Goal: Task Accomplishment & Management: Complete application form

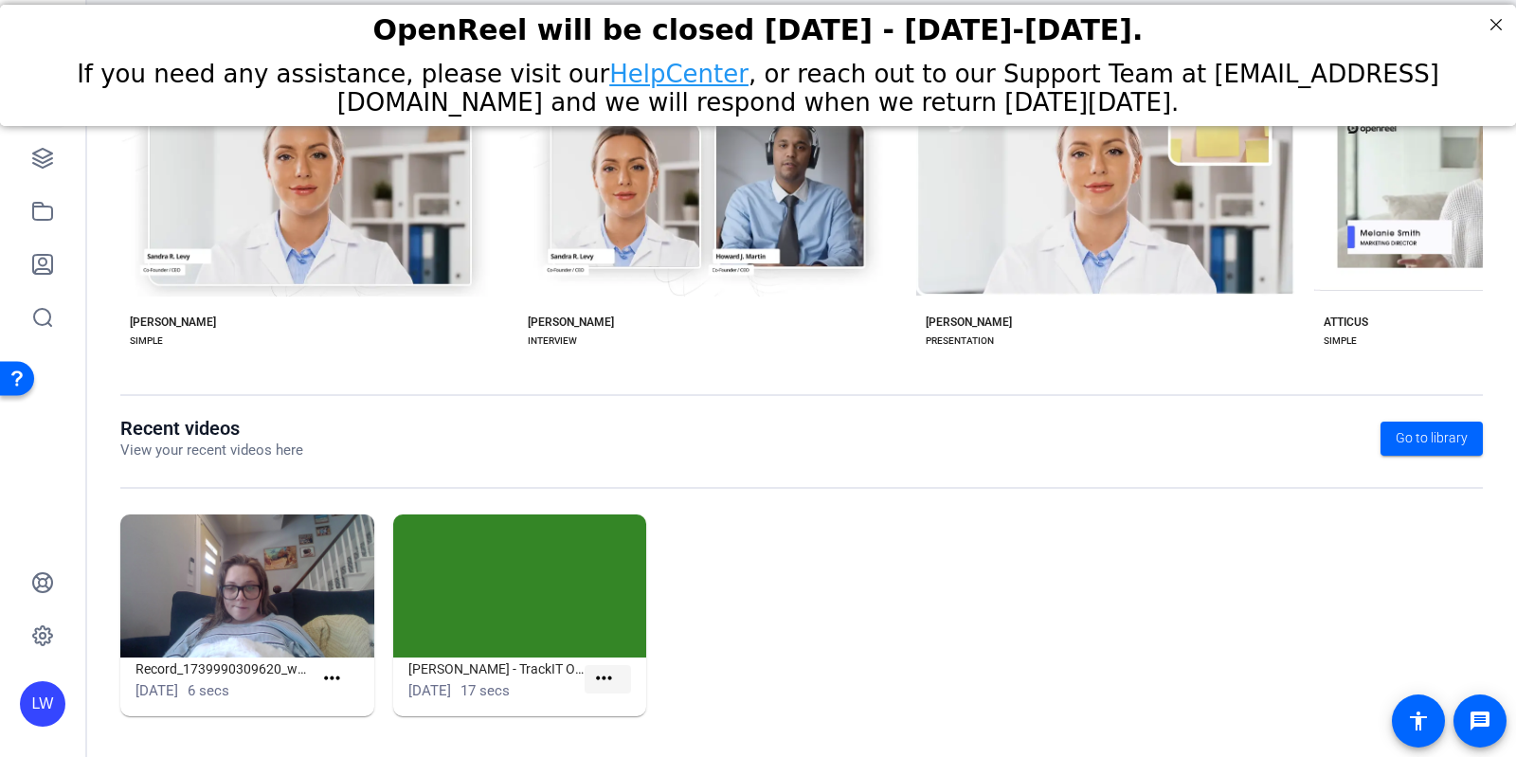
click at [602, 679] on mat-icon "more_horiz" at bounding box center [604, 679] width 24 height 24
click at [767, 550] on div at bounding box center [758, 378] width 1516 height 757
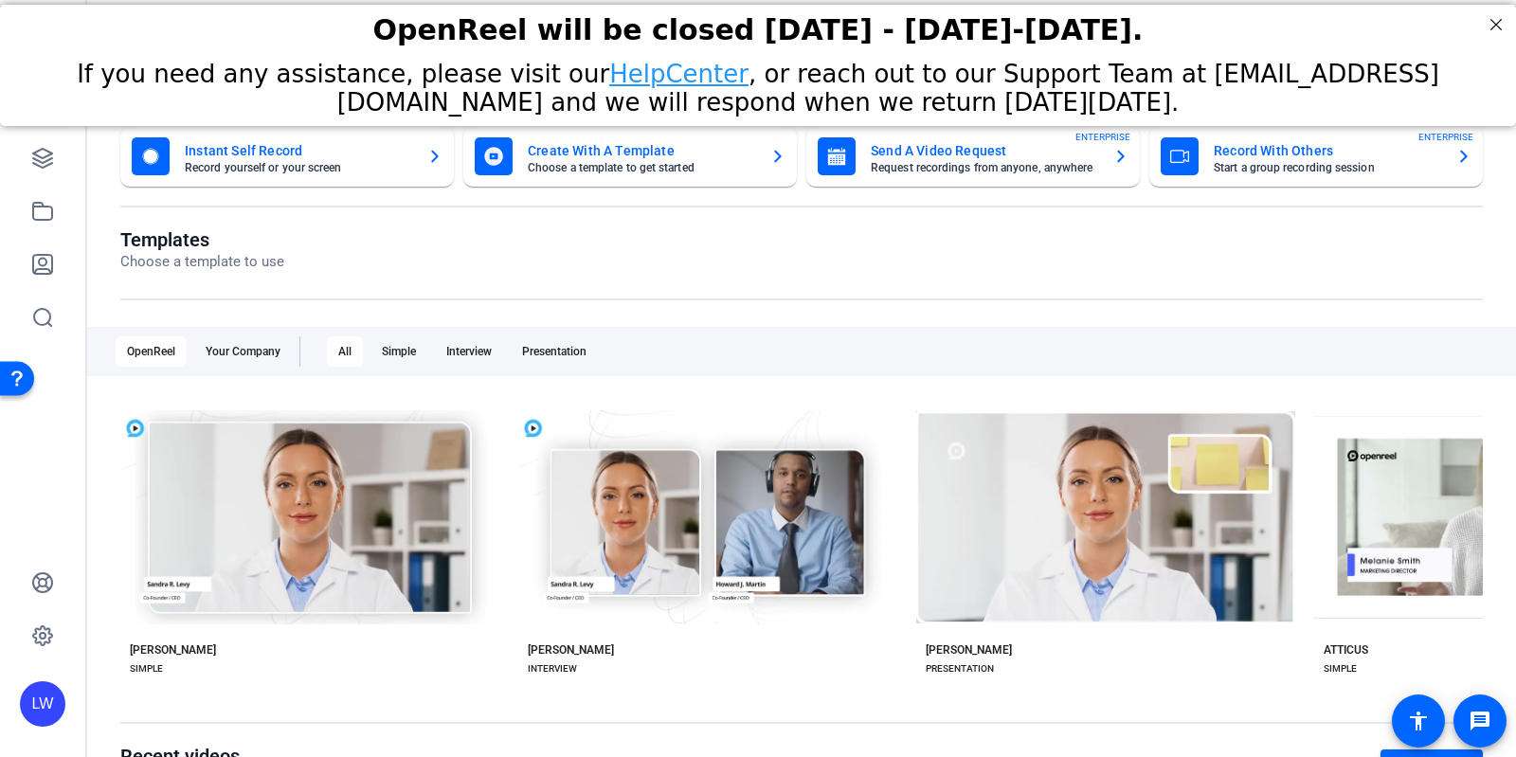
click at [709, 150] on mat-card-title "Create With A Template" at bounding box center [641, 150] width 227 height 23
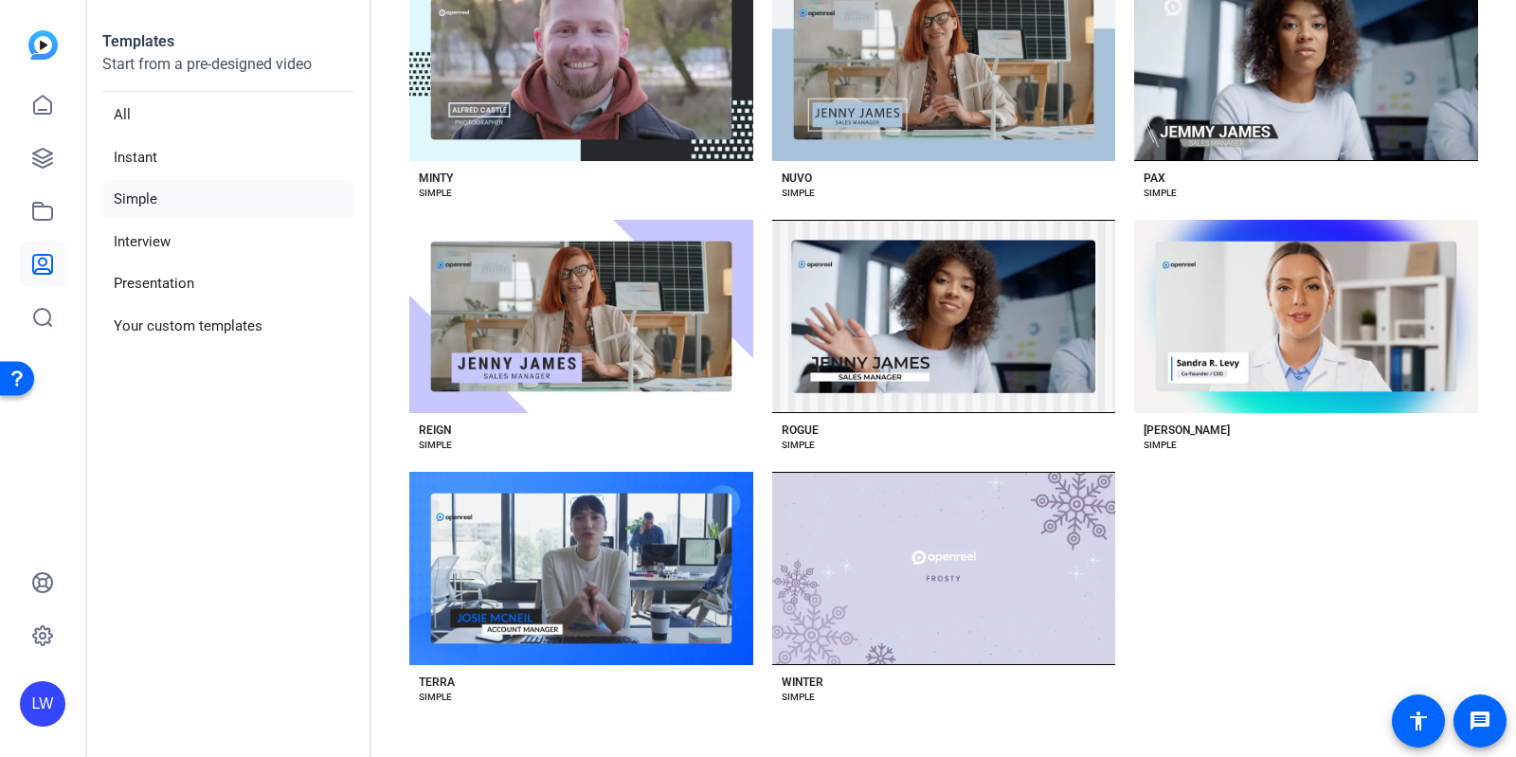
scroll to position [1802, 0]
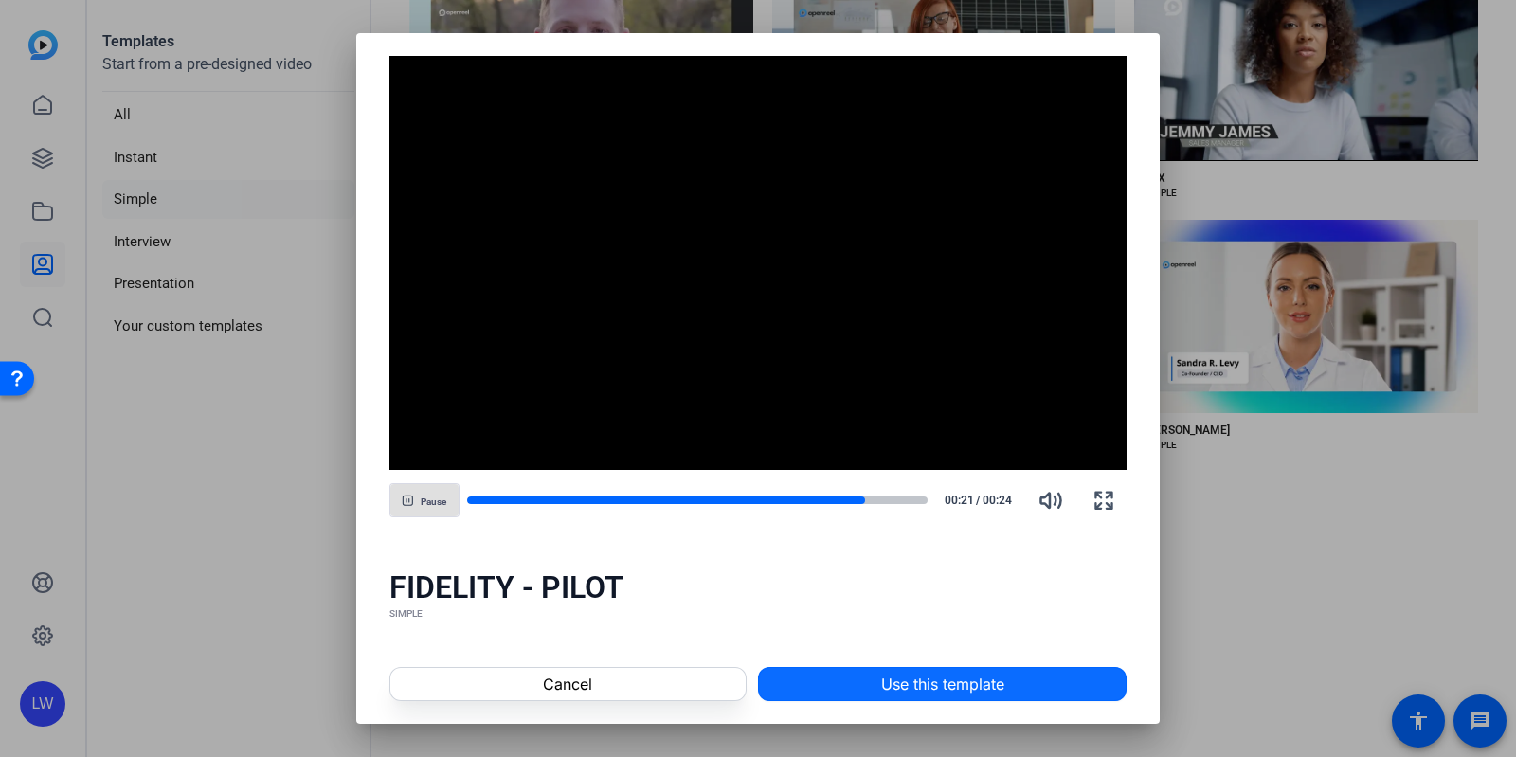
click at [876, 688] on span at bounding box center [942, 683] width 367 height 45
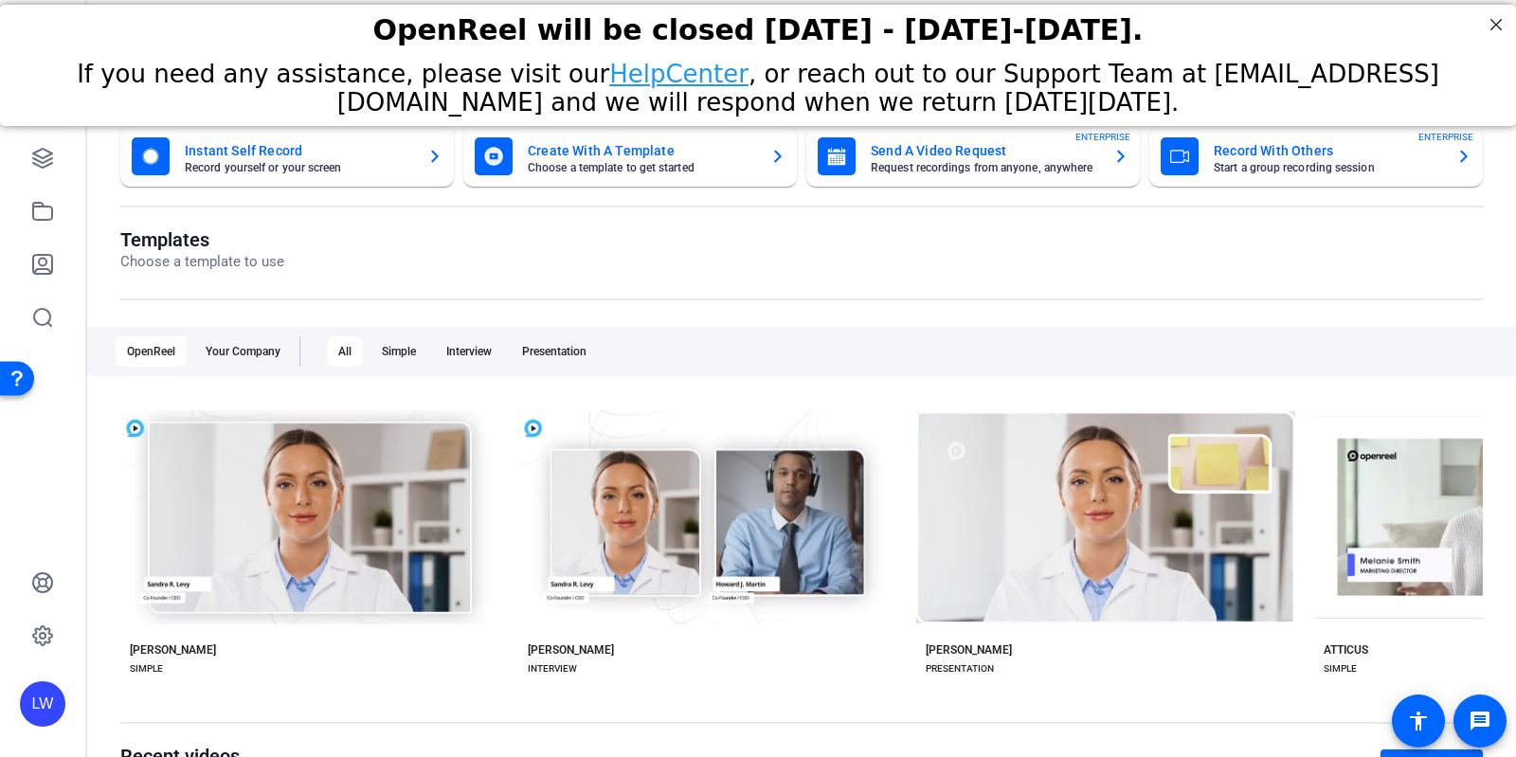
click at [1236, 167] on mat-card-subtitle "Start a group recording session" at bounding box center [1327, 167] width 227 height 11
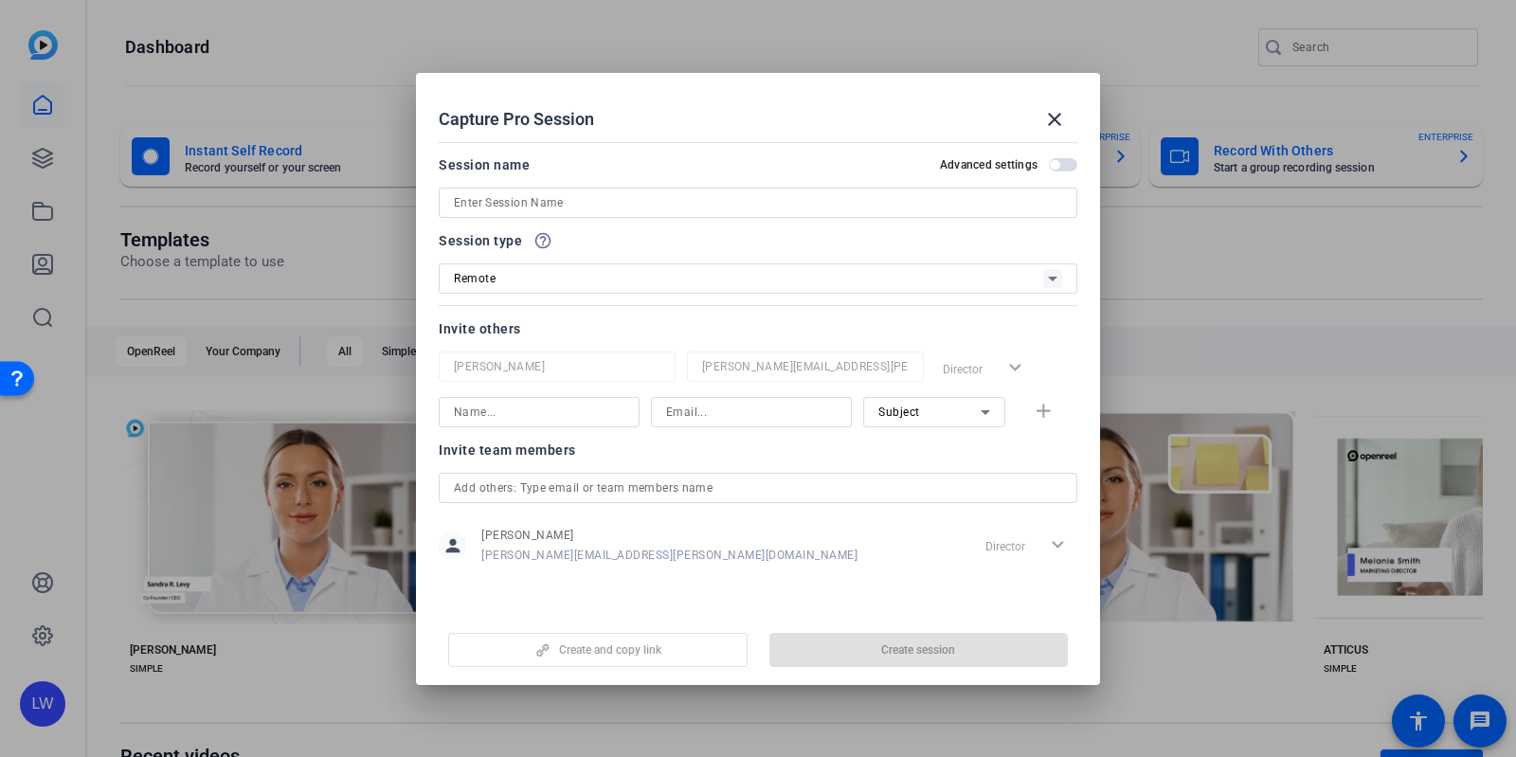
click at [1071, 164] on span "button" at bounding box center [1063, 164] width 28 height 13
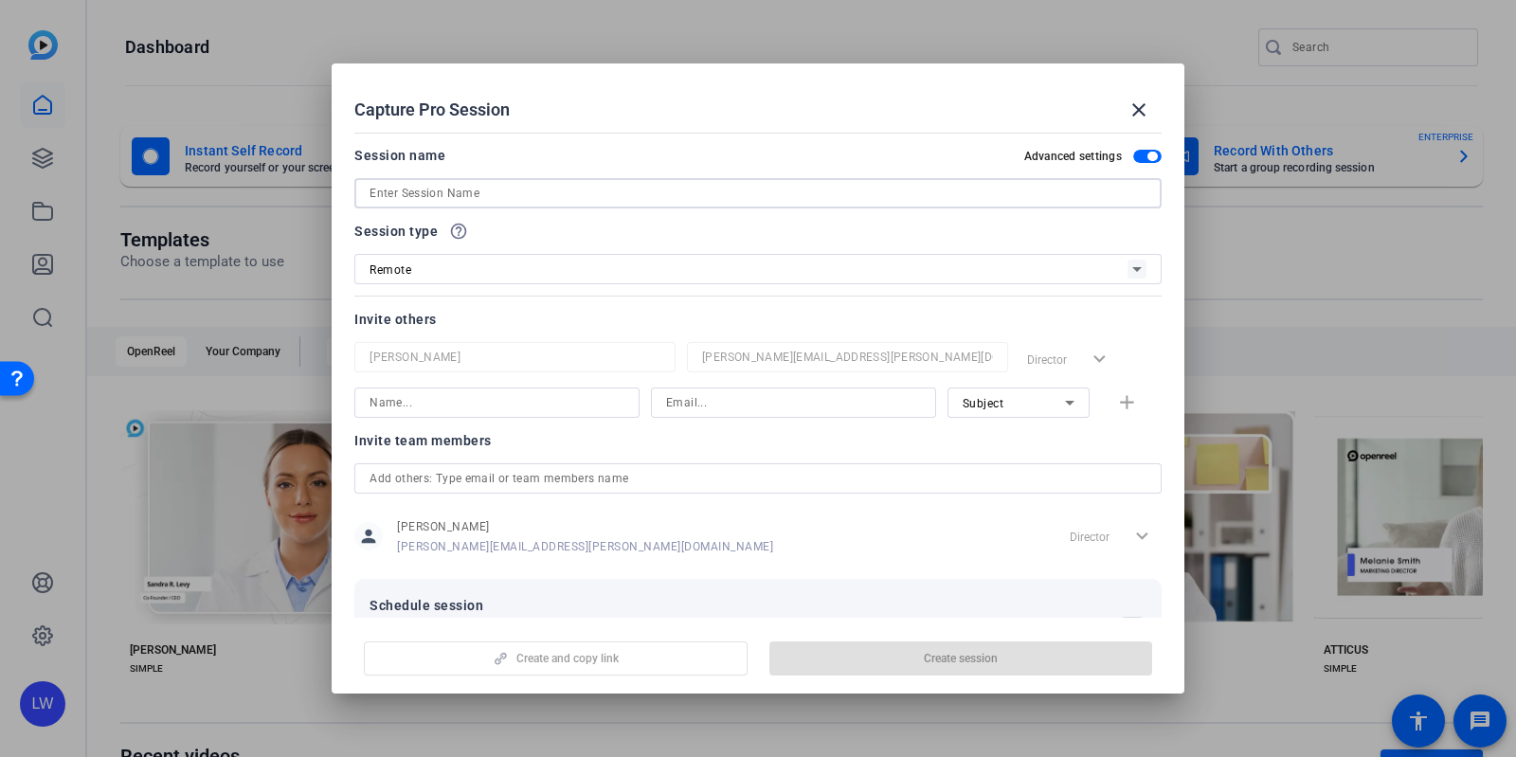
click at [1000, 198] on input at bounding box center [758, 193] width 777 height 23
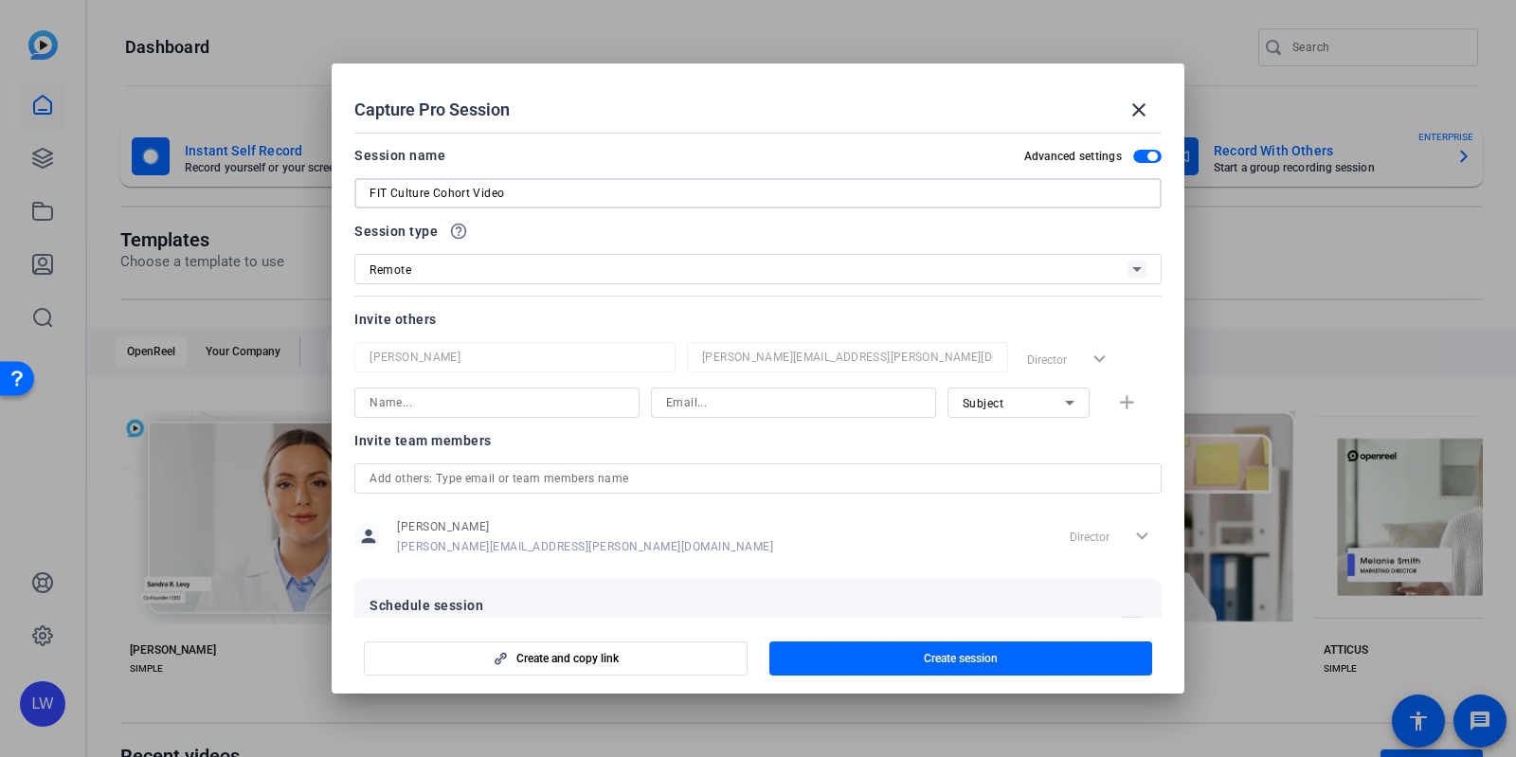
type input "FIT Culture Cohort Video"
click at [1002, 264] on div "Remote" at bounding box center [749, 270] width 758 height 24
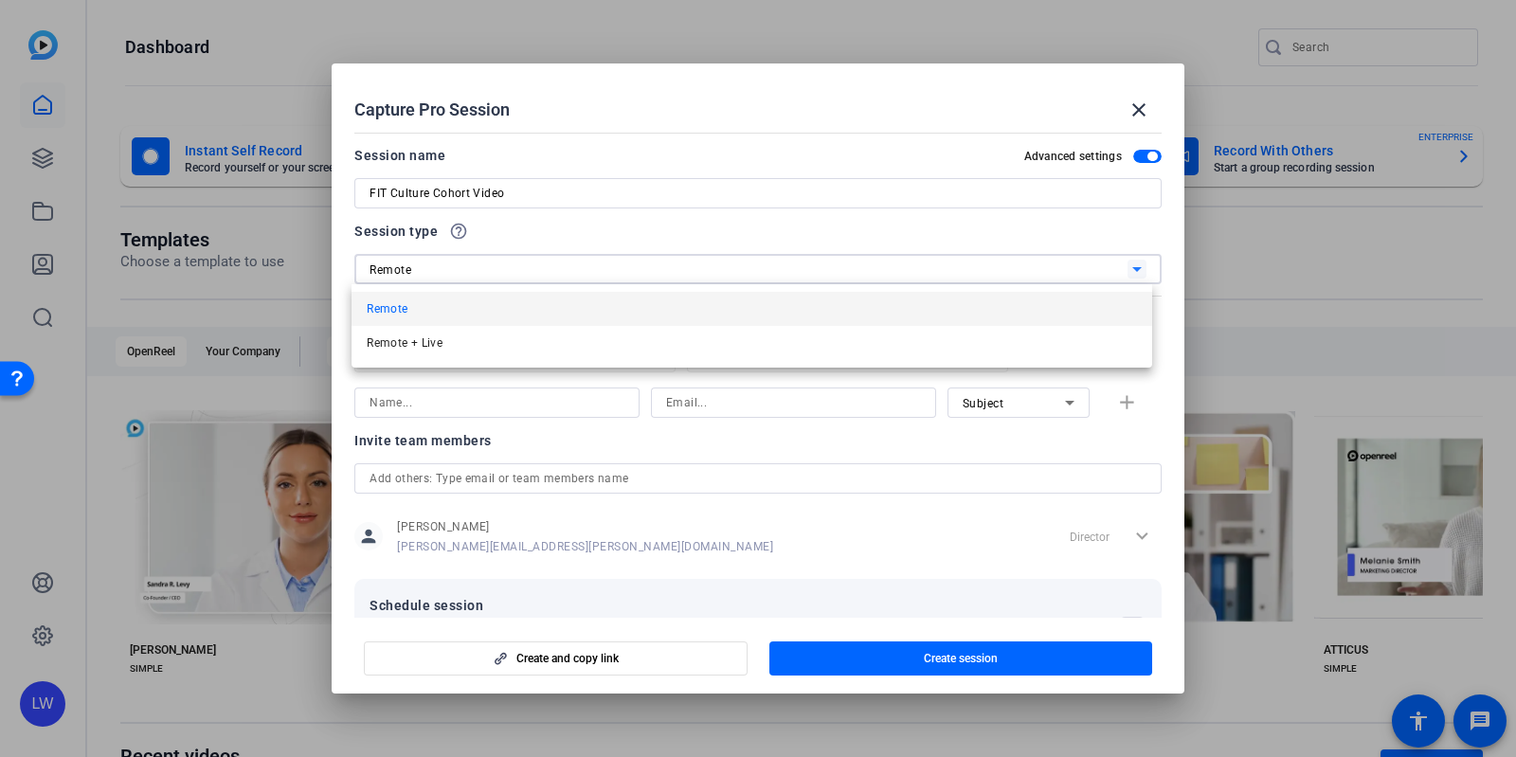
click at [1002, 264] on div at bounding box center [758, 378] width 1516 height 757
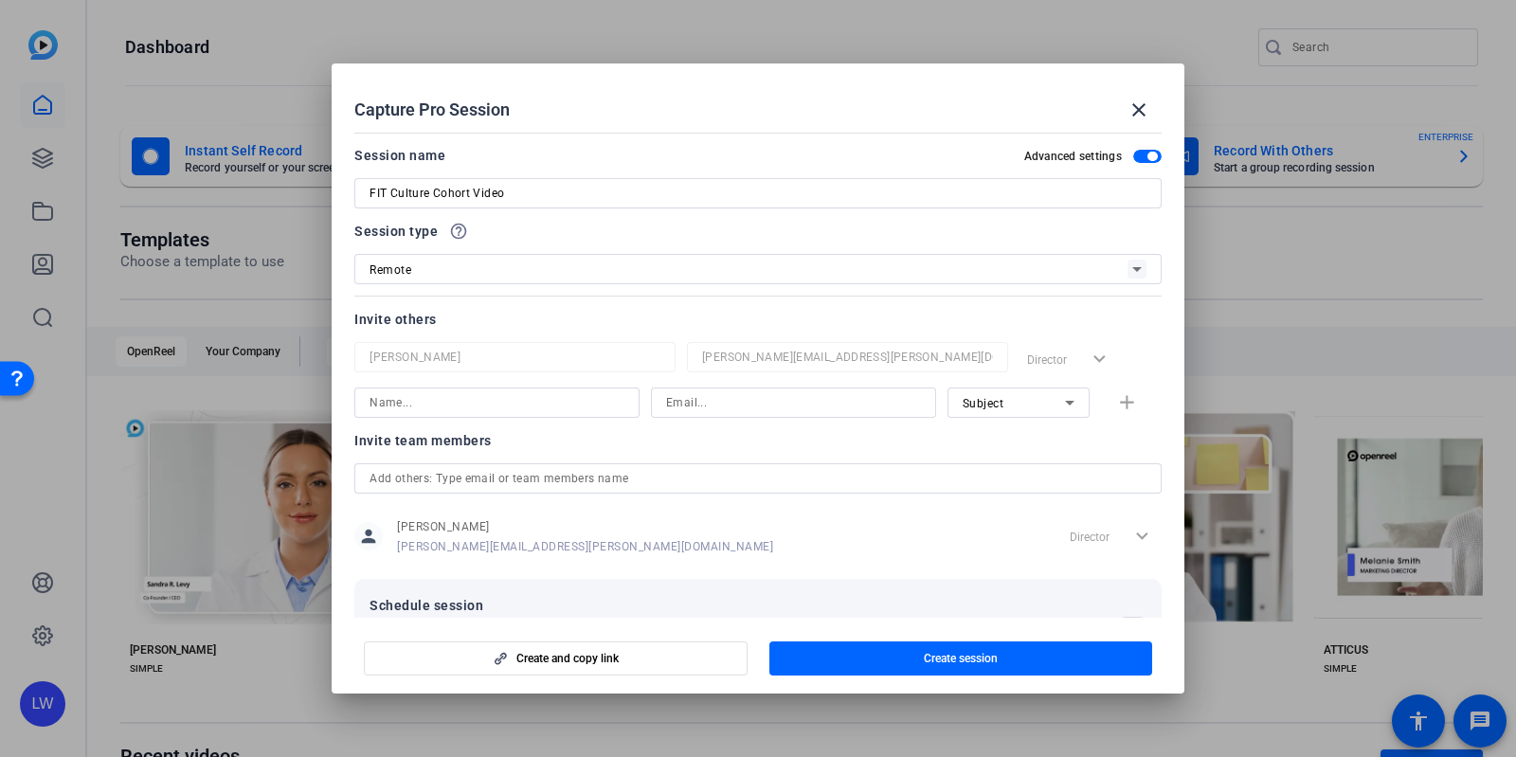
click at [976, 237] on div "Session type help_outline" at bounding box center [757, 231] width 807 height 23
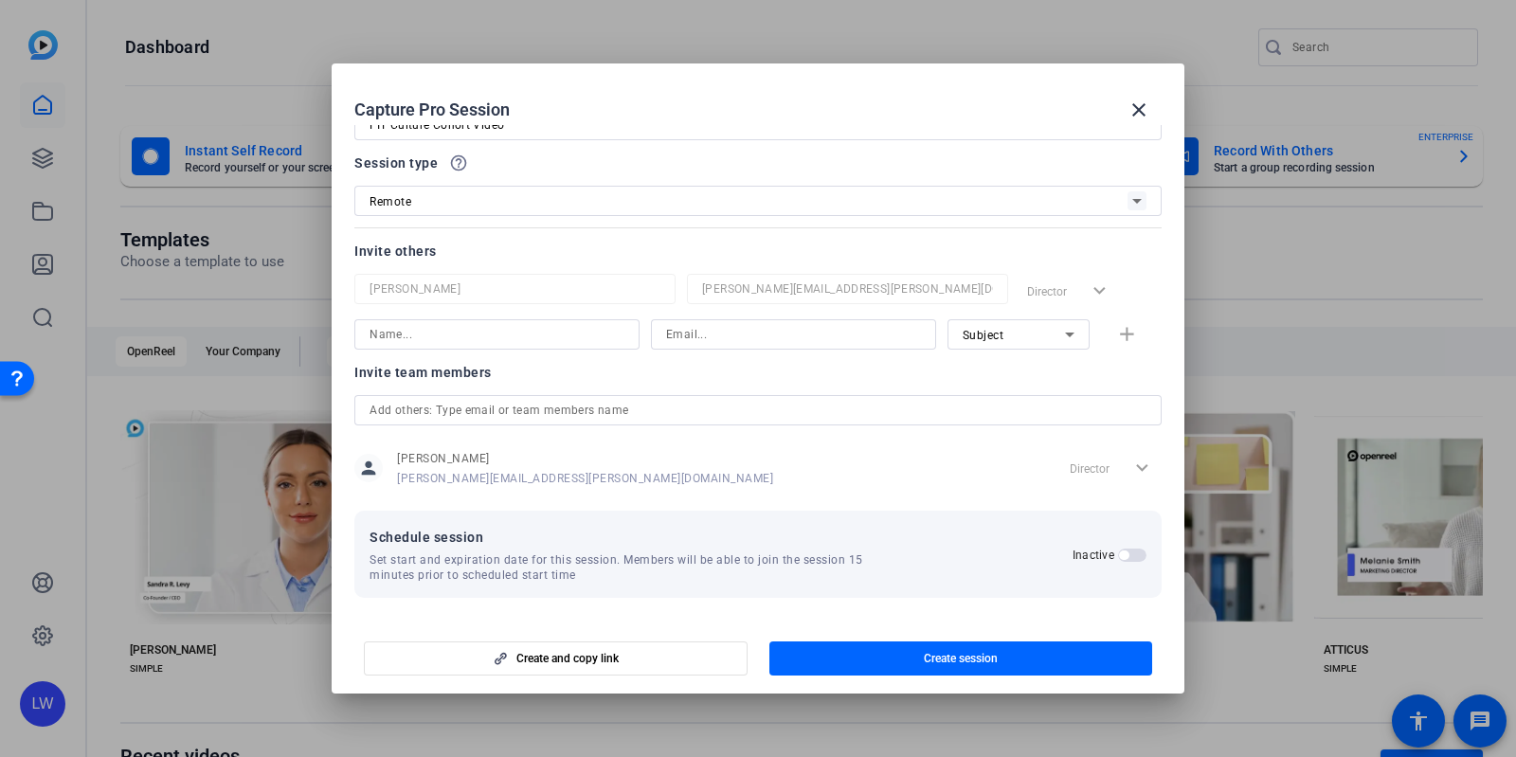
scroll to position [69, 0]
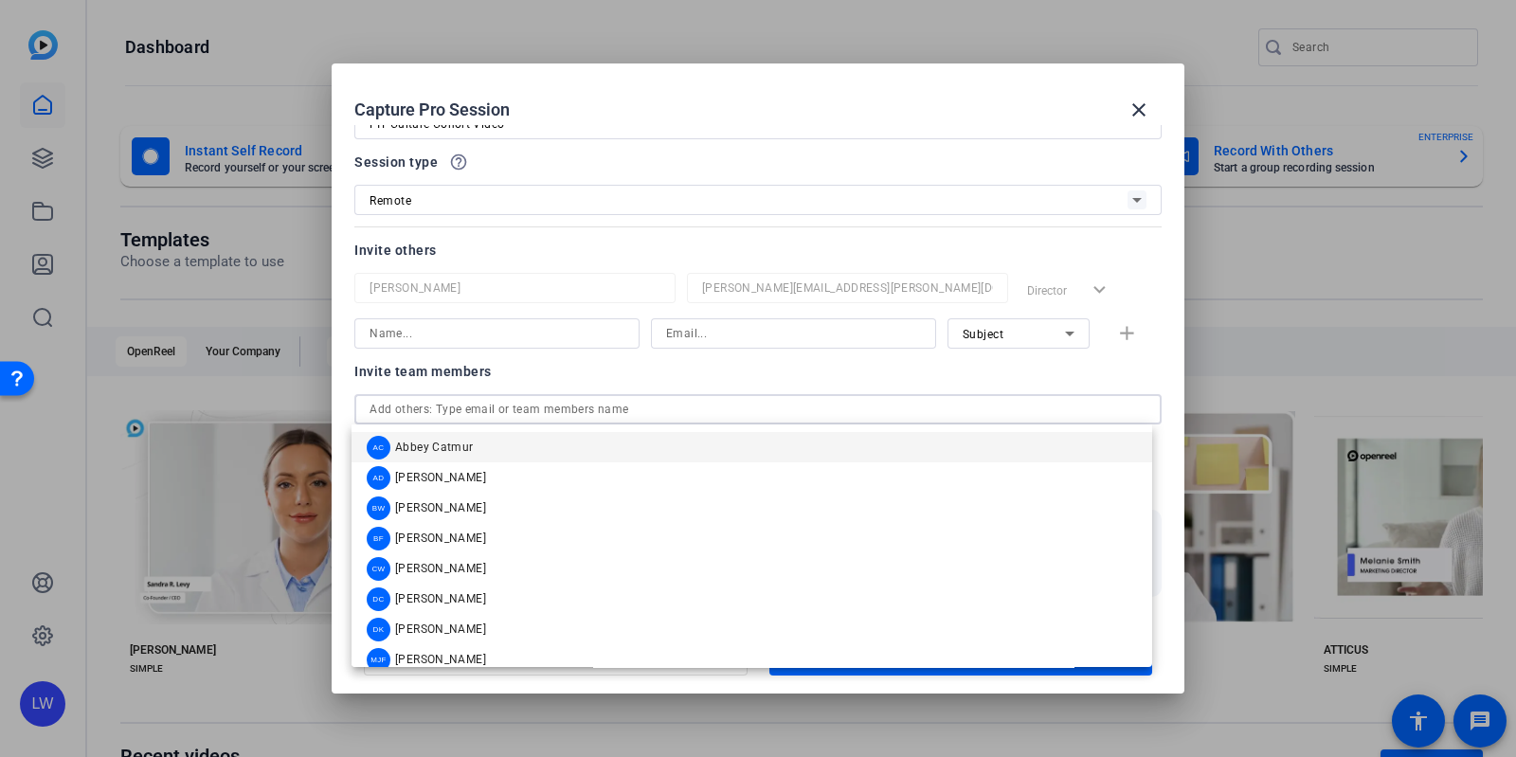
click at [767, 404] on input "text" at bounding box center [758, 409] width 777 height 23
click at [732, 380] on div "Invite team members" at bounding box center [757, 371] width 807 height 23
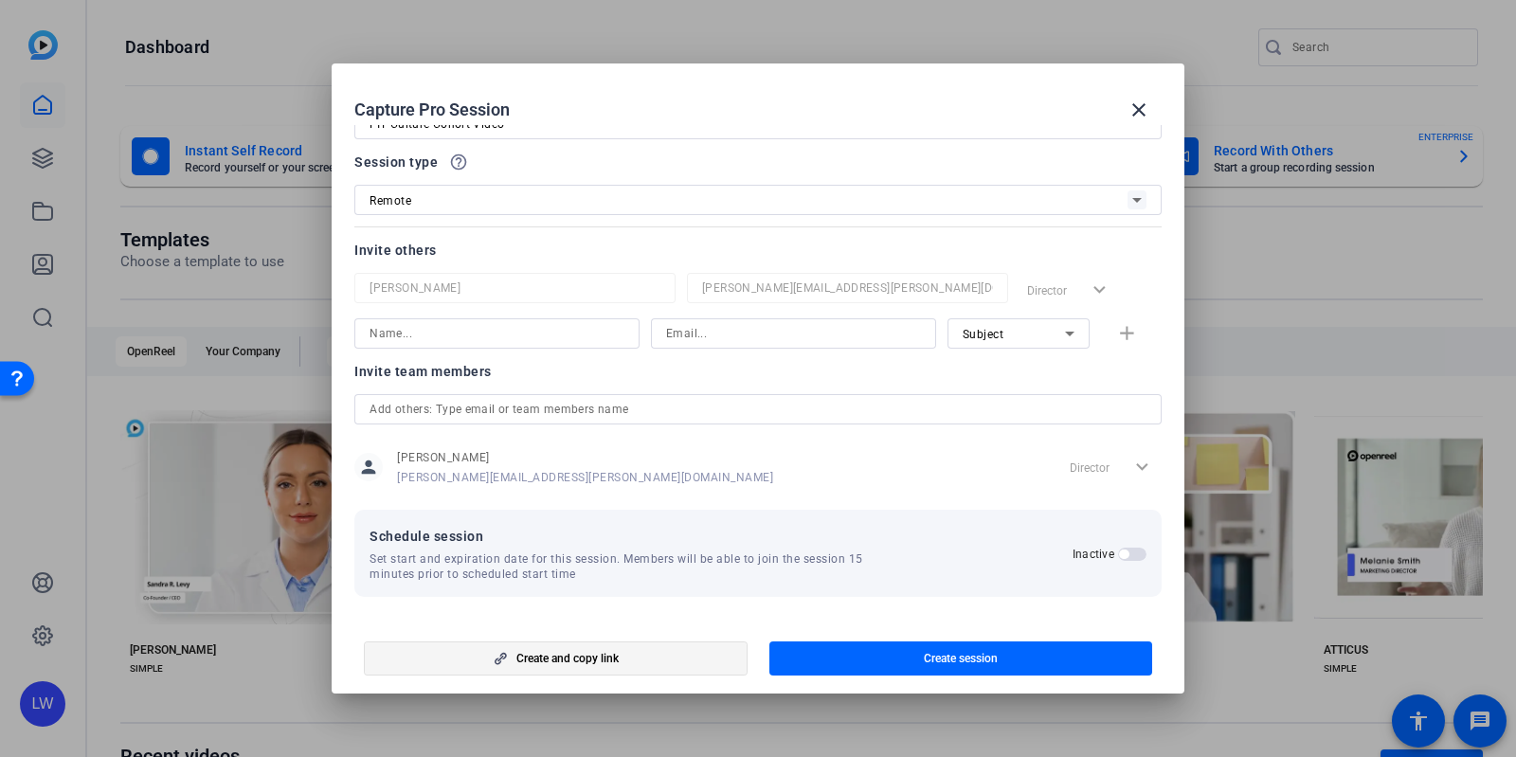
click at [664, 645] on span "button" at bounding box center [555, 658] width 381 height 45
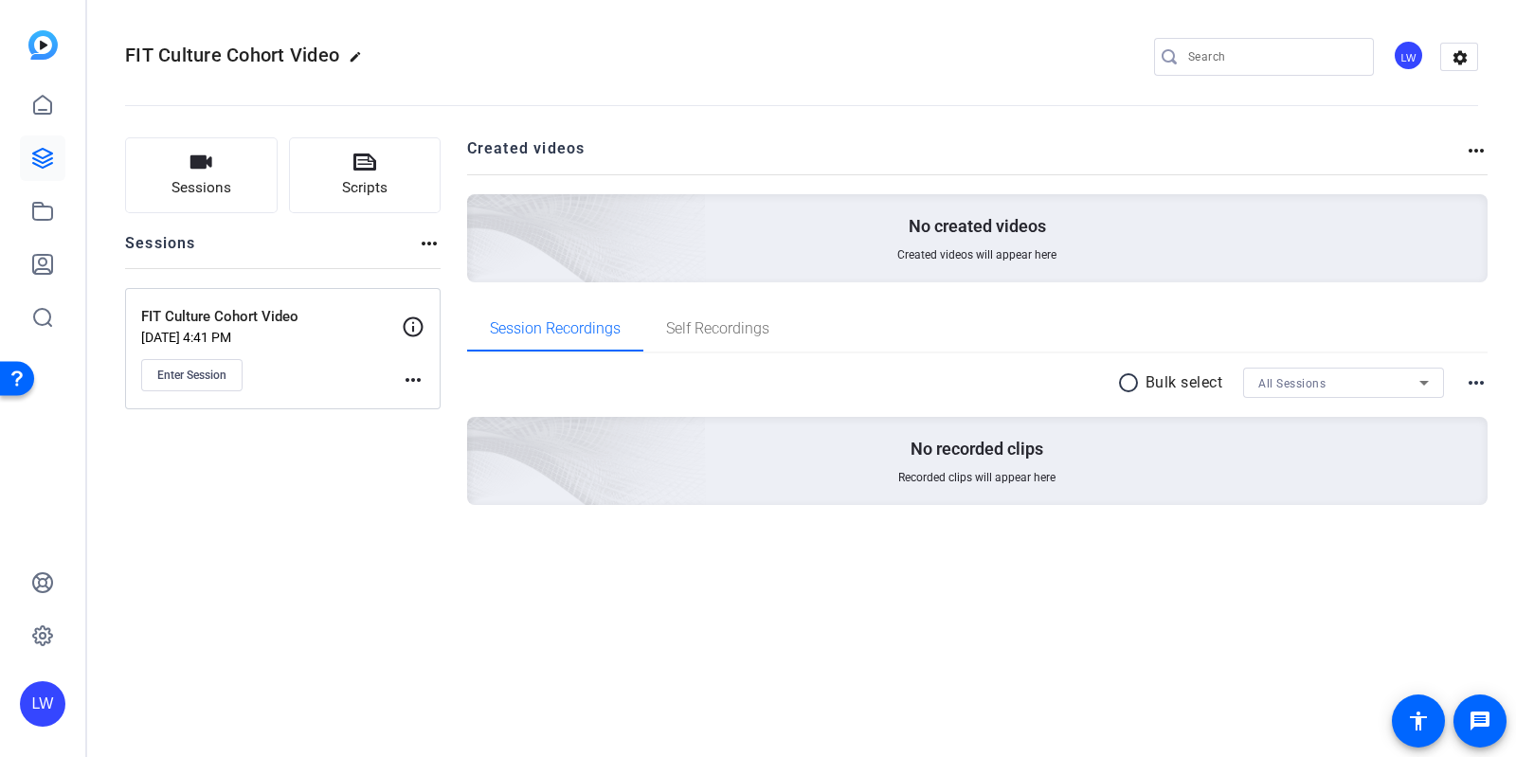
drag, startPoint x: 698, startPoint y: 602, endPoint x: 700, endPoint y: 616, distance: 14.3
click at [700, 616] on div "FIT Culture Cohort Video edit LW settings Sessions Scripts Sessions more_horiz …" at bounding box center [801, 378] width 1429 height 757
click at [249, 191] on button "Sessions" at bounding box center [201, 175] width 153 height 76
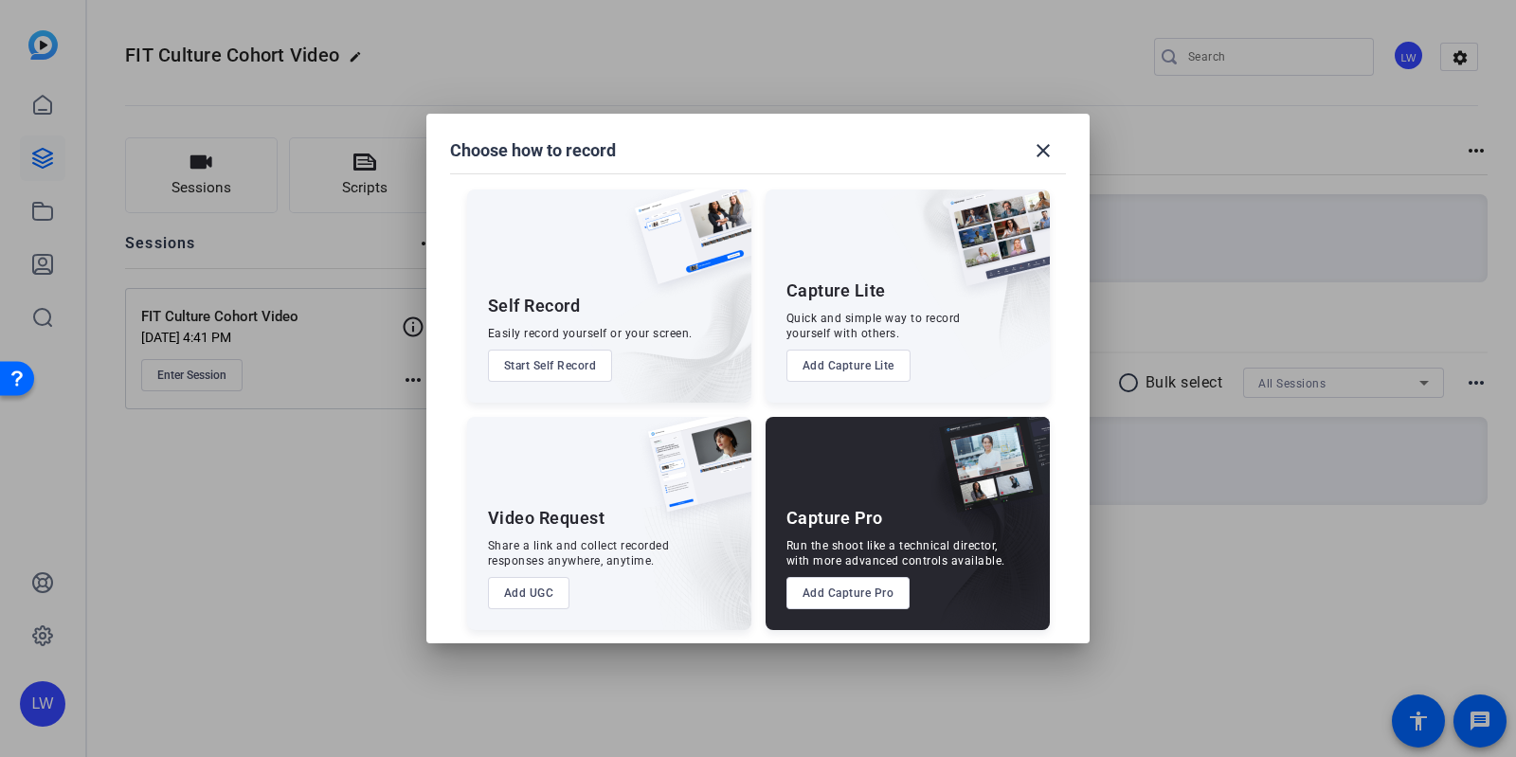
click at [294, 442] on div at bounding box center [758, 378] width 1516 height 757
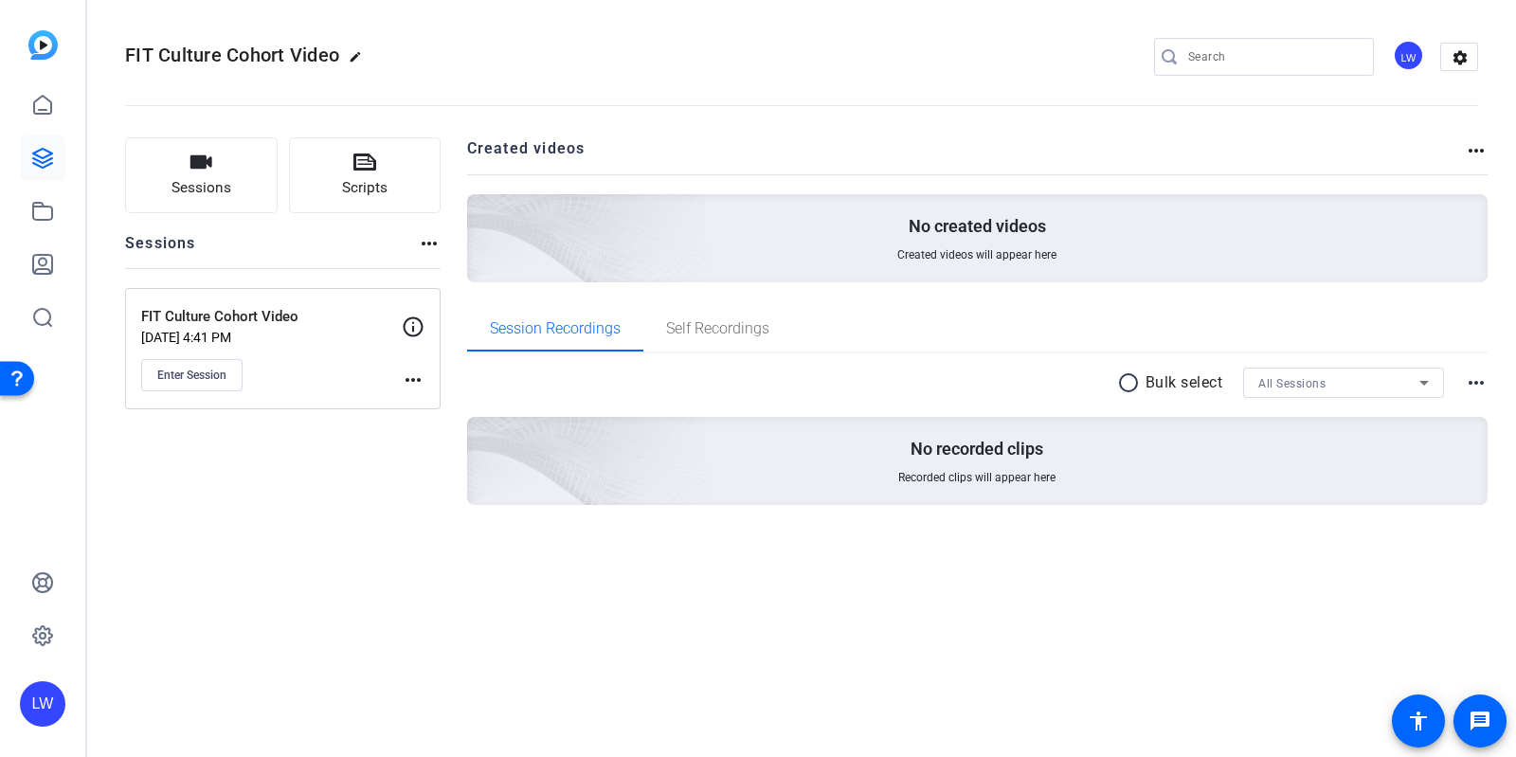
click at [414, 377] on mat-icon "more_horiz" at bounding box center [413, 380] width 23 height 23
click at [431, 434] on span "Archive Session" at bounding box center [460, 430] width 86 height 23
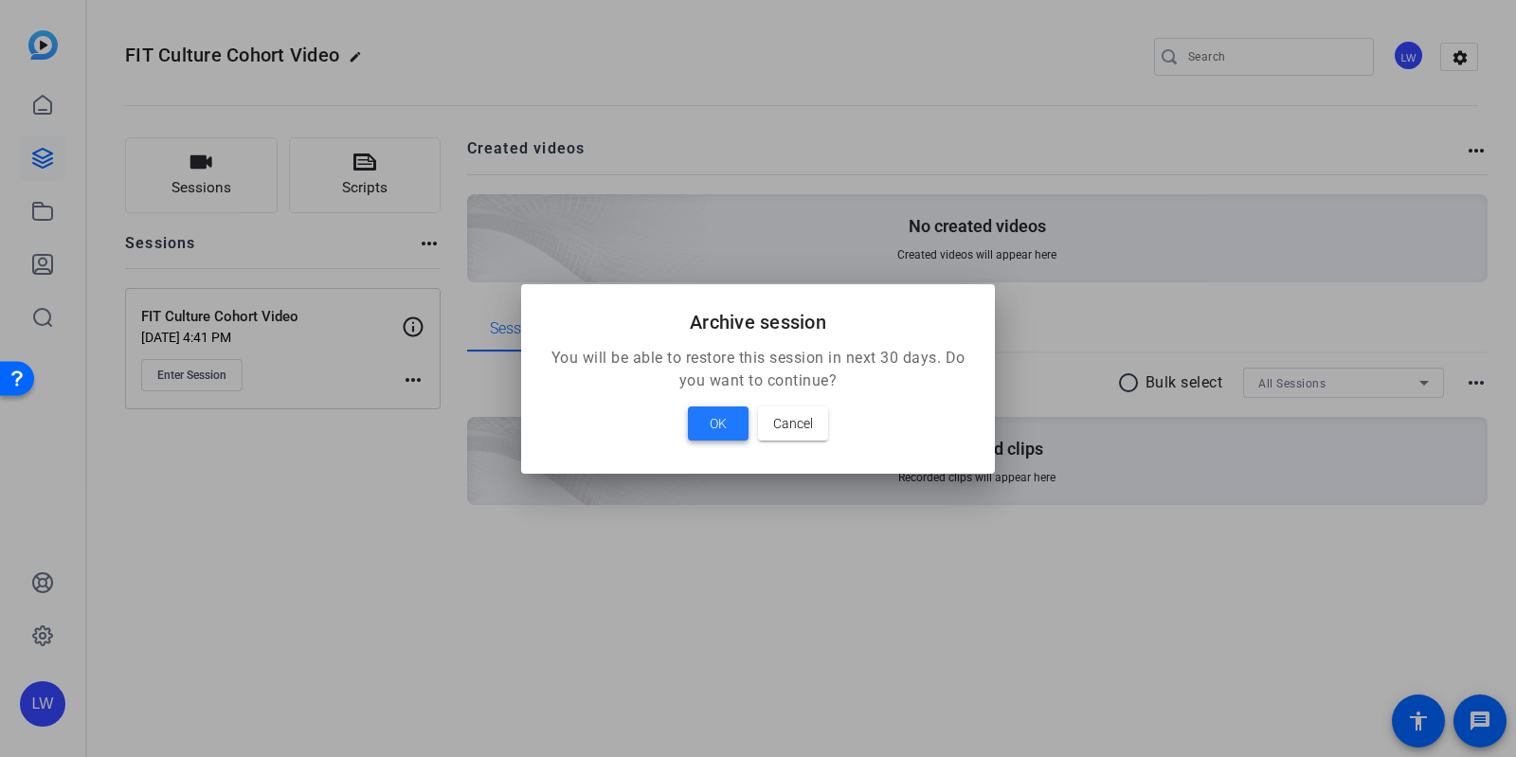
click at [693, 434] on span at bounding box center [718, 423] width 61 height 45
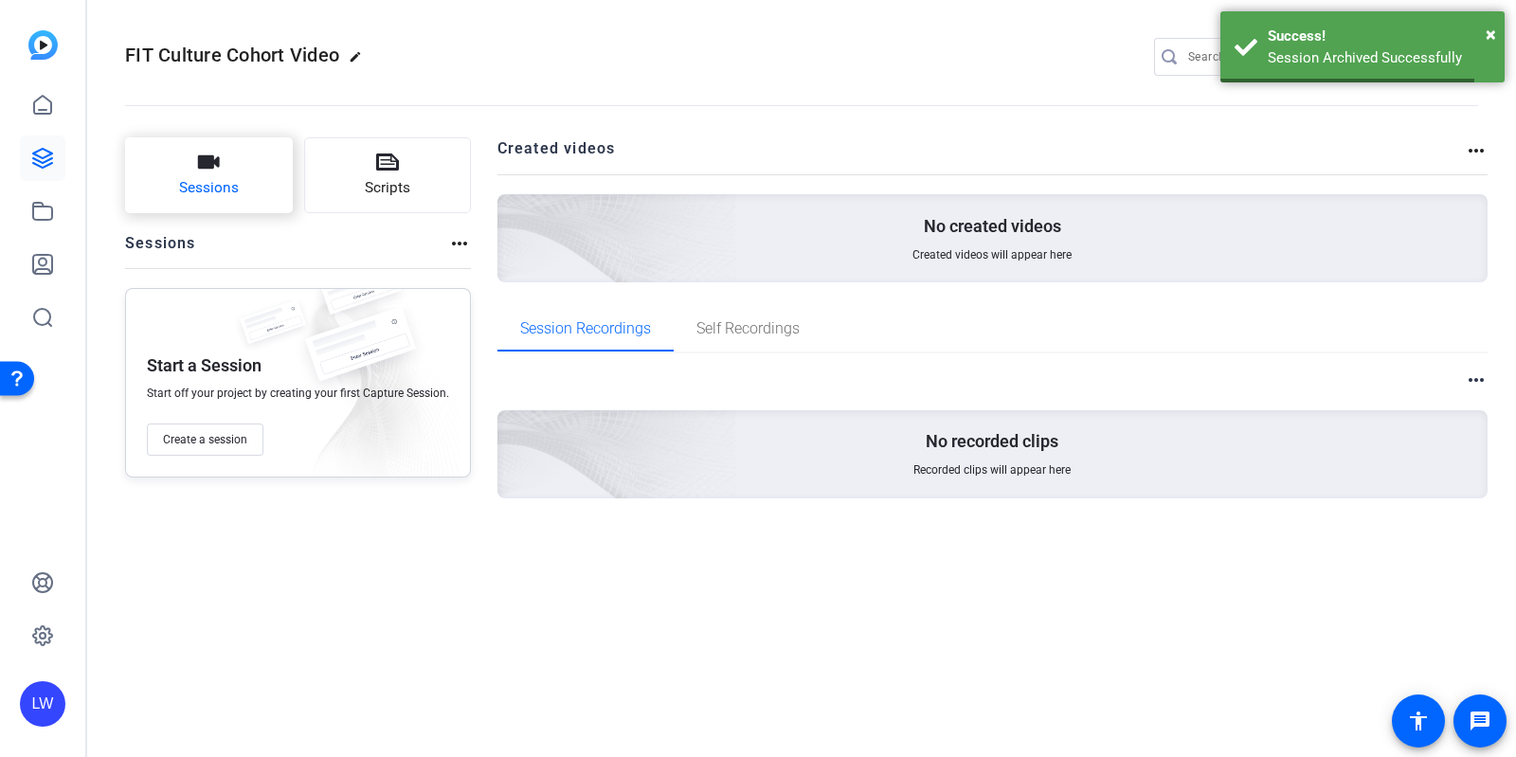
click at [208, 179] on span "Sessions" at bounding box center [209, 188] width 60 height 22
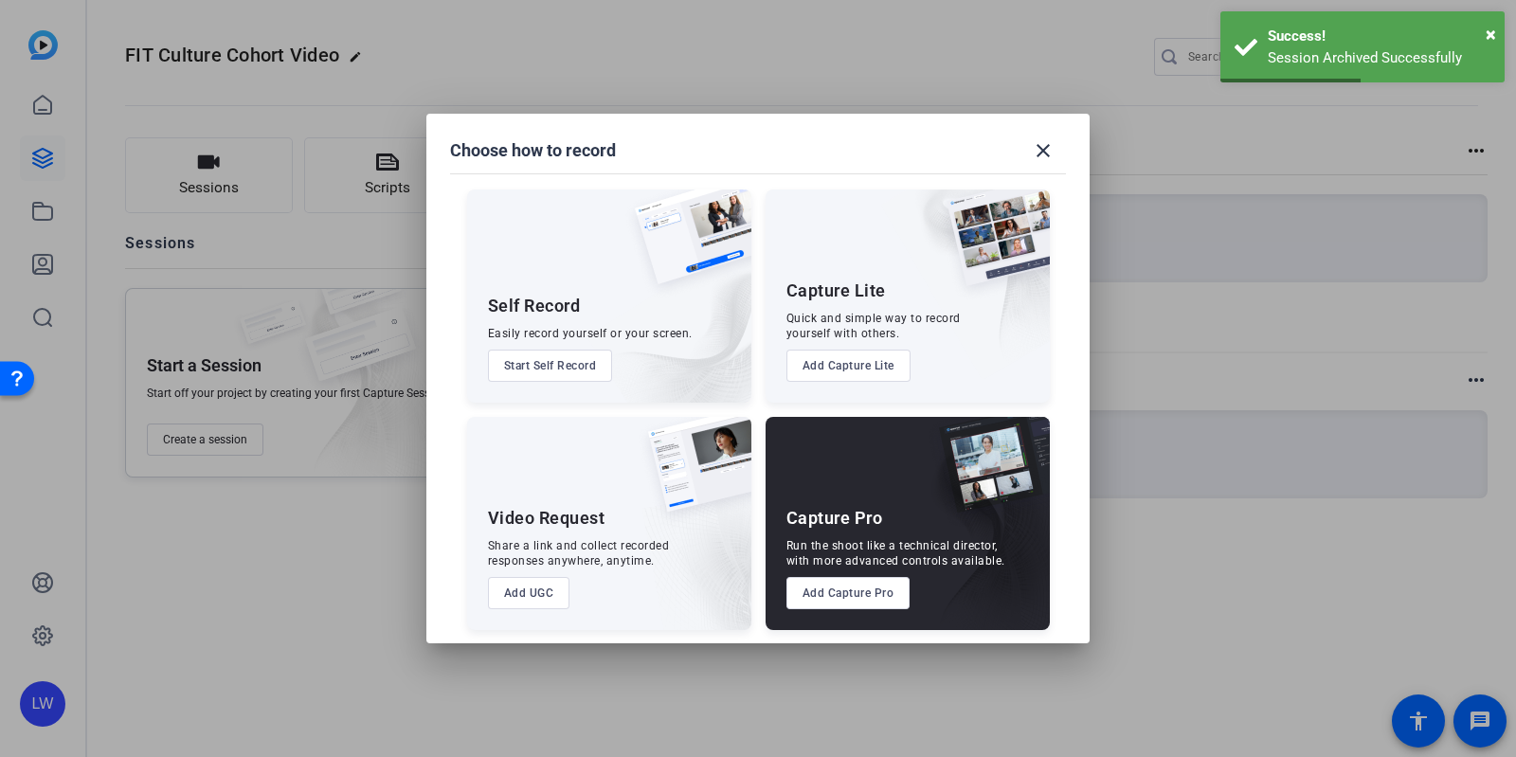
click at [829, 354] on button "Add Capture Lite" at bounding box center [848, 366] width 124 height 32
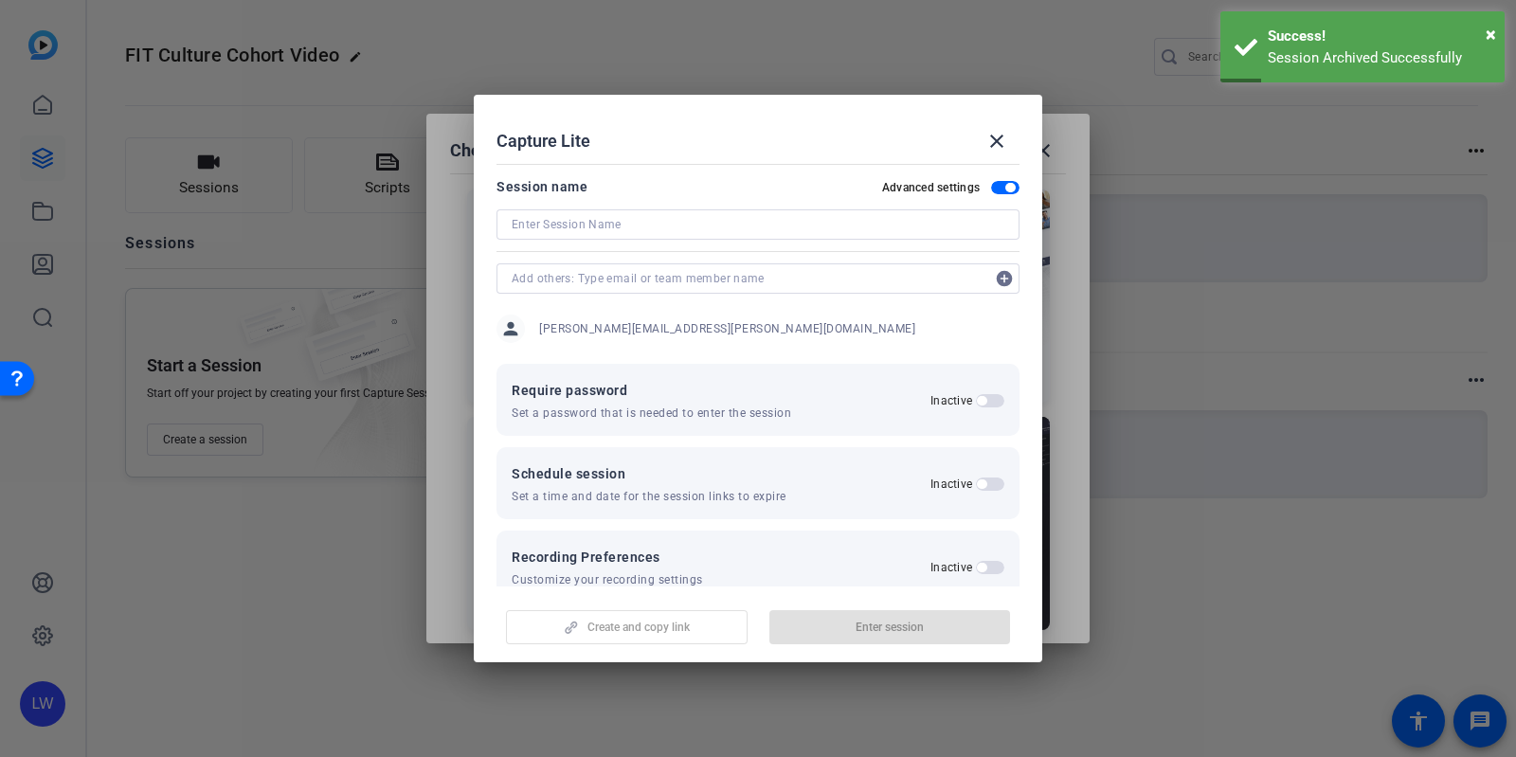
click at [575, 227] on input at bounding box center [758, 224] width 493 height 23
type input "K"
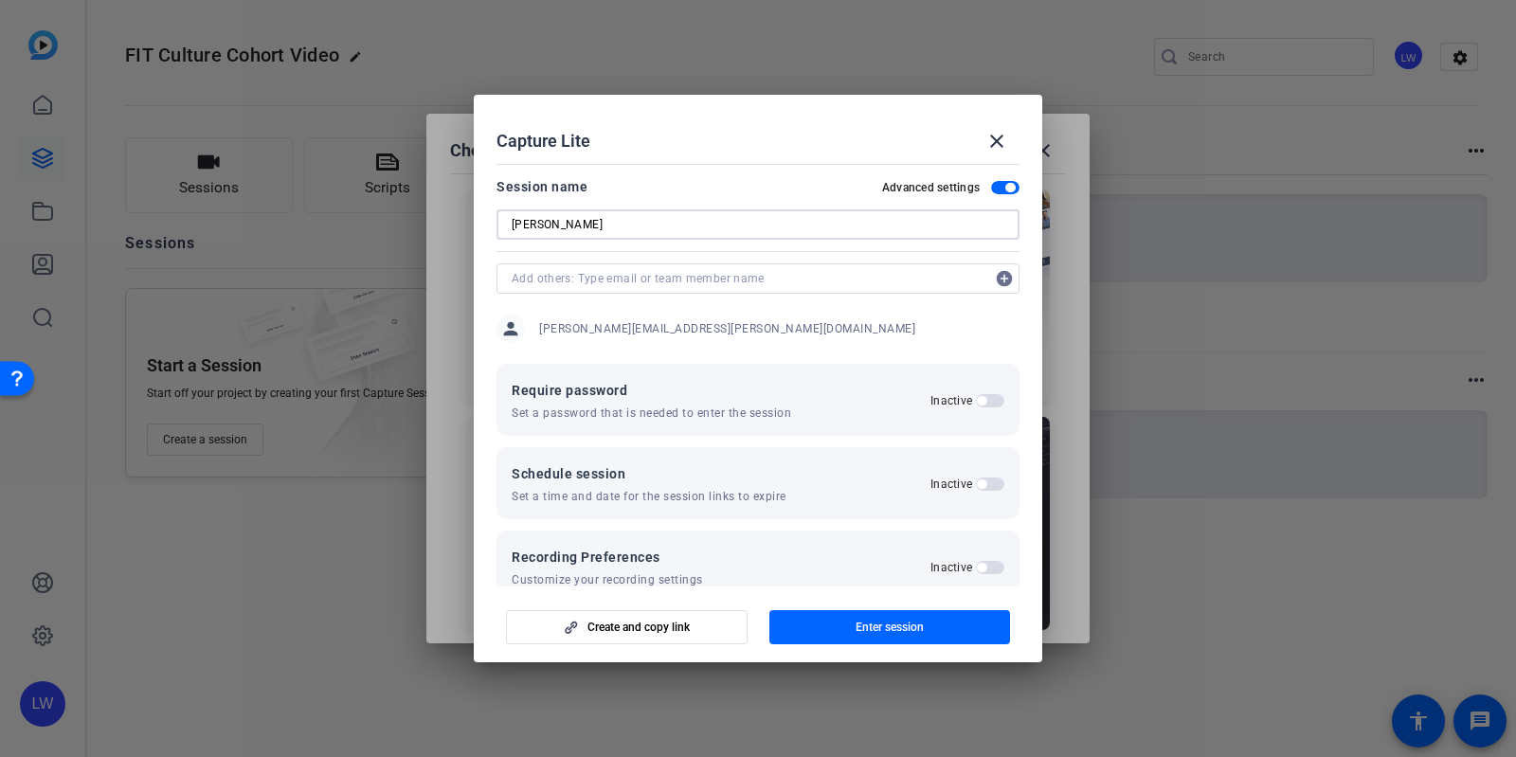
type input "Jim"
click at [577, 270] on input "text" at bounding box center [749, 278] width 474 height 23
type input "j"
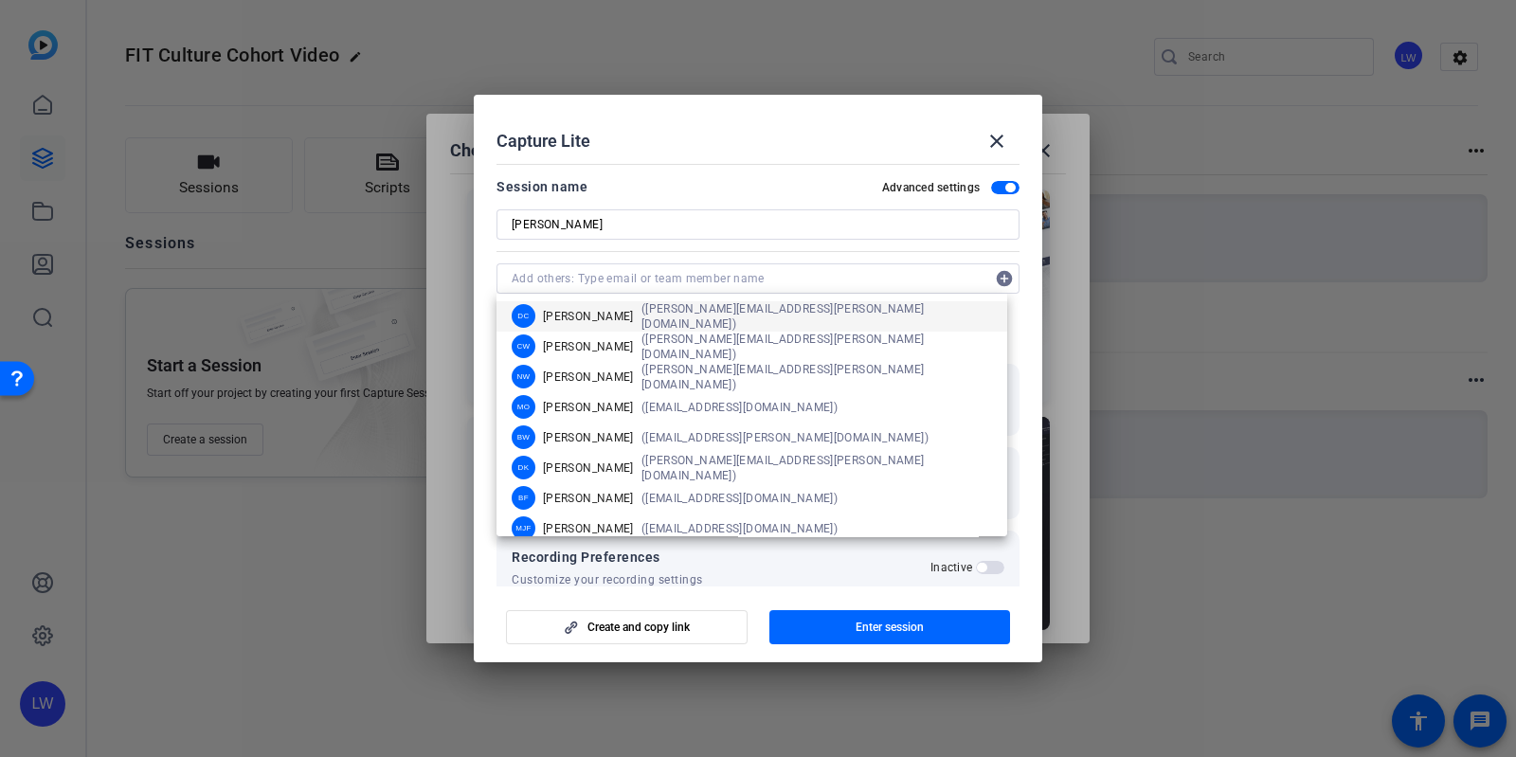
click at [824, 165] on mat-dialog-content "Session name Advanced settings Jim add_circle person lucy.warren@fmr.com Requir…" at bounding box center [758, 371] width 568 height 430
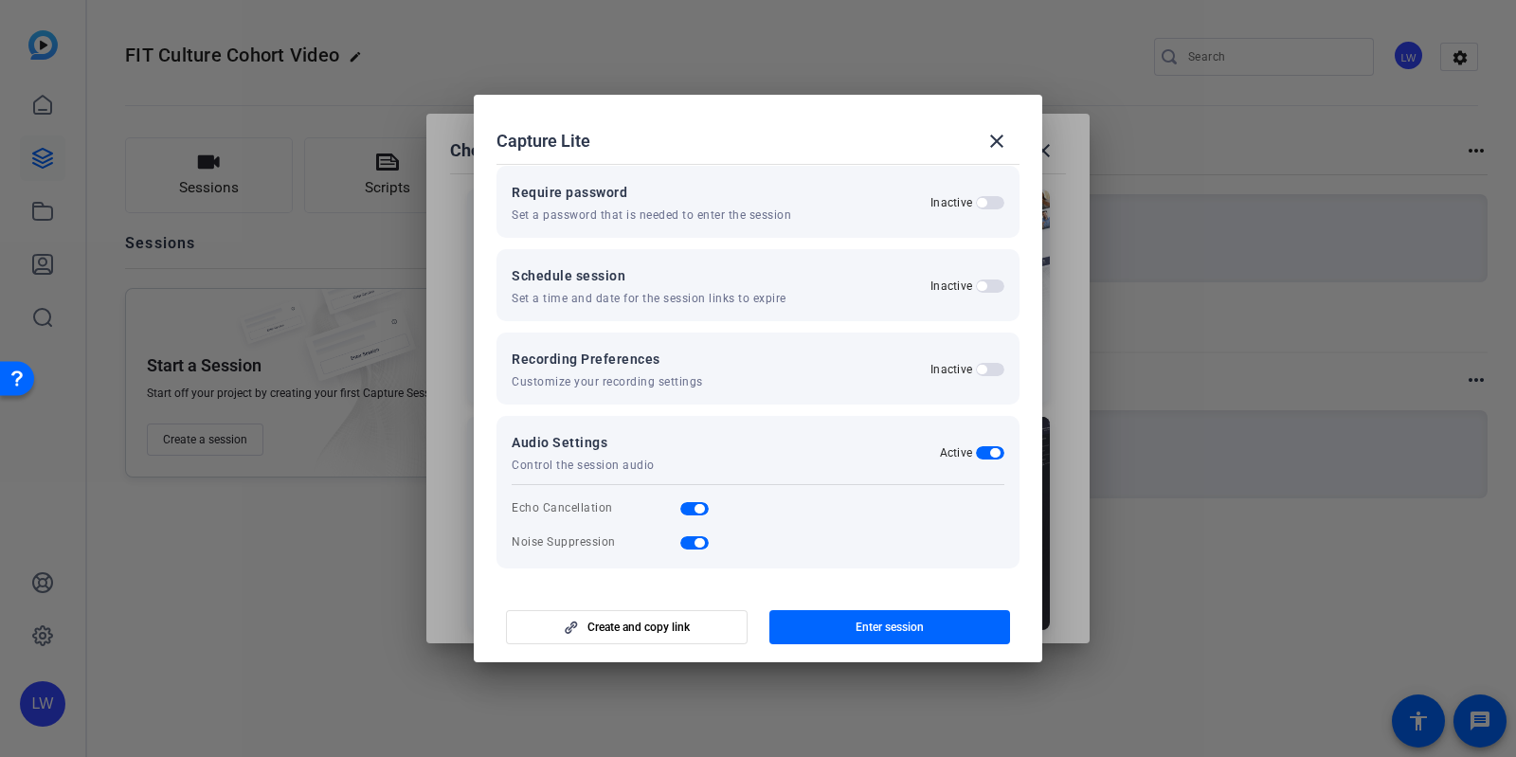
scroll to position [197, 0]
click at [976, 286] on span "button" at bounding box center [990, 286] width 28 height 13
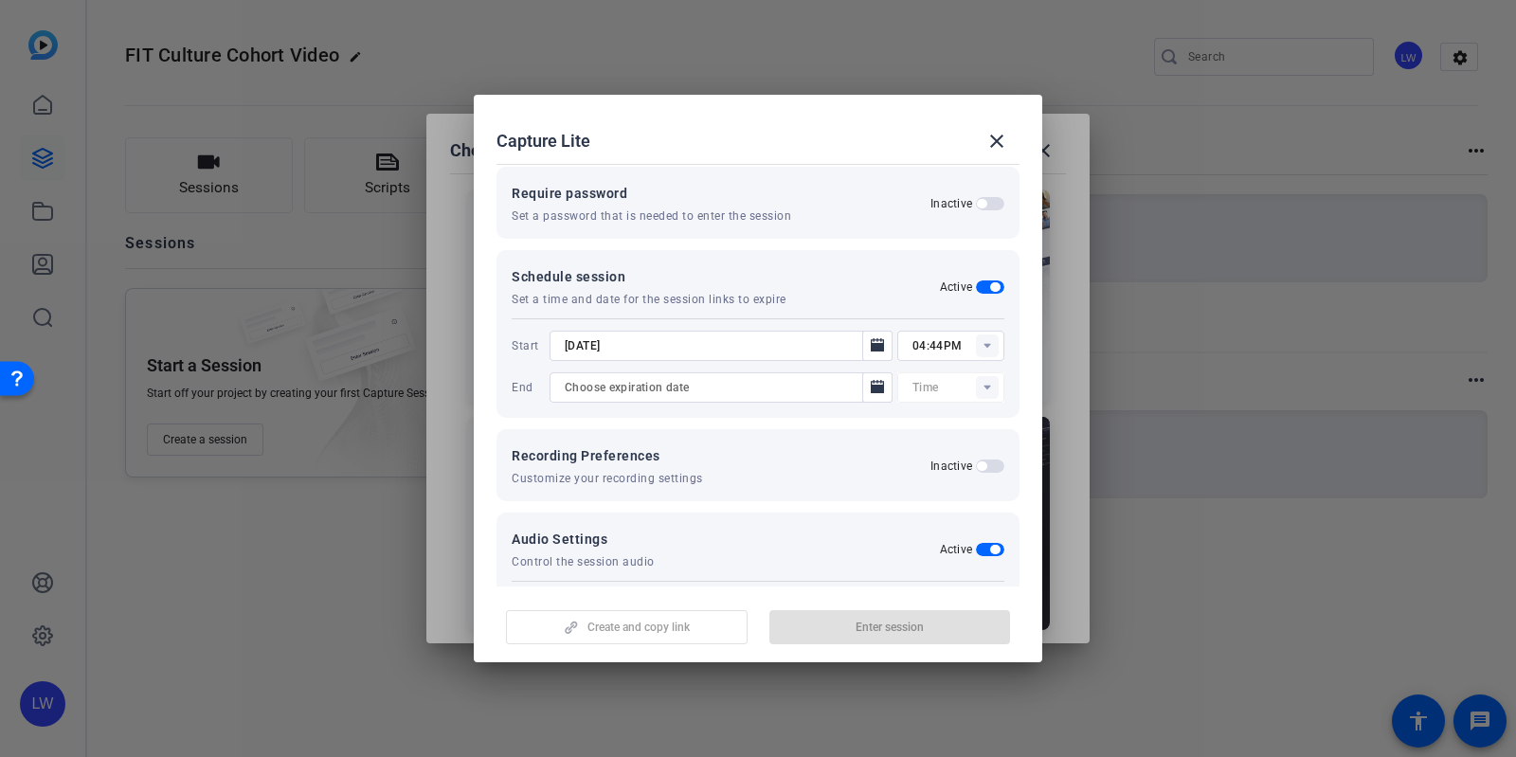
type input "12:00AM"
click at [871, 346] on icon "Open calendar" at bounding box center [877, 344] width 13 height 13
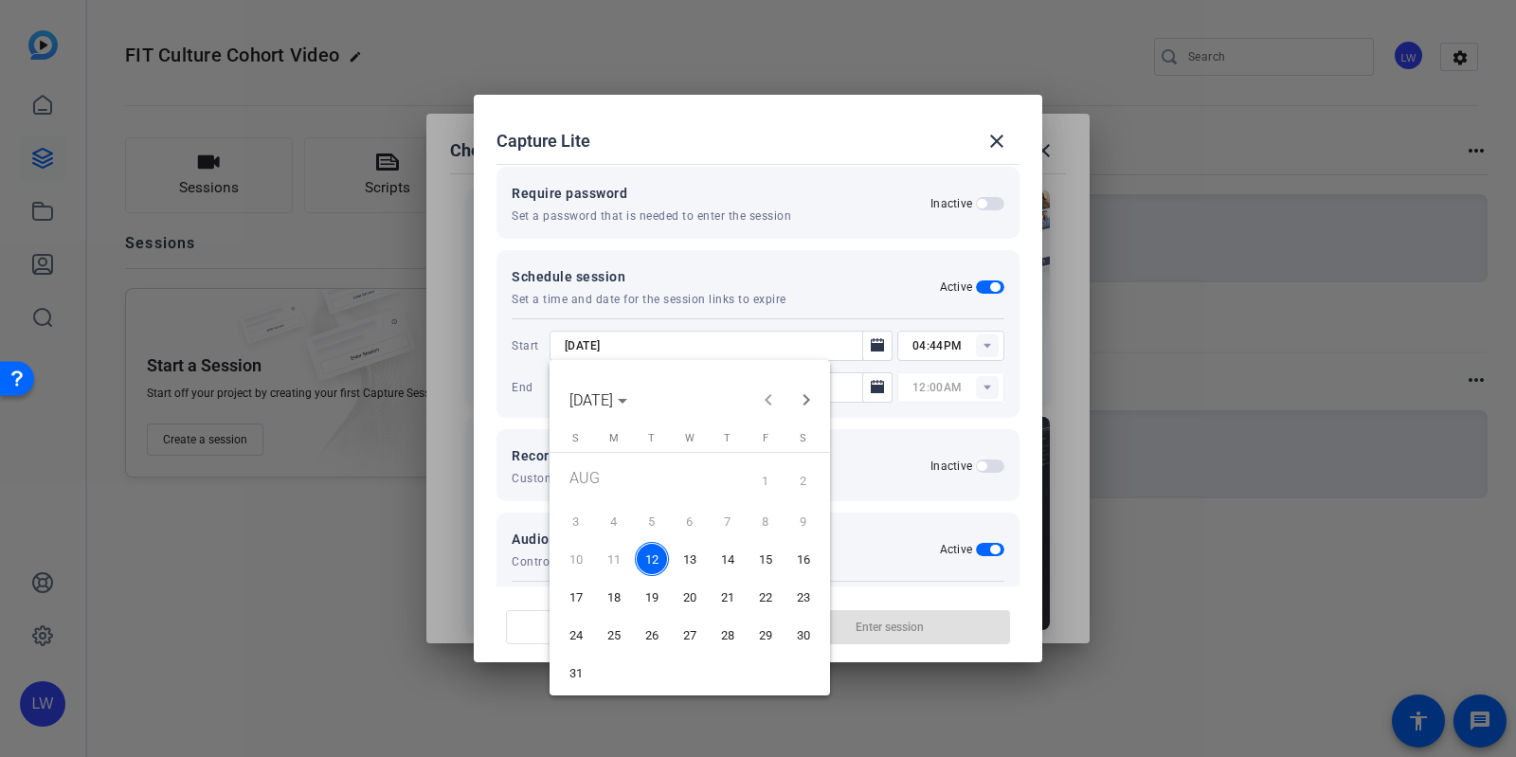
click at [768, 548] on span "15" at bounding box center [766, 559] width 34 height 34
type input "8/15/2025"
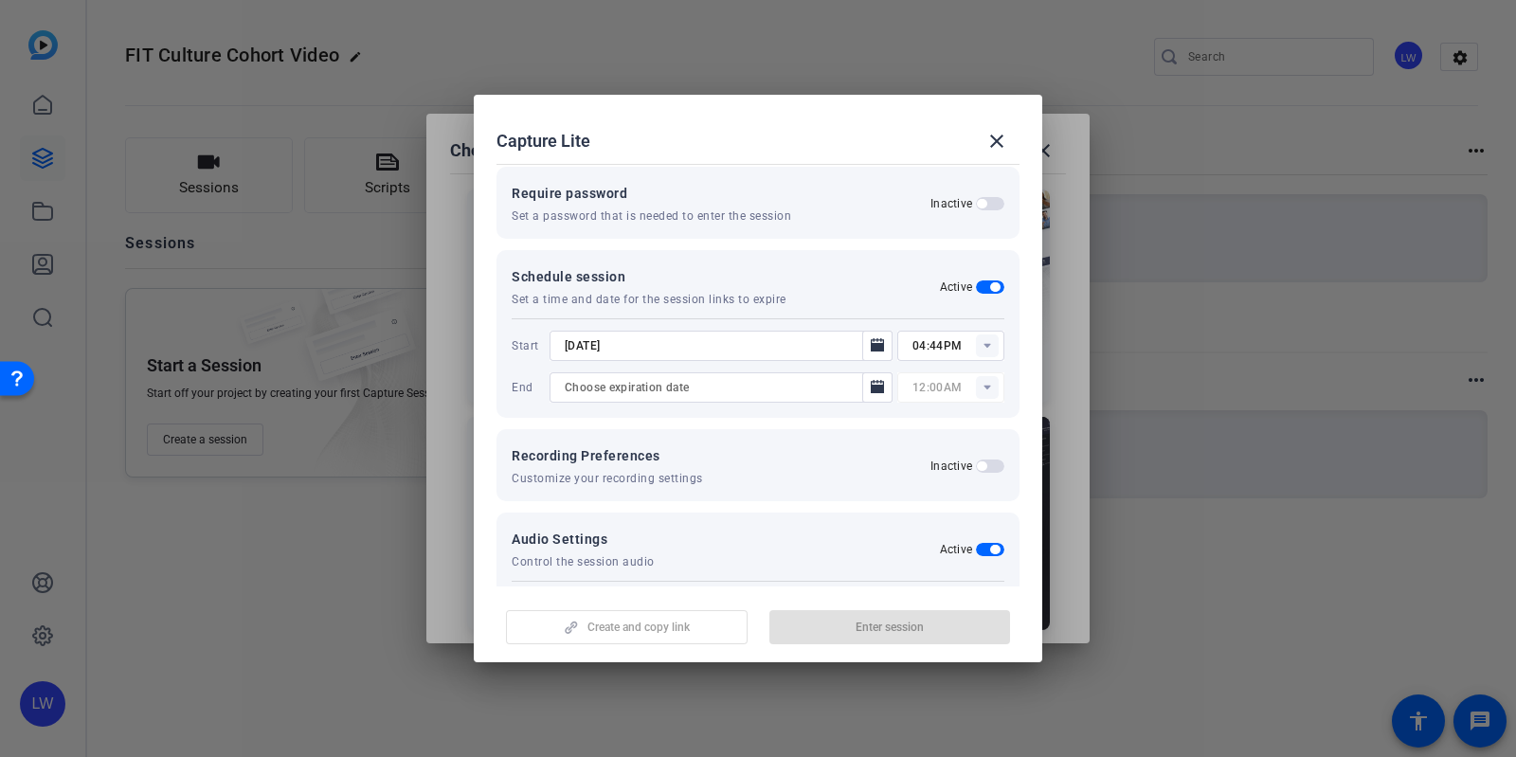
click at [976, 347] on rect at bounding box center [987, 345] width 23 height 23
click at [929, 523] on span "01:30PM" at bounding box center [925, 523] width 49 height 13
click at [976, 338] on rect at bounding box center [987, 345] width 23 height 23
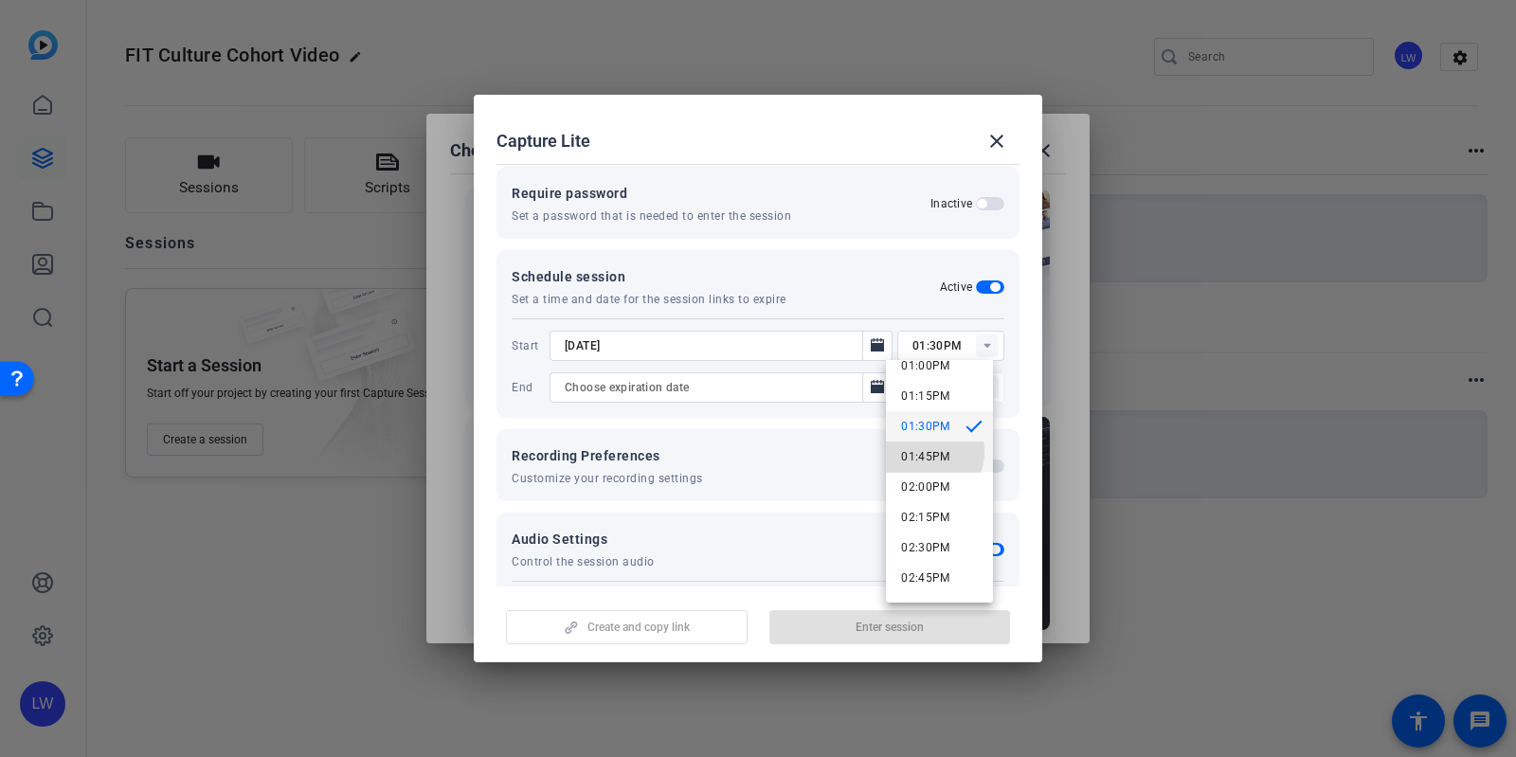
click at [923, 451] on span "01:45PM" at bounding box center [925, 456] width 49 height 13
type input "01:45PM"
click at [880, 281] on div "Schedule session Set a time and date for the session links to expire Active" at bounding box center [758, 286] width 493 height 42
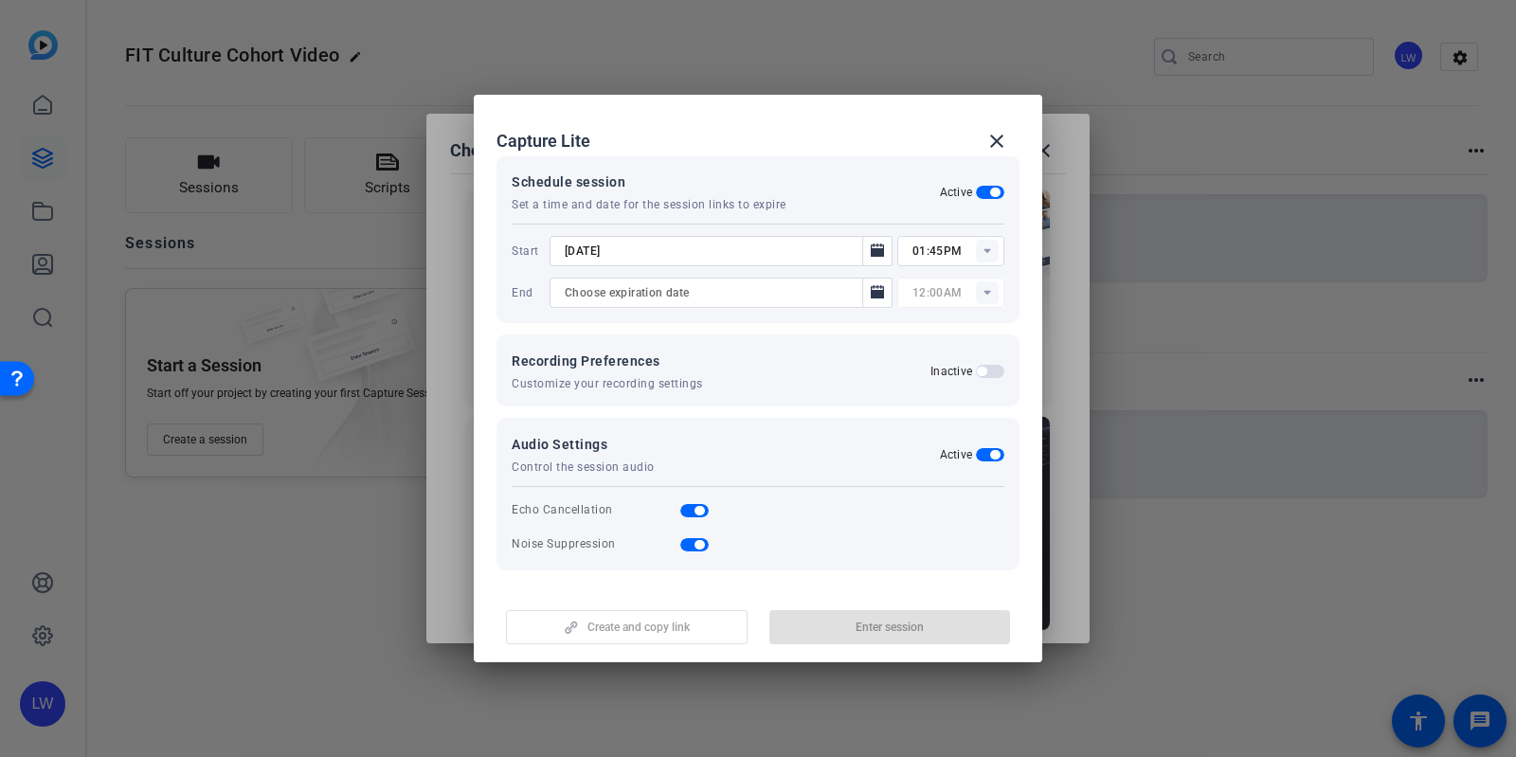
scroll to position [295, 0]
click at [965, 373] on div "Inactive" at bounding box center [967, 368] width 74 height 15
click at [977, 370] on span "button" at bounding box center [981, 368] width 9 height 9
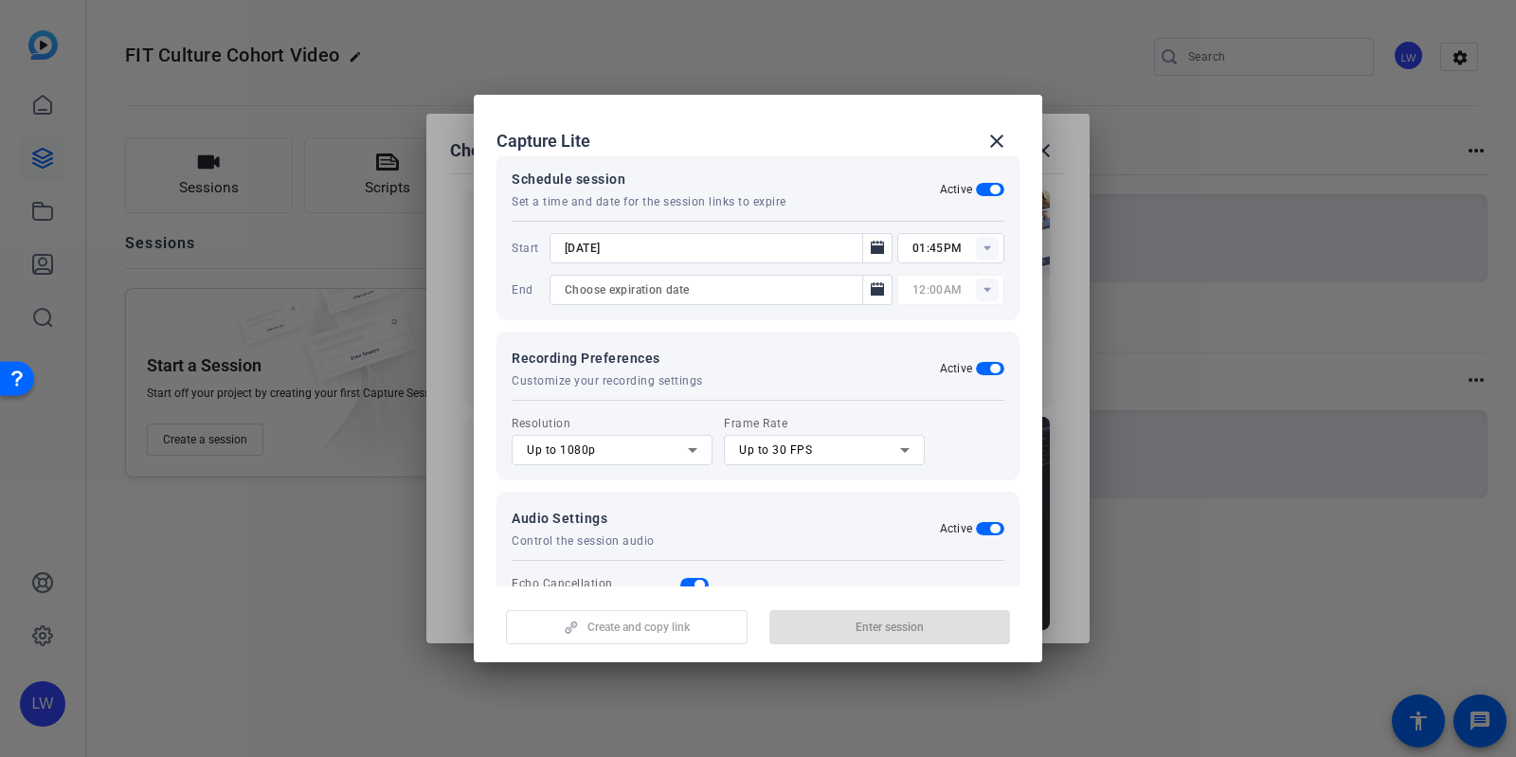
click at [976, 370] on span "button" at bounding box center [990, 368] width 28 height 13
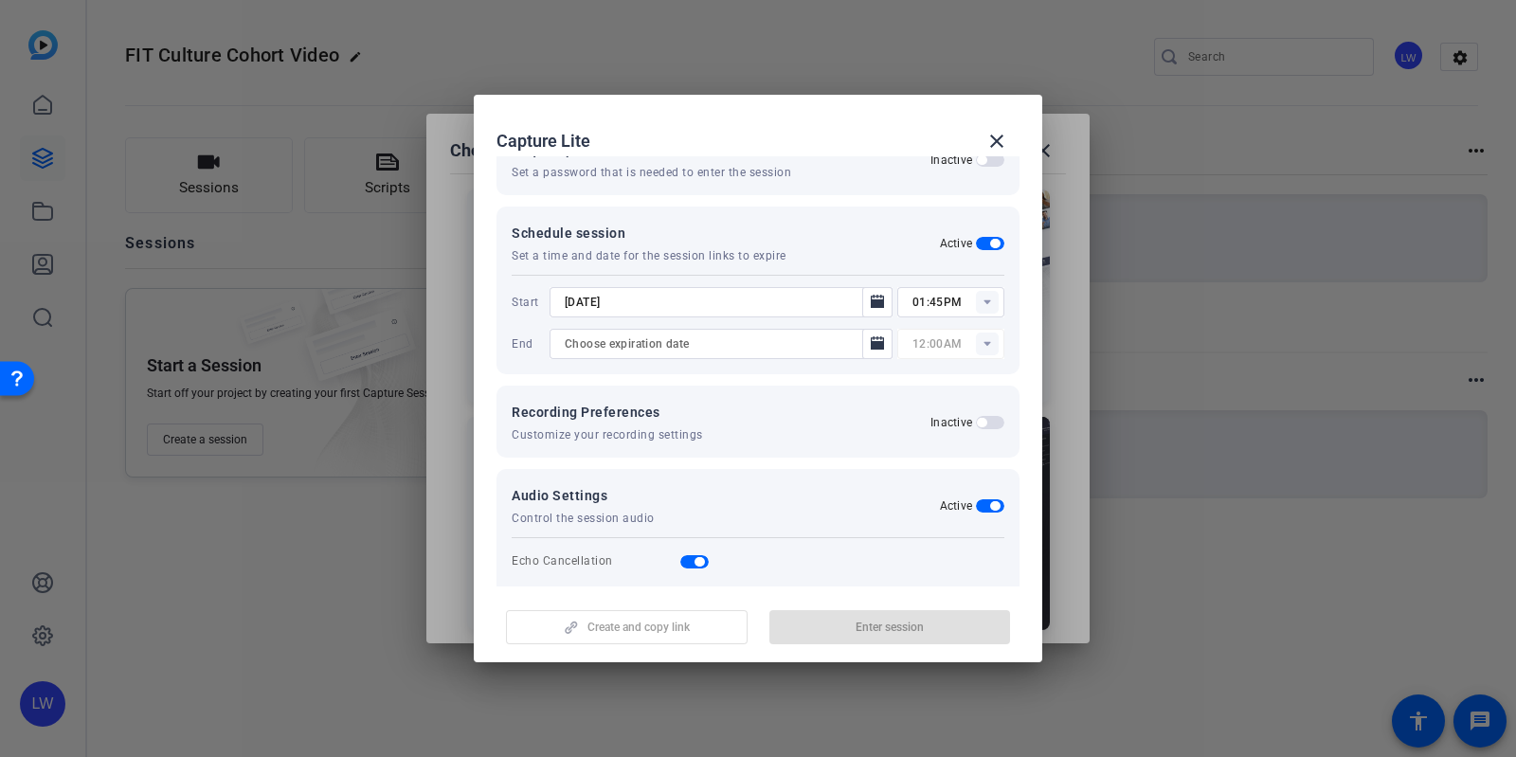
scroll to position [0, 0]
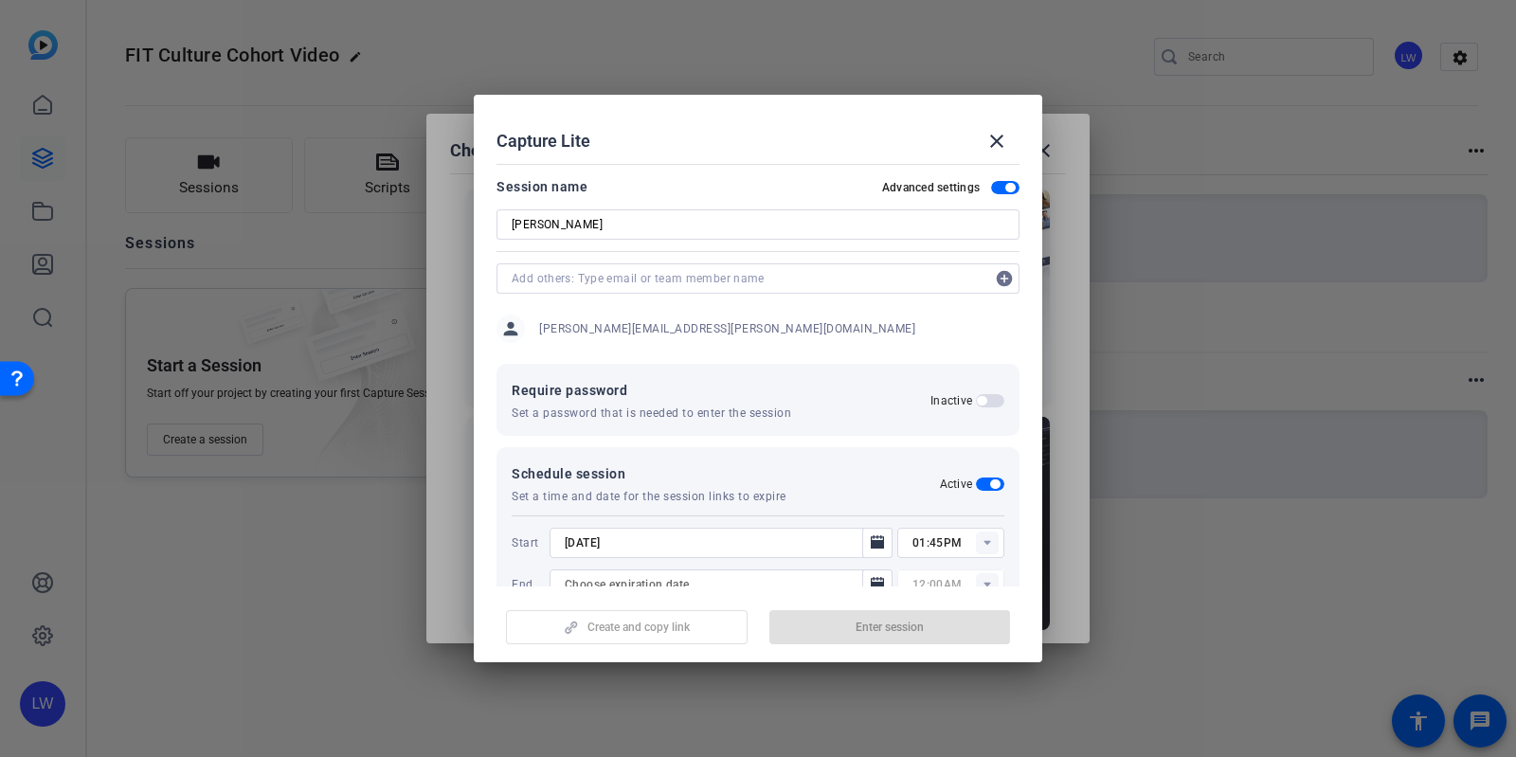
click at [879, 283] on input "text" at bounding box center [749, 278] width 474 height 23
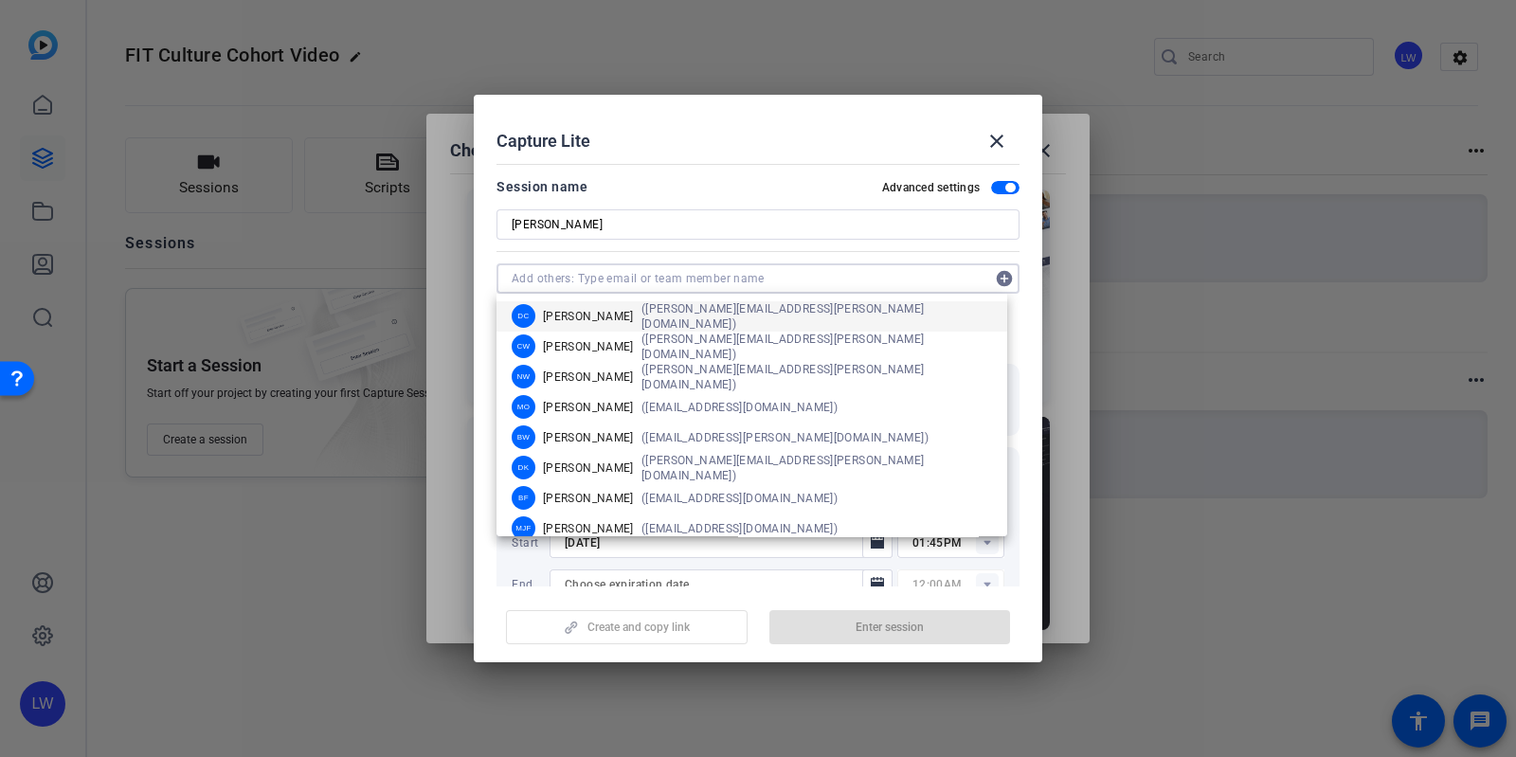
click at [879, 283] on input "text" at bounding box center [749, 278] width 474 height 23
click at [810, 169] on mat-dialog-content "Session name Advanced settings Jim add_circle person lucy.warren@fmr.com Requir…" at bounding box center [758, 371] width 568 height 430
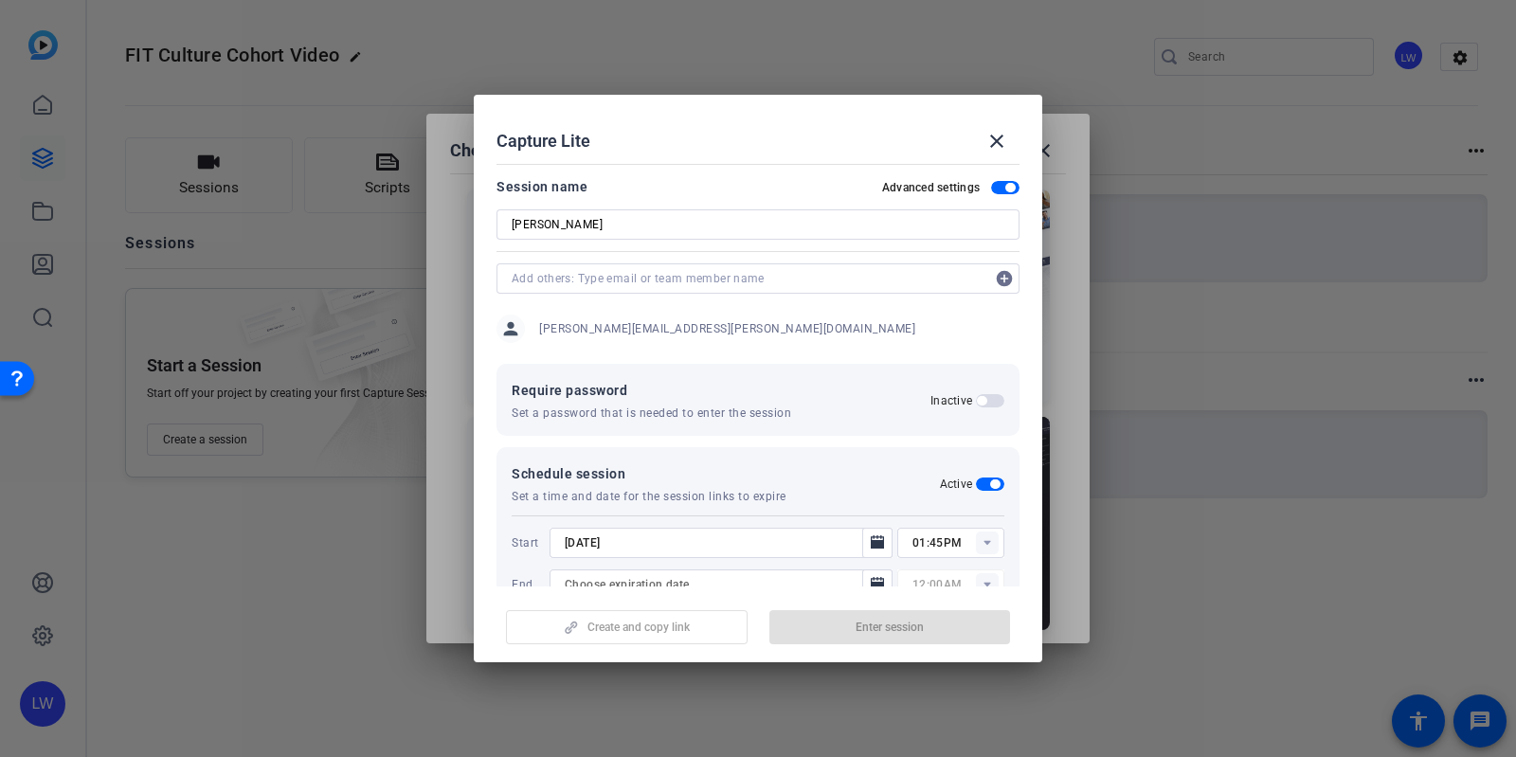
click at [807, 272] on input "text" at bounding box center [749, 278] width 474 height 23
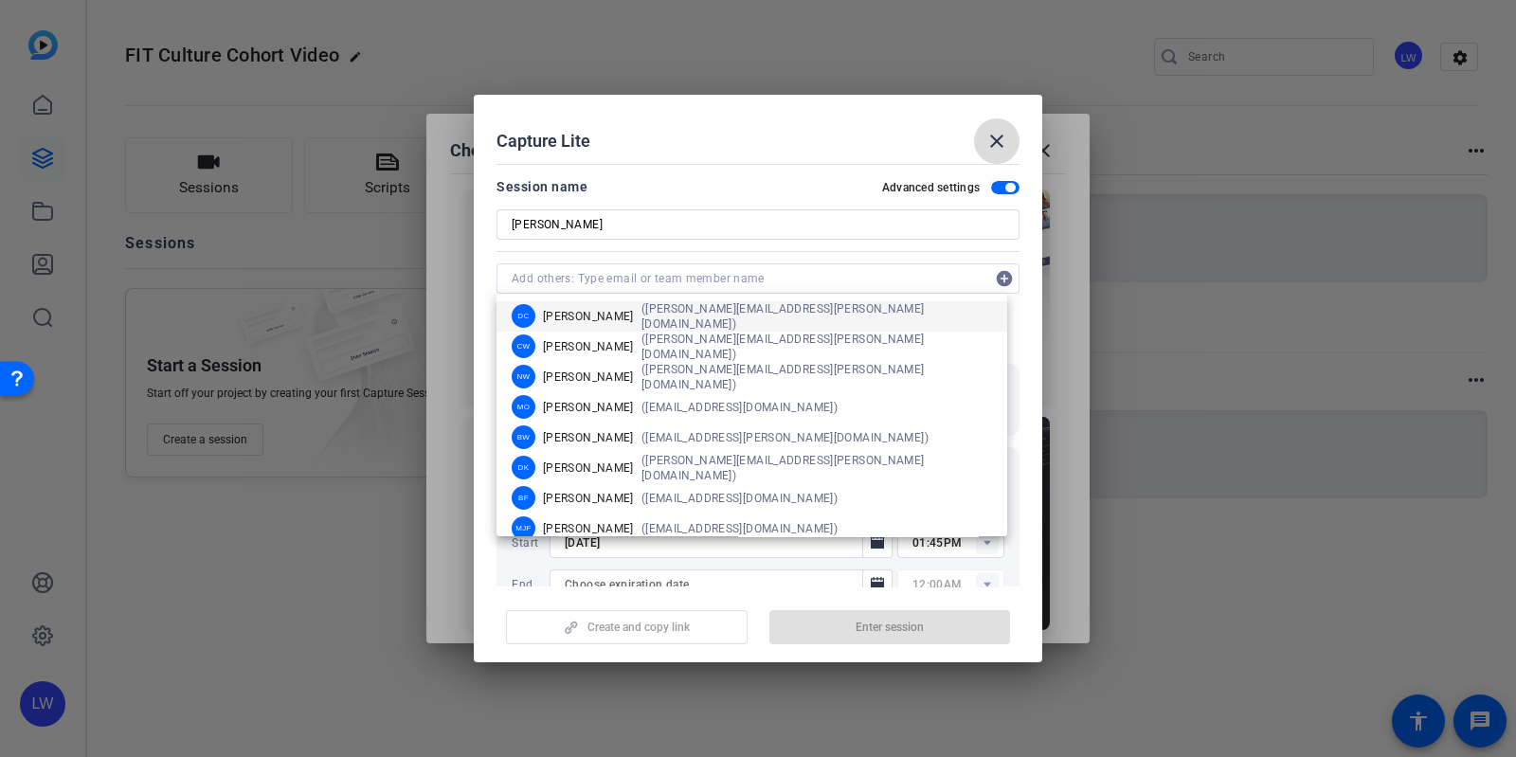
click at [996, 125] on span at bounding box center [996, 140] width 45 height 45
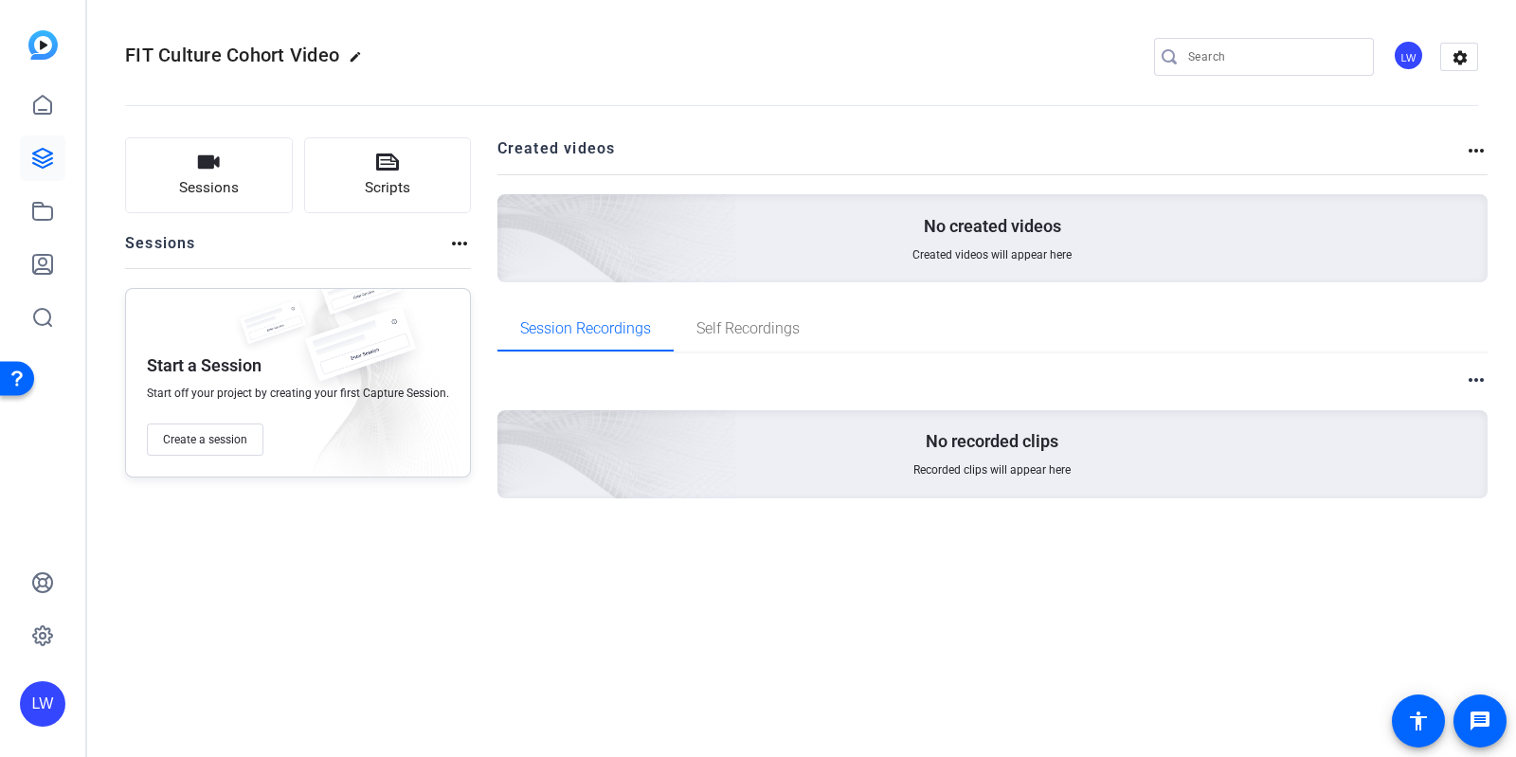
click at [450, 238] on mat-icon "more_horiz" at bounding box center [459, 243] width 23 height 23
click at [352, 233] on div at bounding box center [758, 378] width 1516 height 757
click at [244, 185] on button "Sessions" at bounding box center [209, 175] width 168 height 76
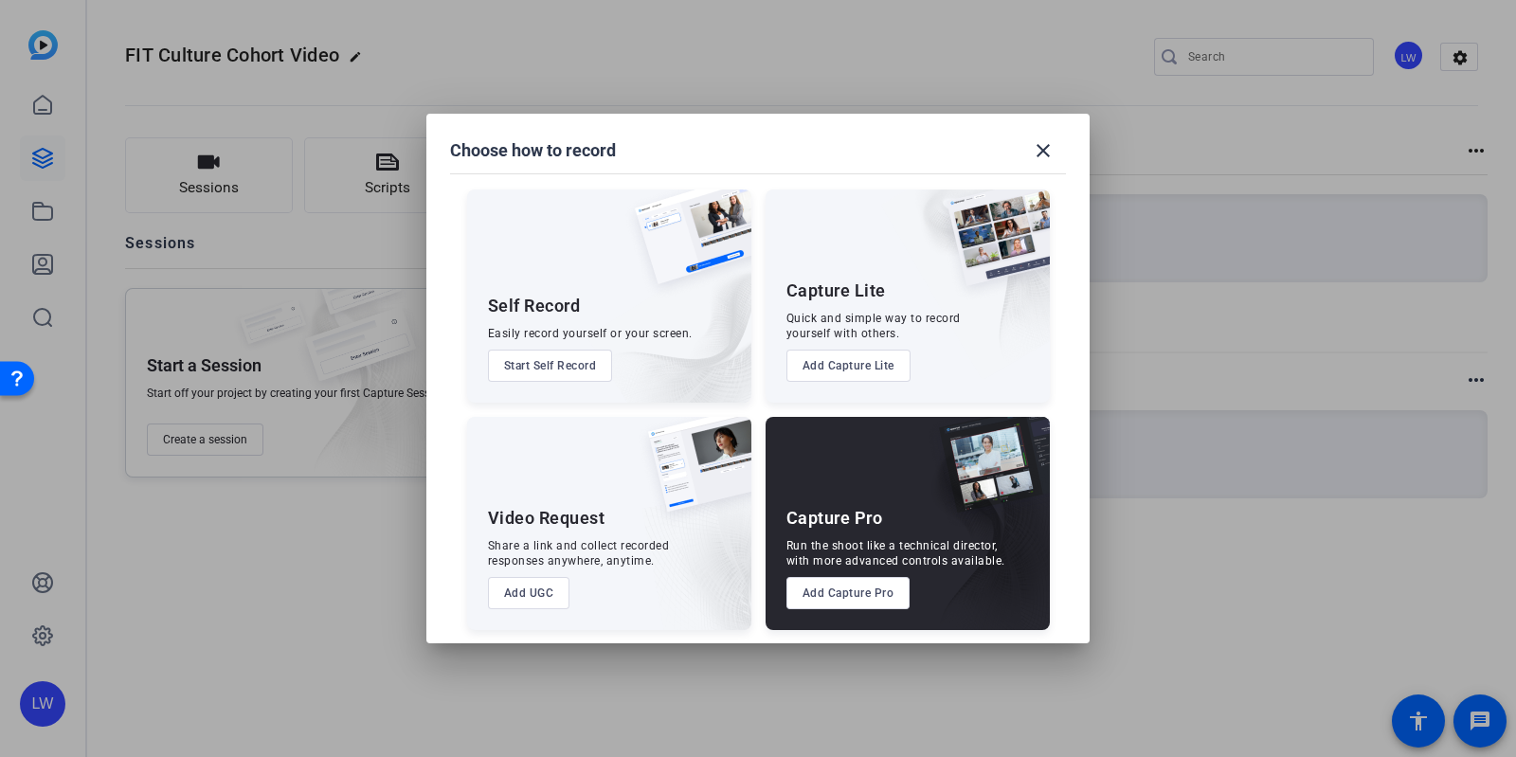
click at [503, 591] on button "Add UGC" at bounding box center [529, 593] width 82 height 32
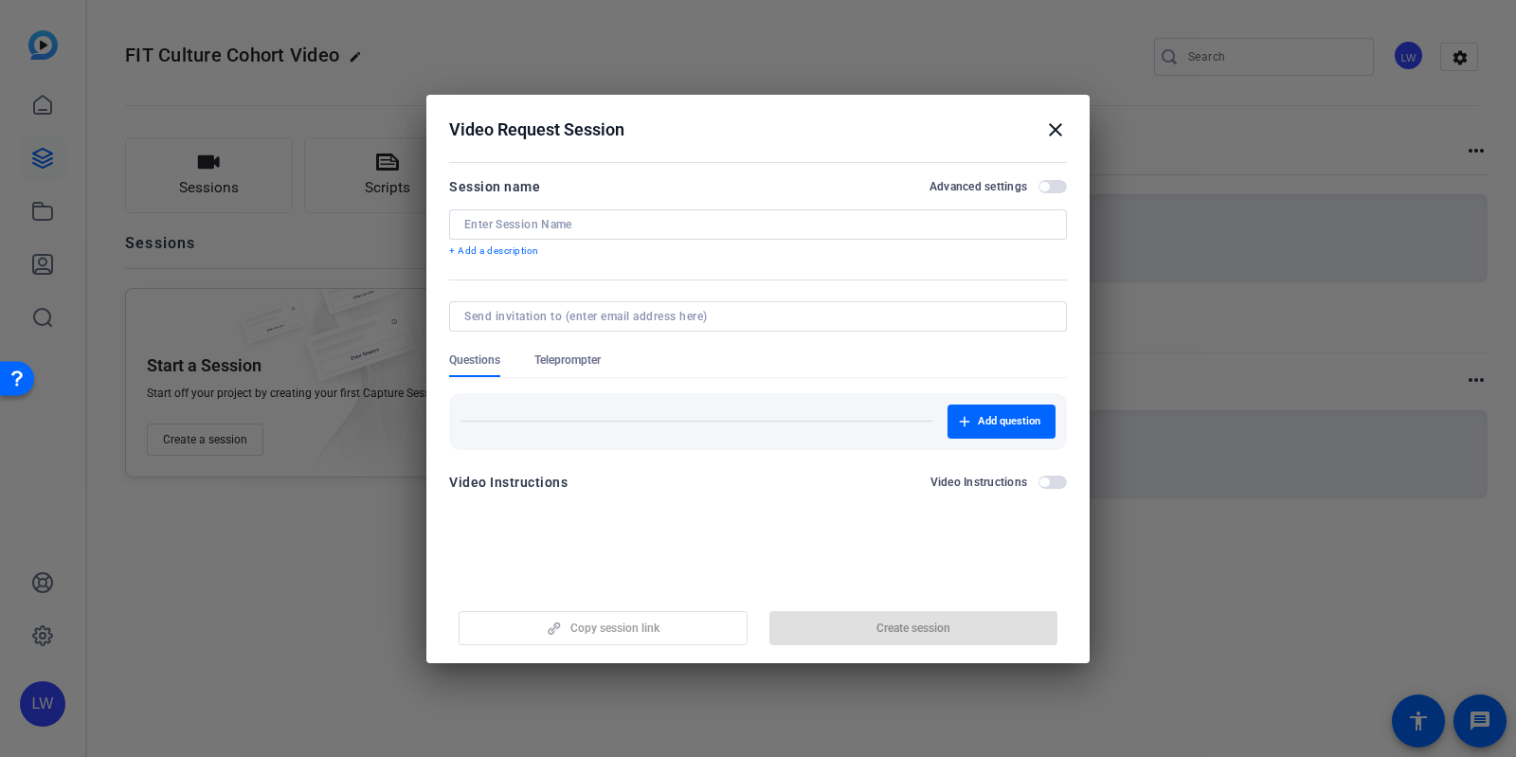
click at [1052, 119] on mat-icon "close" at bounding box center [1055, 129] width 23 height 23
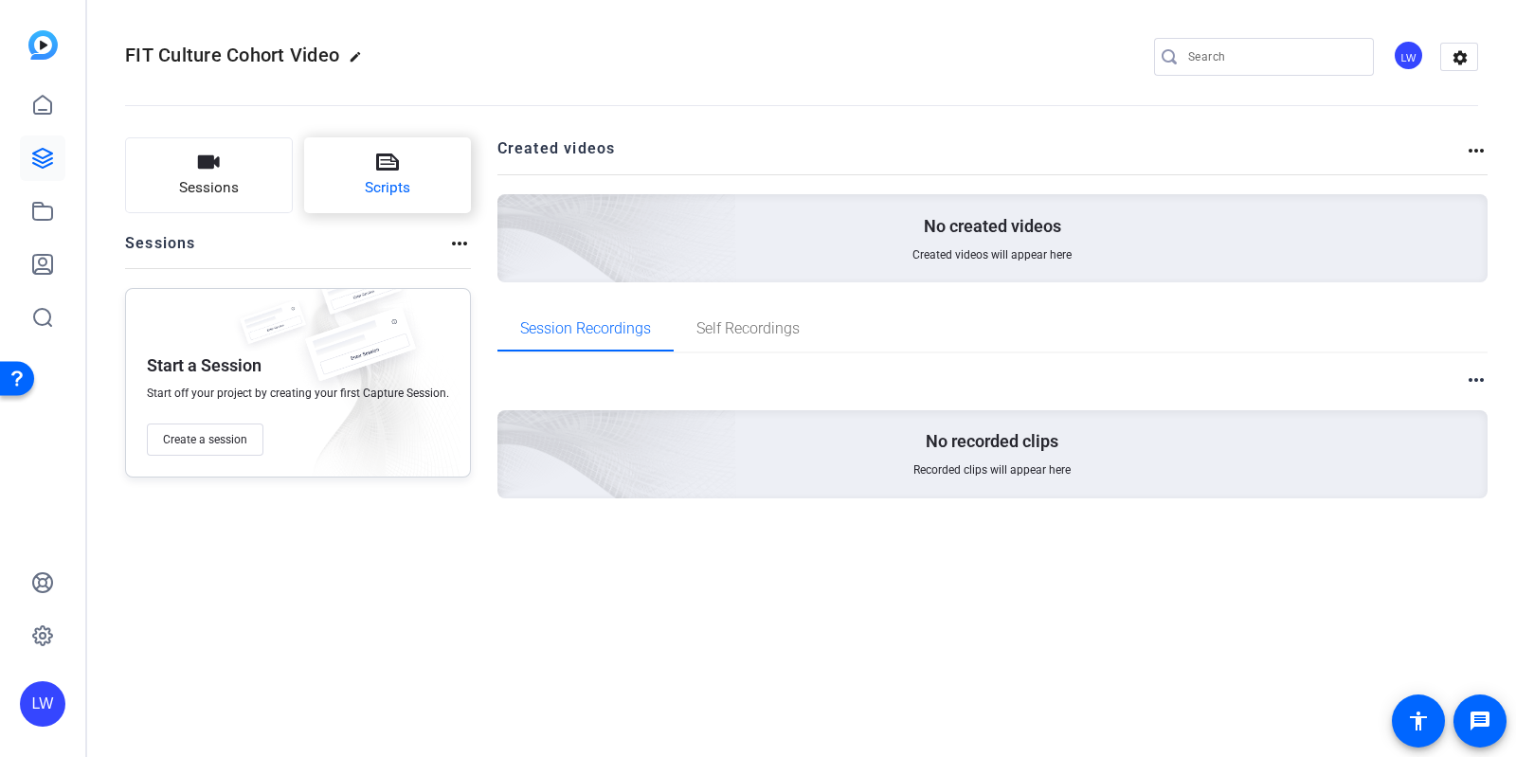
click at [423, 177] on button "Scripts" at bounding box center [388, 175] width 168 height 76
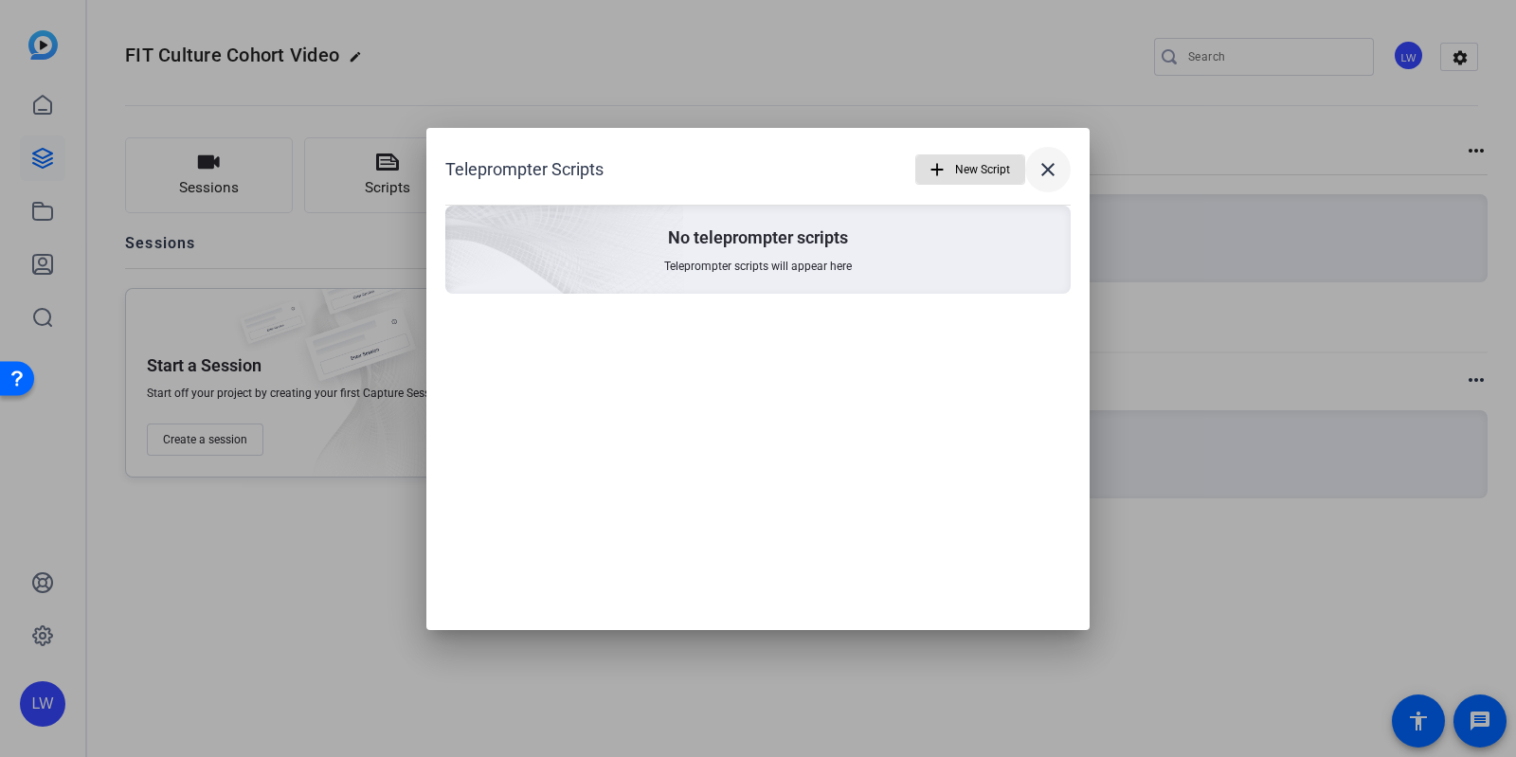
click at [1052, 157] on button "close" at bounding box center [1047, 169] width 45 height 45
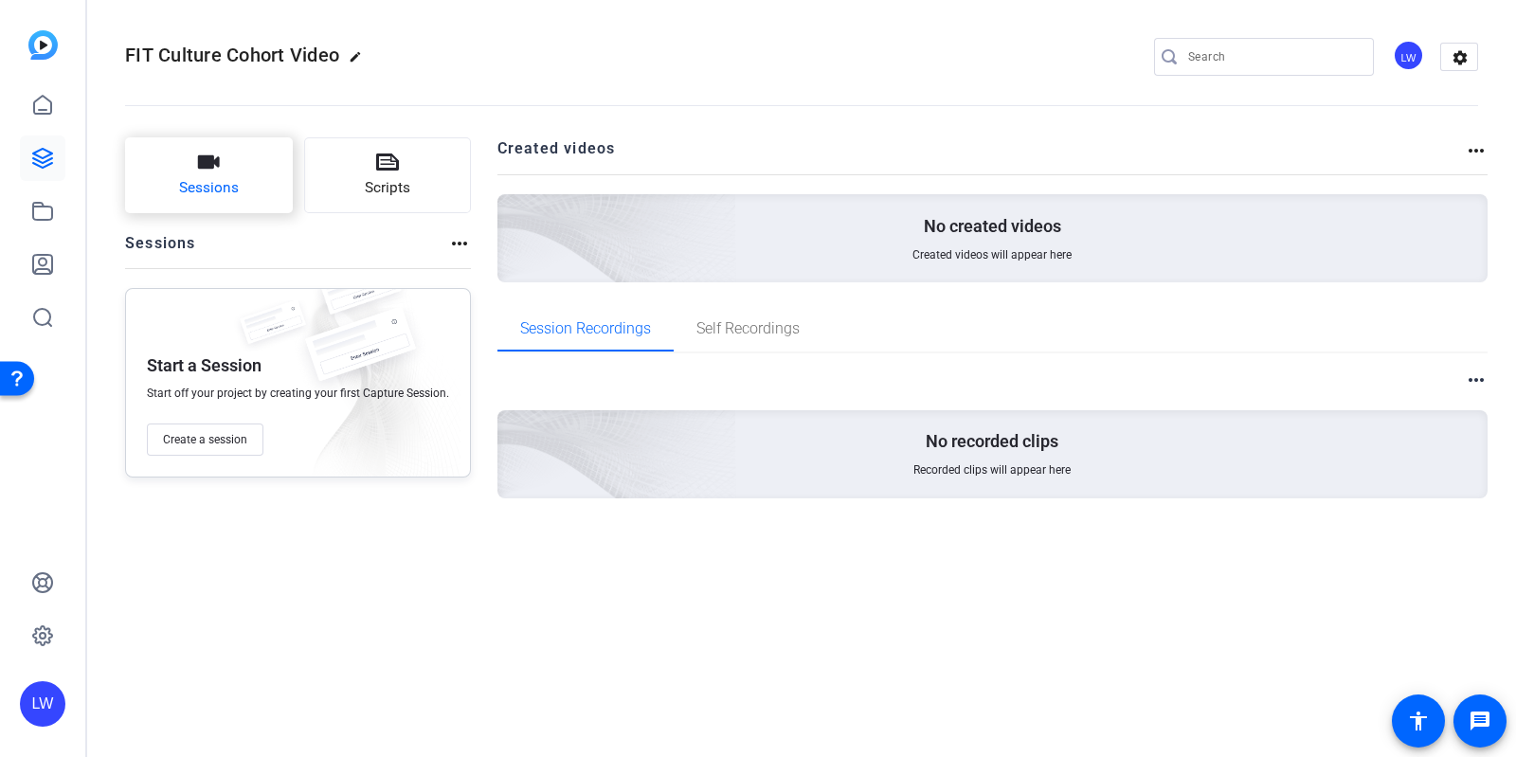
click at [154, 171] on button "Sessions" at bounding box center [209, 175] width 168 height 76
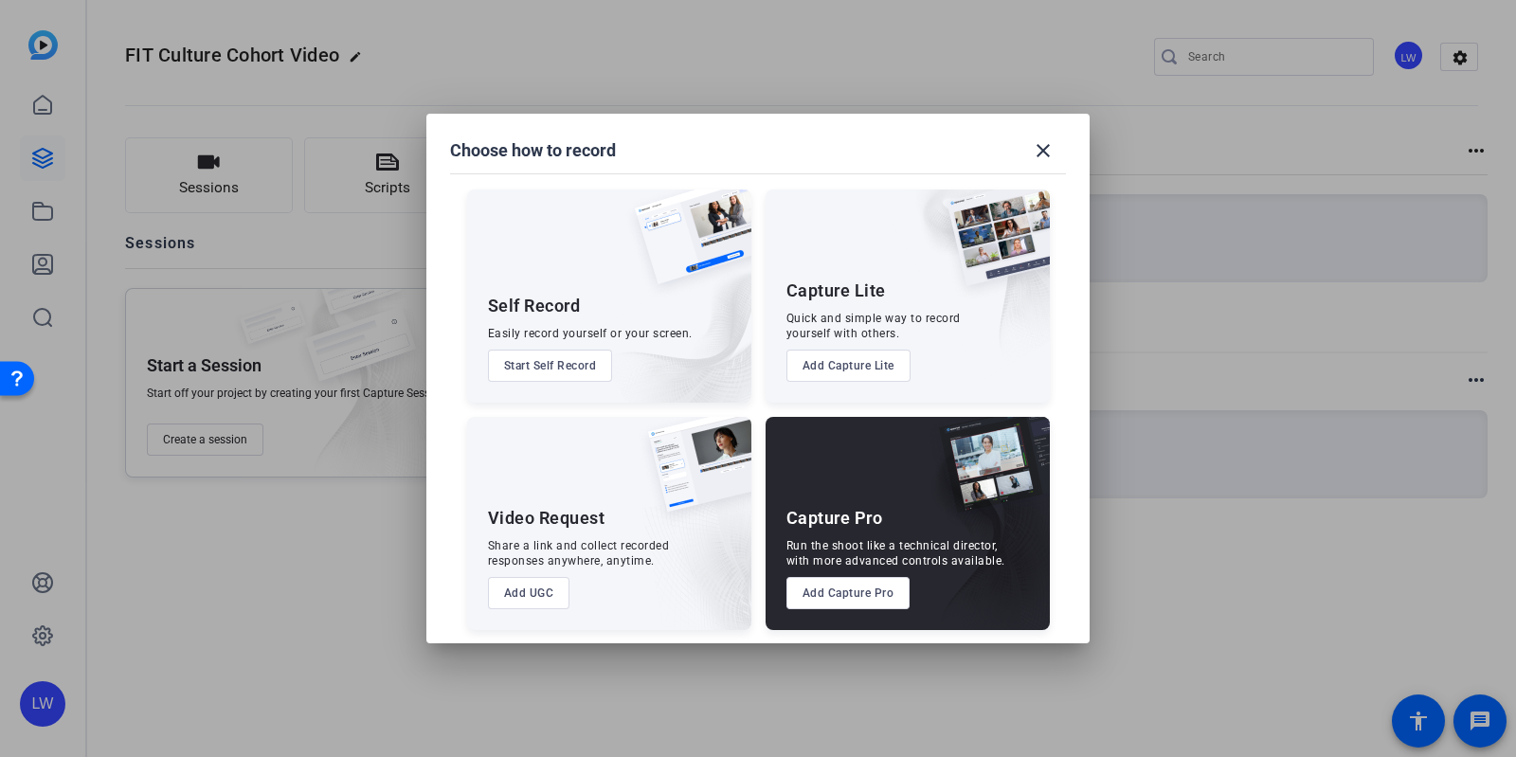
click at [843, 362] on button "Add Capture Lite" at bounding box center [848, 366] width 124 height 32
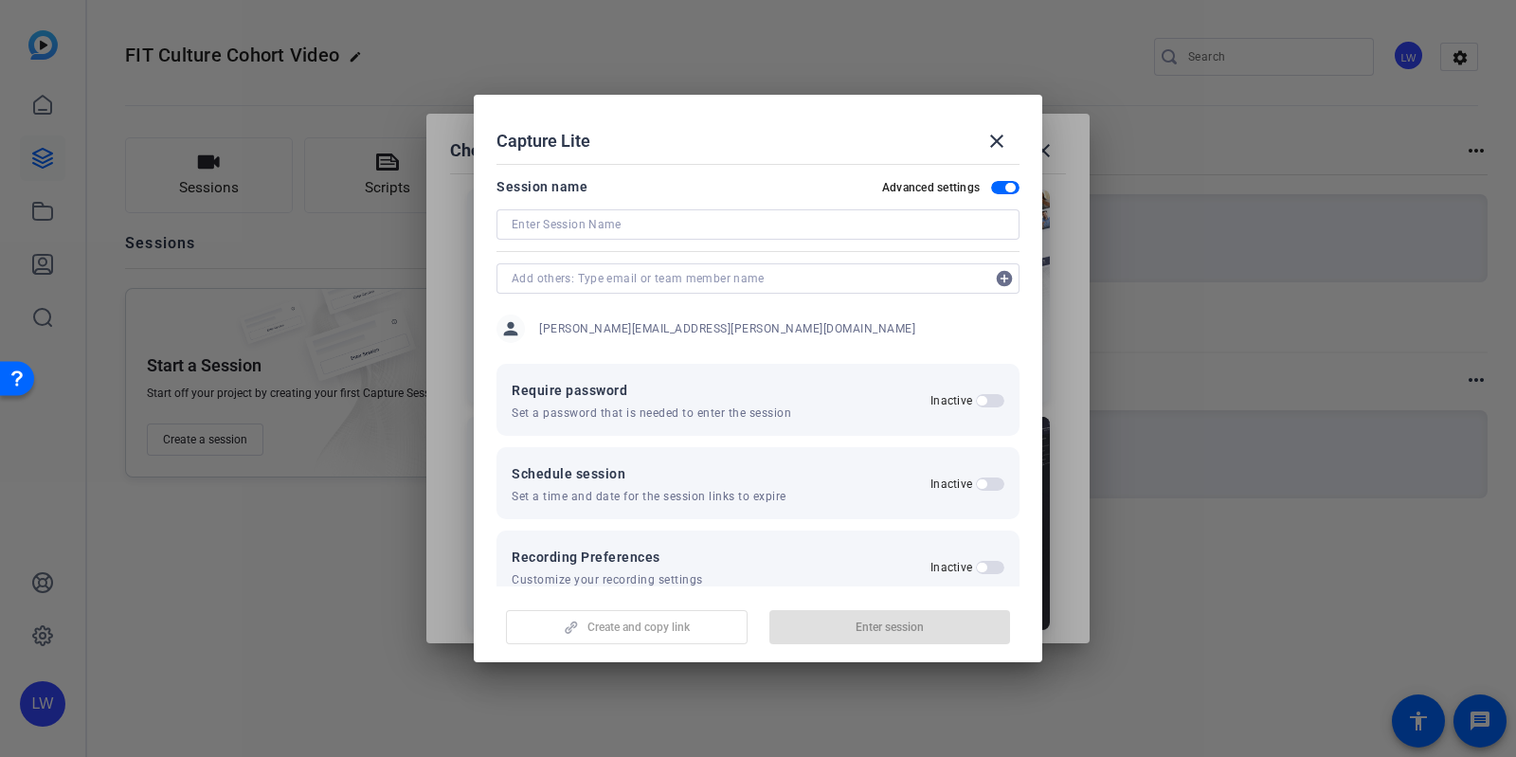
click at [991, 185] on span "button" at bounding box center [1005, 187] width 28 height 13
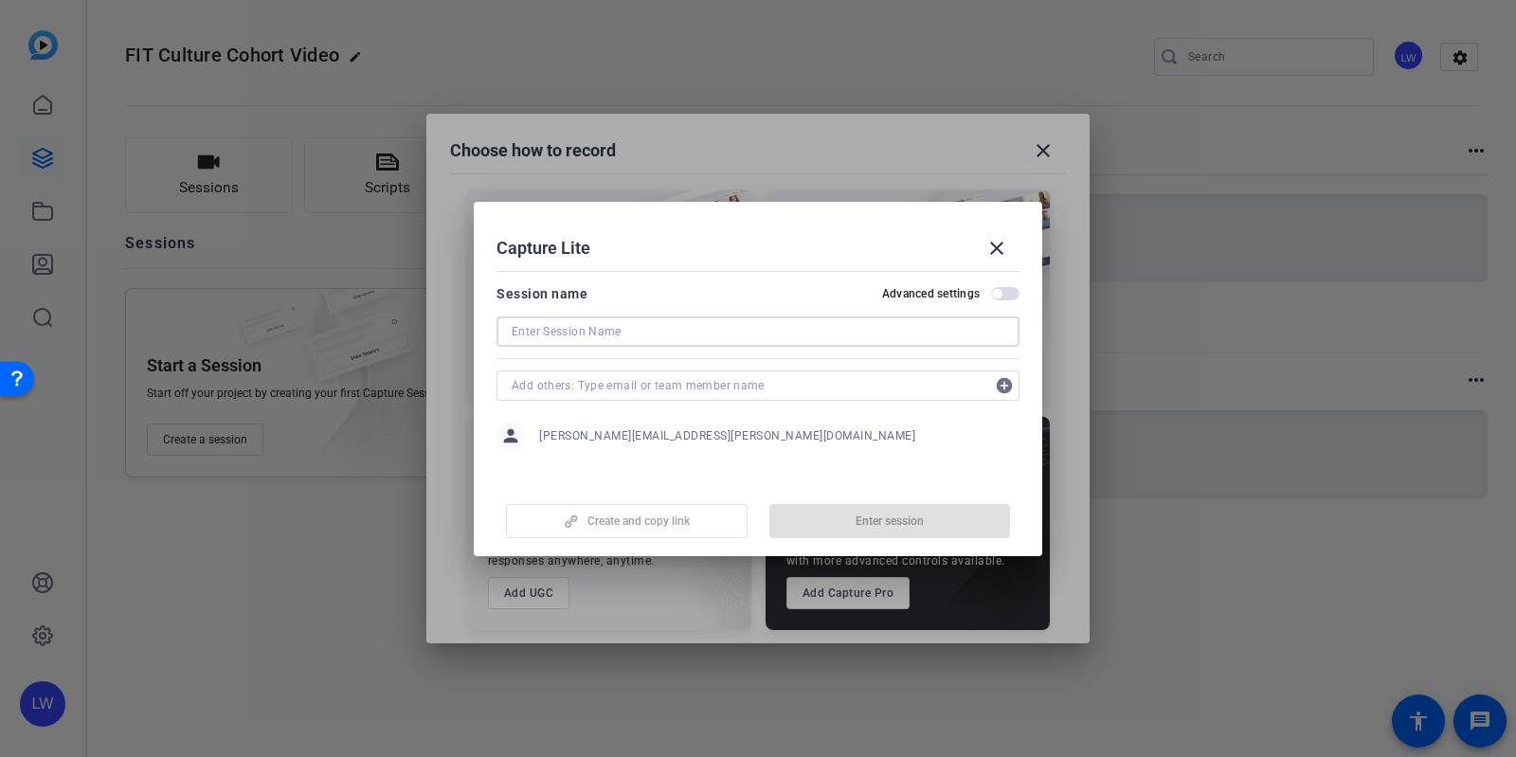
click at [700, 332] on input at bounding box center [758, 331] width 493 height 23
click at [1017, 383] on mat-icon "add_circle" at bounding box center [1004, 385] width 30 height 30
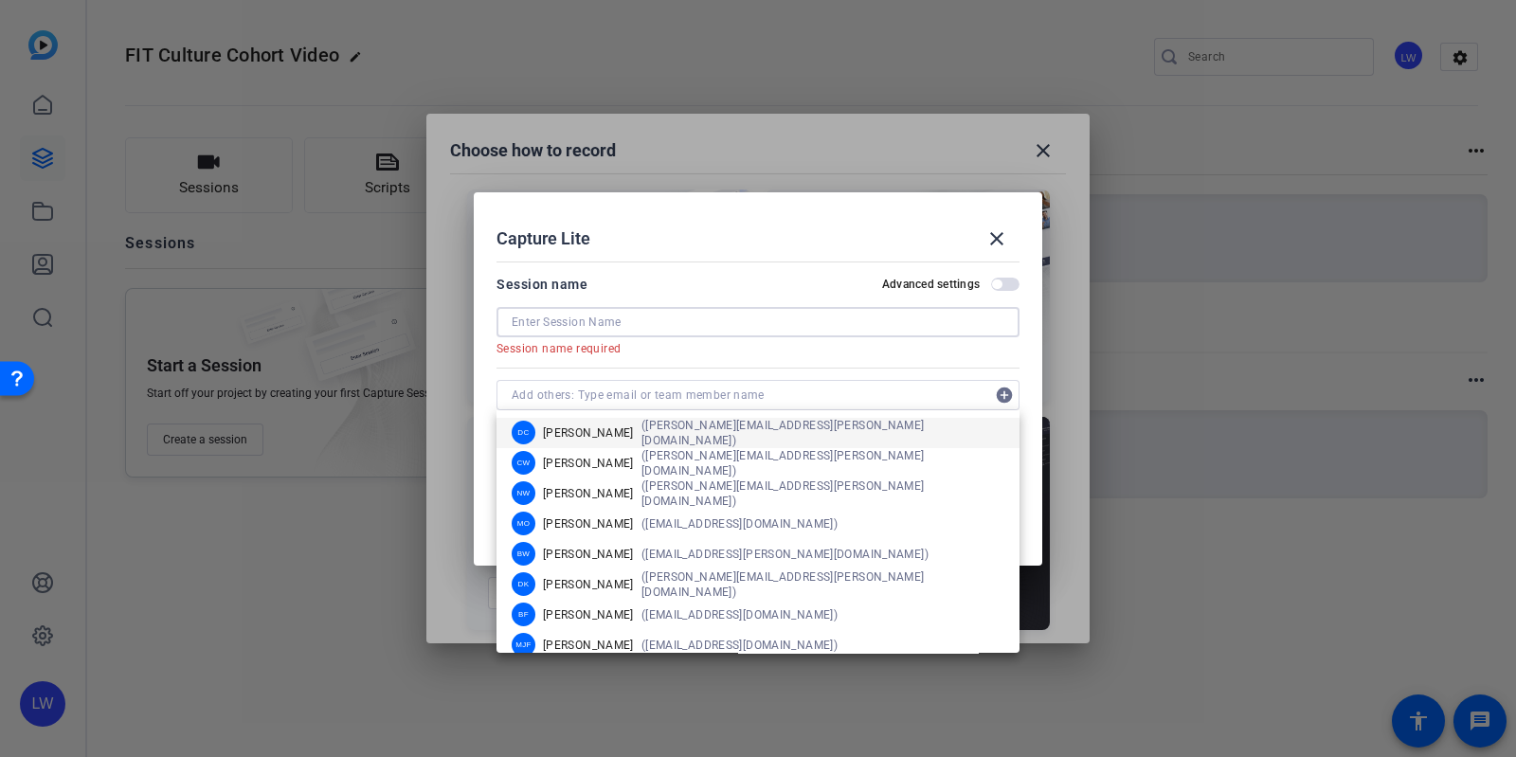
click at [668, 318] on input at bounding box center [758, 322] width 493 height 23
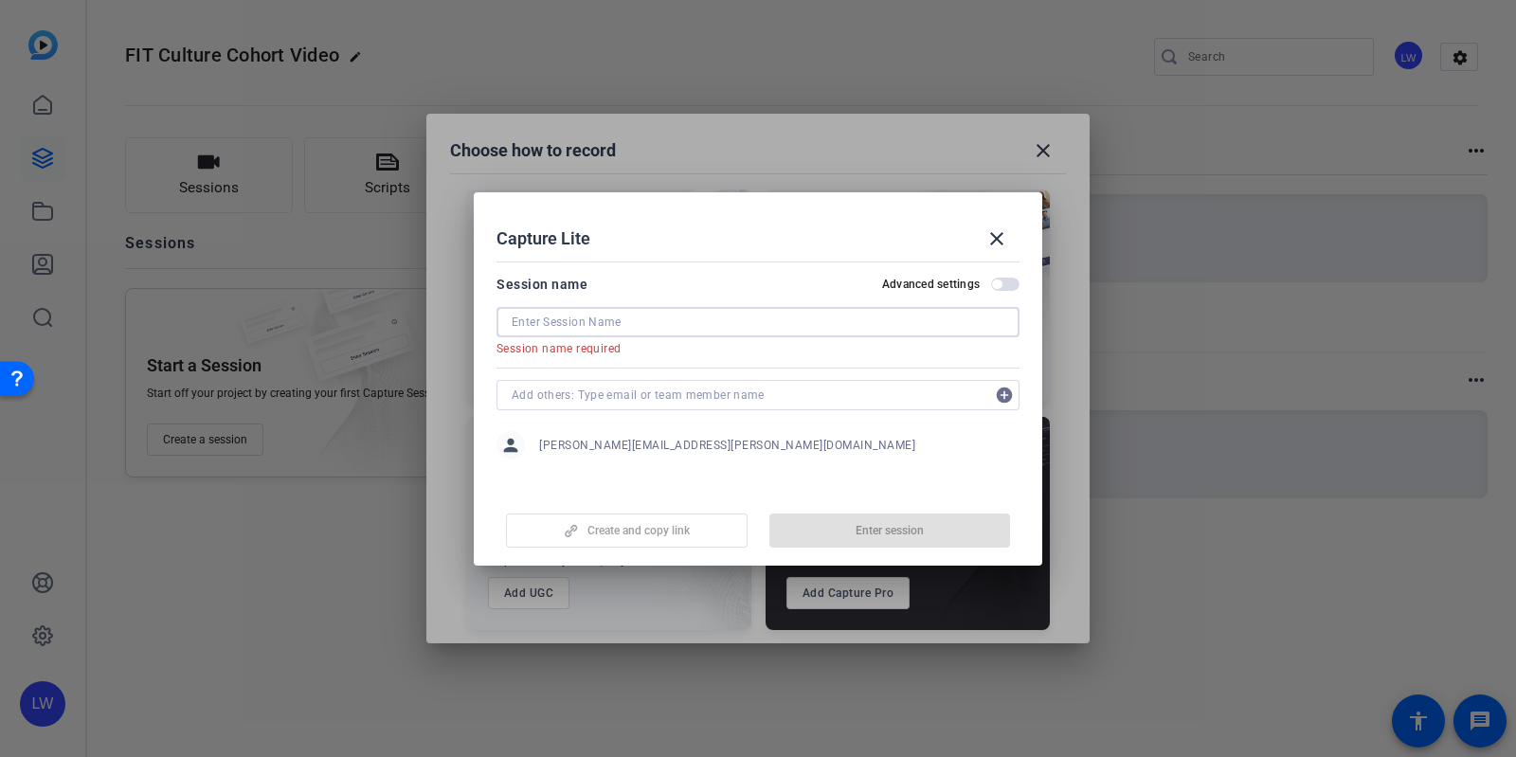
type input "J"
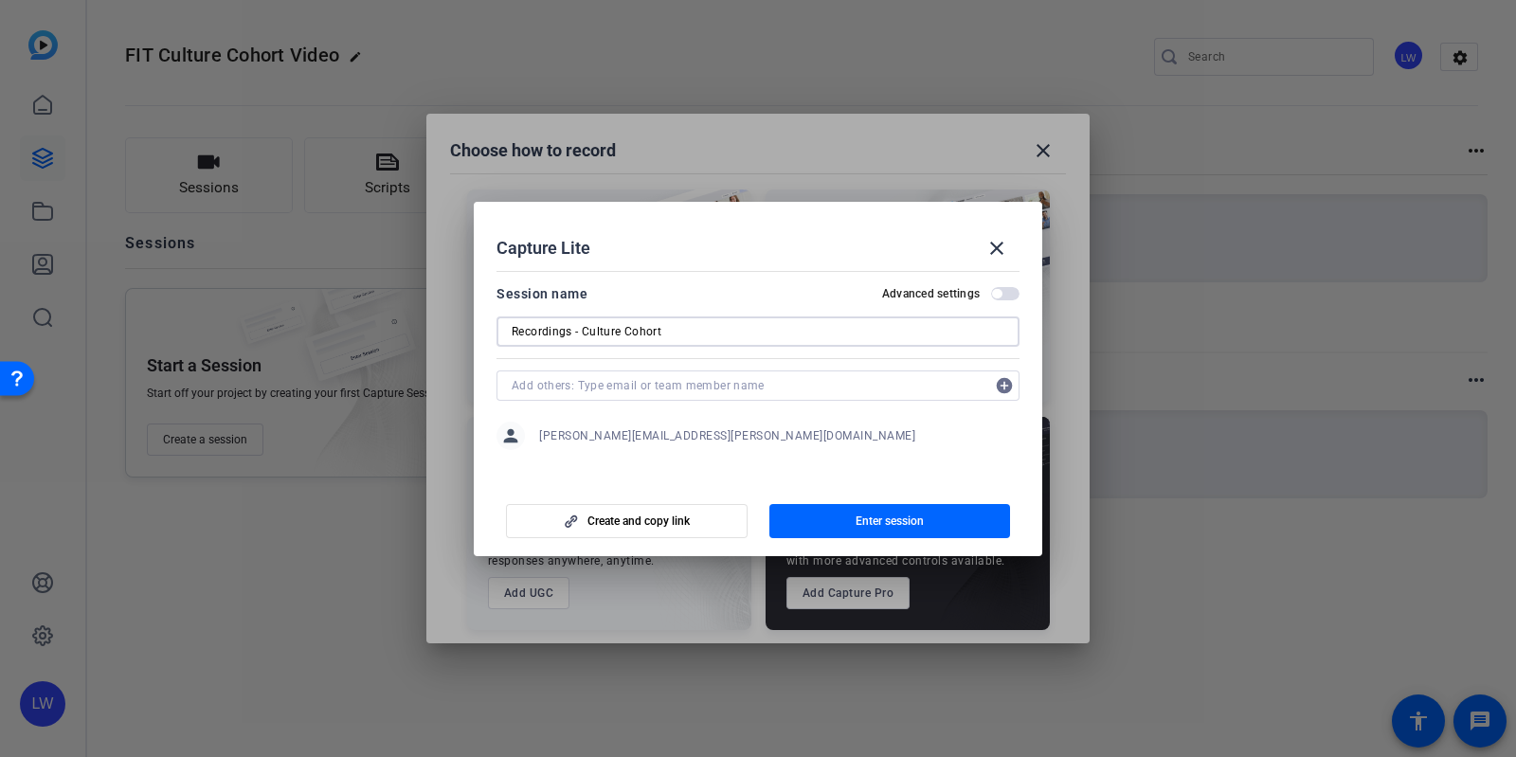
type input "Recordings - Culture Cohort"
click at [768, 429] on div "person lucy.warren@fmr.com" at bounding box center [757, 435] width 523 height 47
click at [677, 519] on span "Create and copy link" at bounding box center [638, 521] width 102 height 15
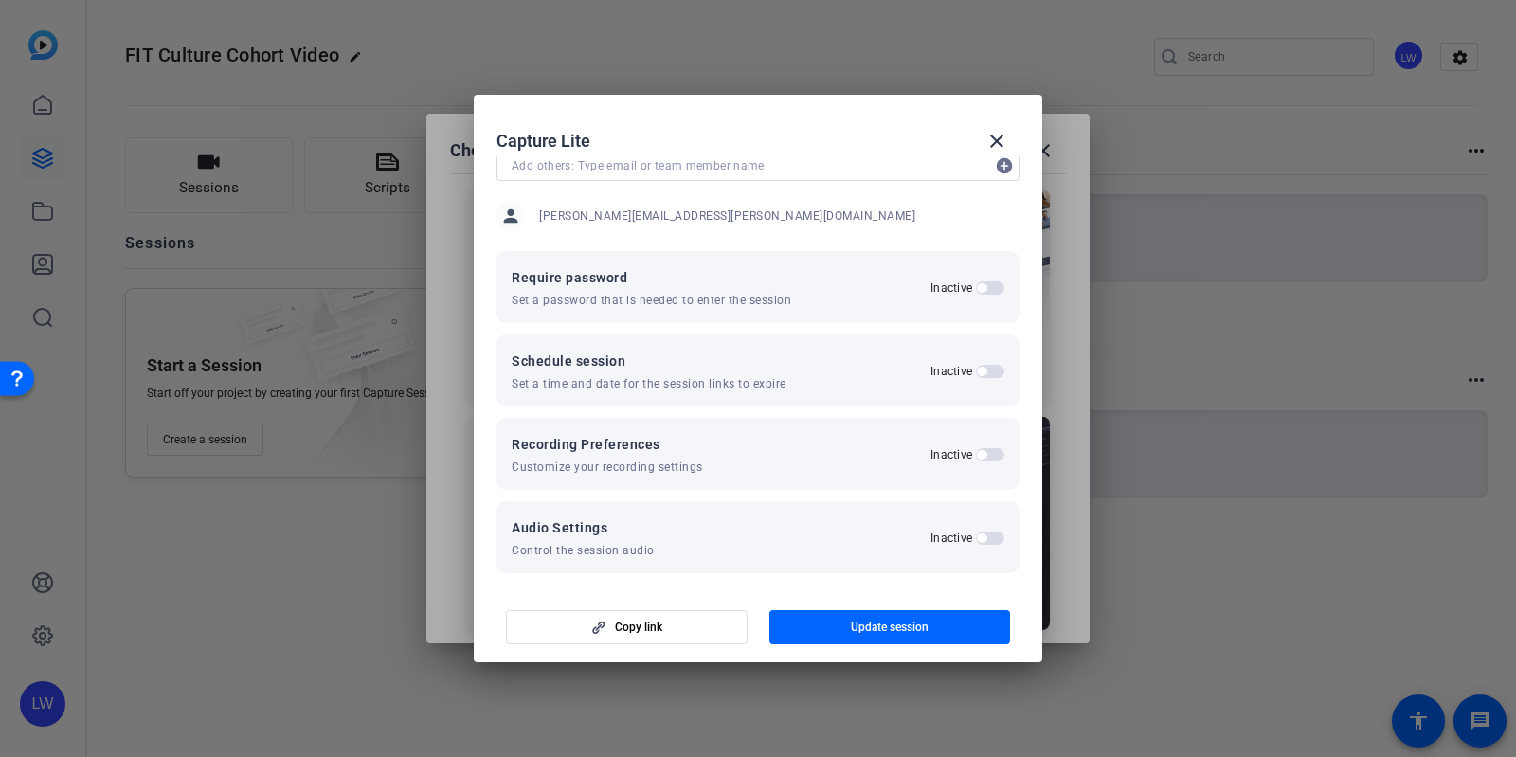
scroll to position [119, 0]
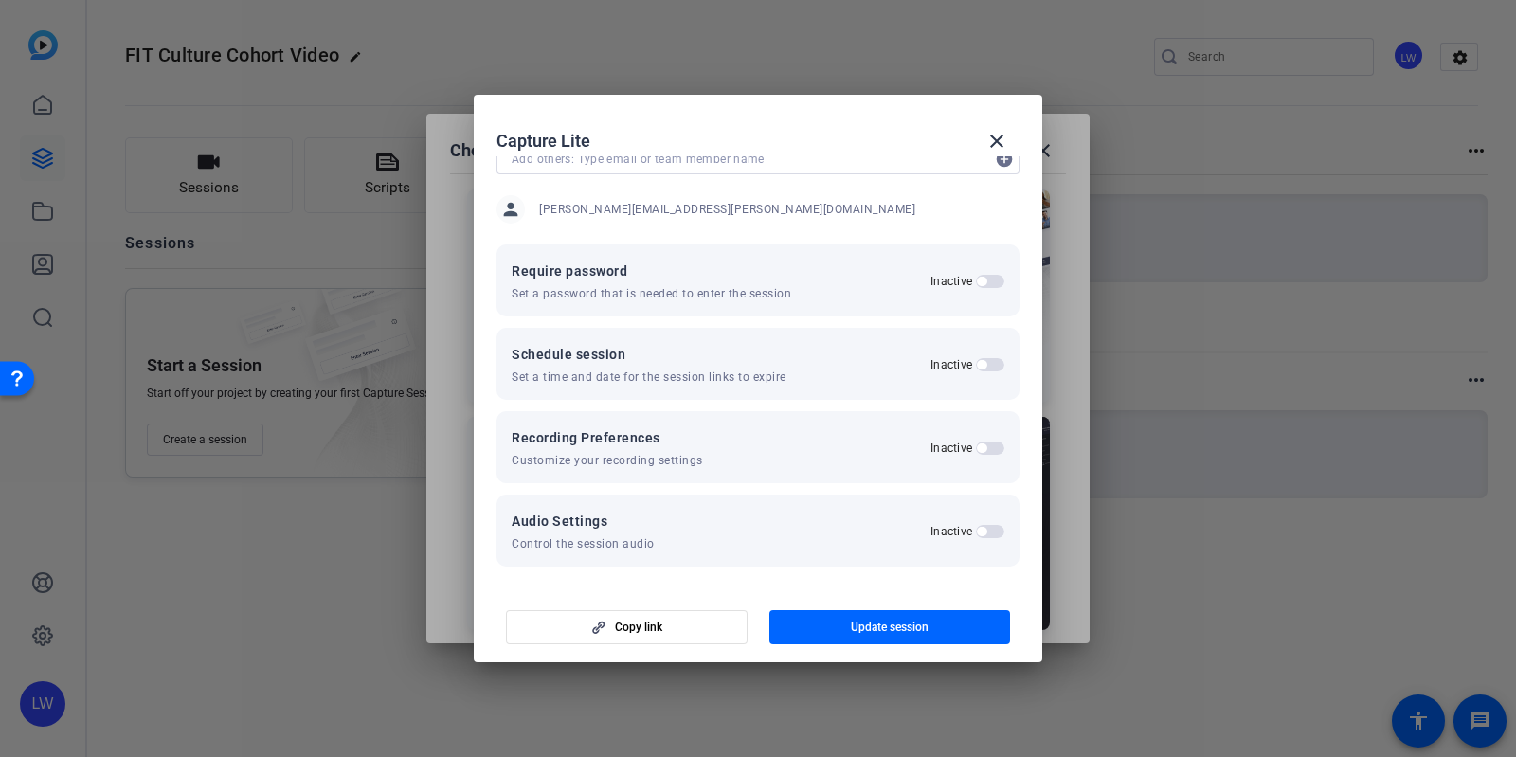
click at [976, 448] on span "button" at bounding box center [990, 448] width 28 height 13
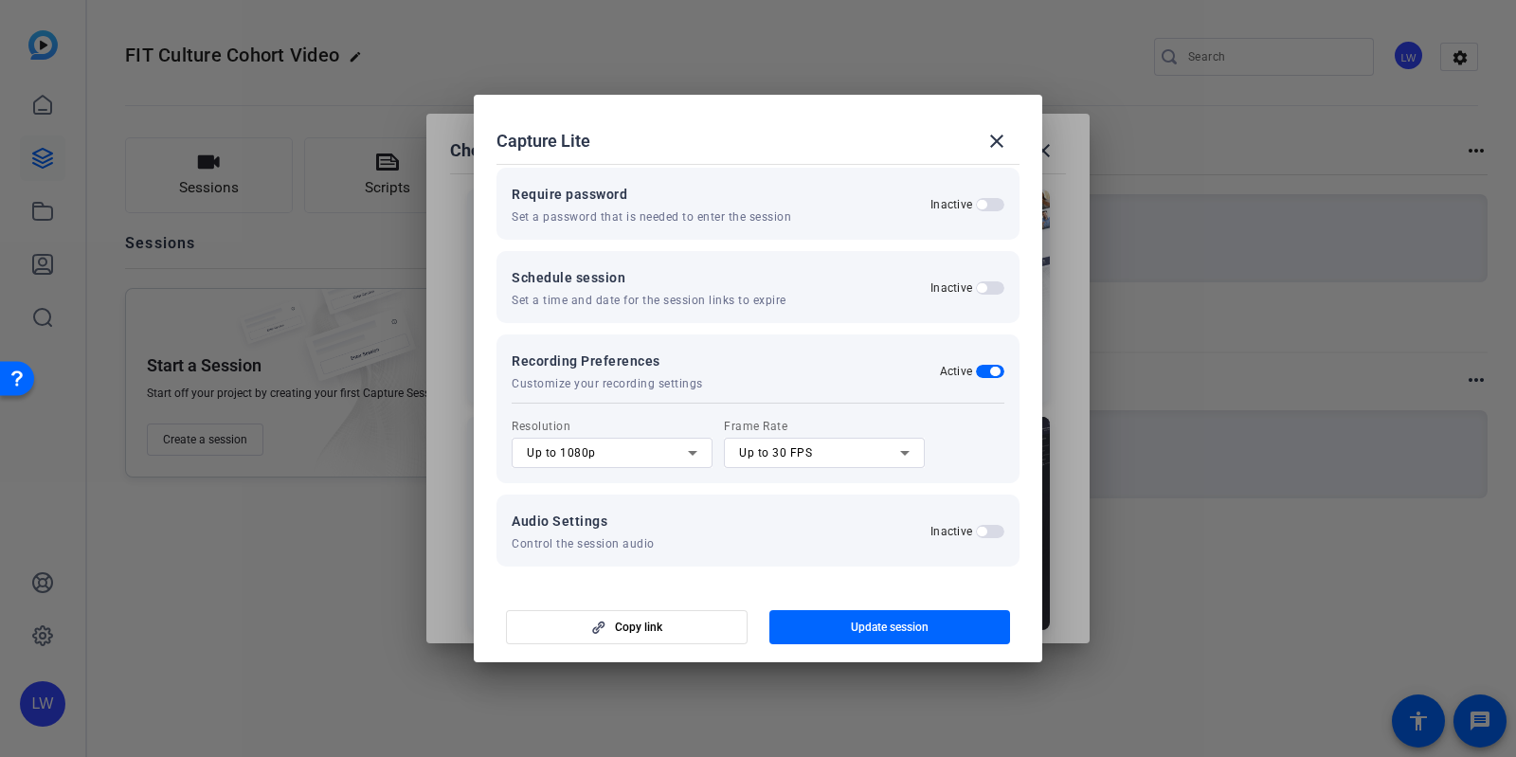
click at [668, 434] on label "Resolution" at bounding box center [612, 426] width 201 height 23
click at [668, 445] on div "Up to 1080p" at bounding box center [607, 453] width 161 height 23
click at [636, 518] on mat-option "Up to 1080p" at bounding box center [612, 520] width 201 height 30
click at [767, 452] on span "Up to 30 FPS" at bounding box center [775, 452] width 73 height 13
click at [767, 452] on div at bounding box center [758, 378] width 1516 height 757
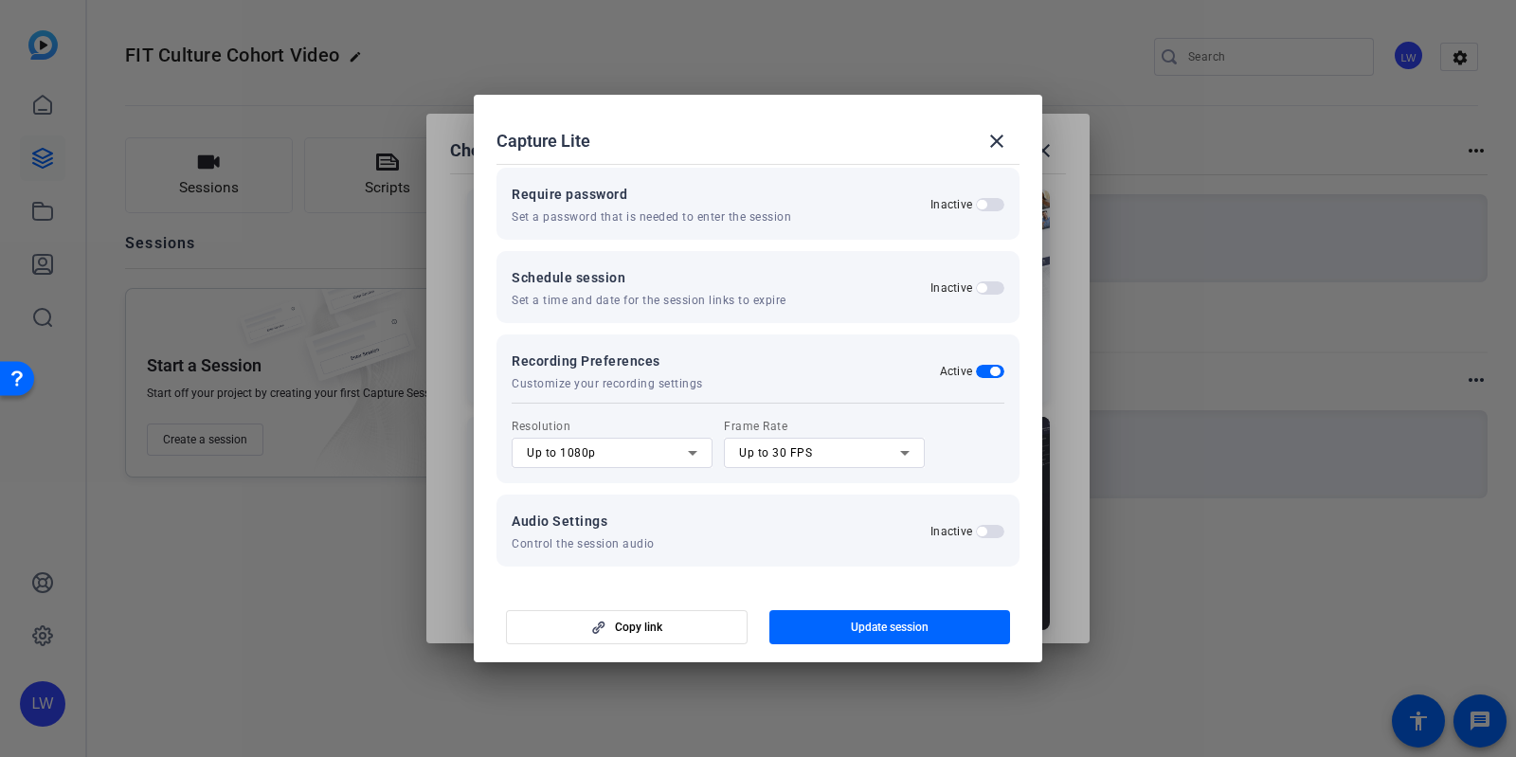
click at [990, 533] on span "button" at bounding box center [990, 531] width 28 height 13
click at [976, 373] on span "button" at bounding box center [990, 371] width 28 height 13
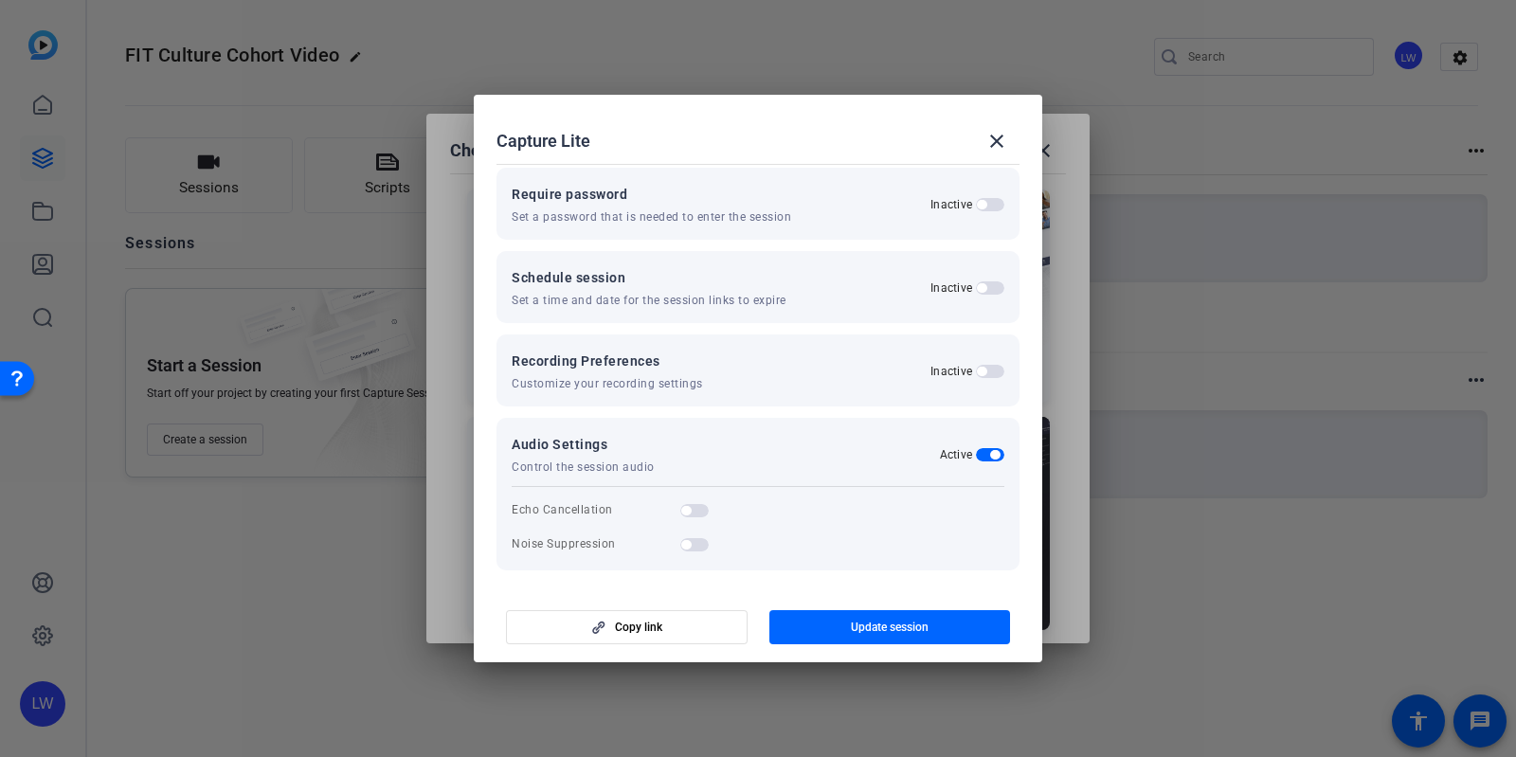
scroll to position [199, 0]
click at [689, 504] on span "button" at bounding box center [694, 507] width 28 height 13
click at [691, 544] on span "button" at bounding box center [694, 541] width 28 height 13
click at [891, 623] on span "Update session" at bounding box center [890, 627] width 78 height 15
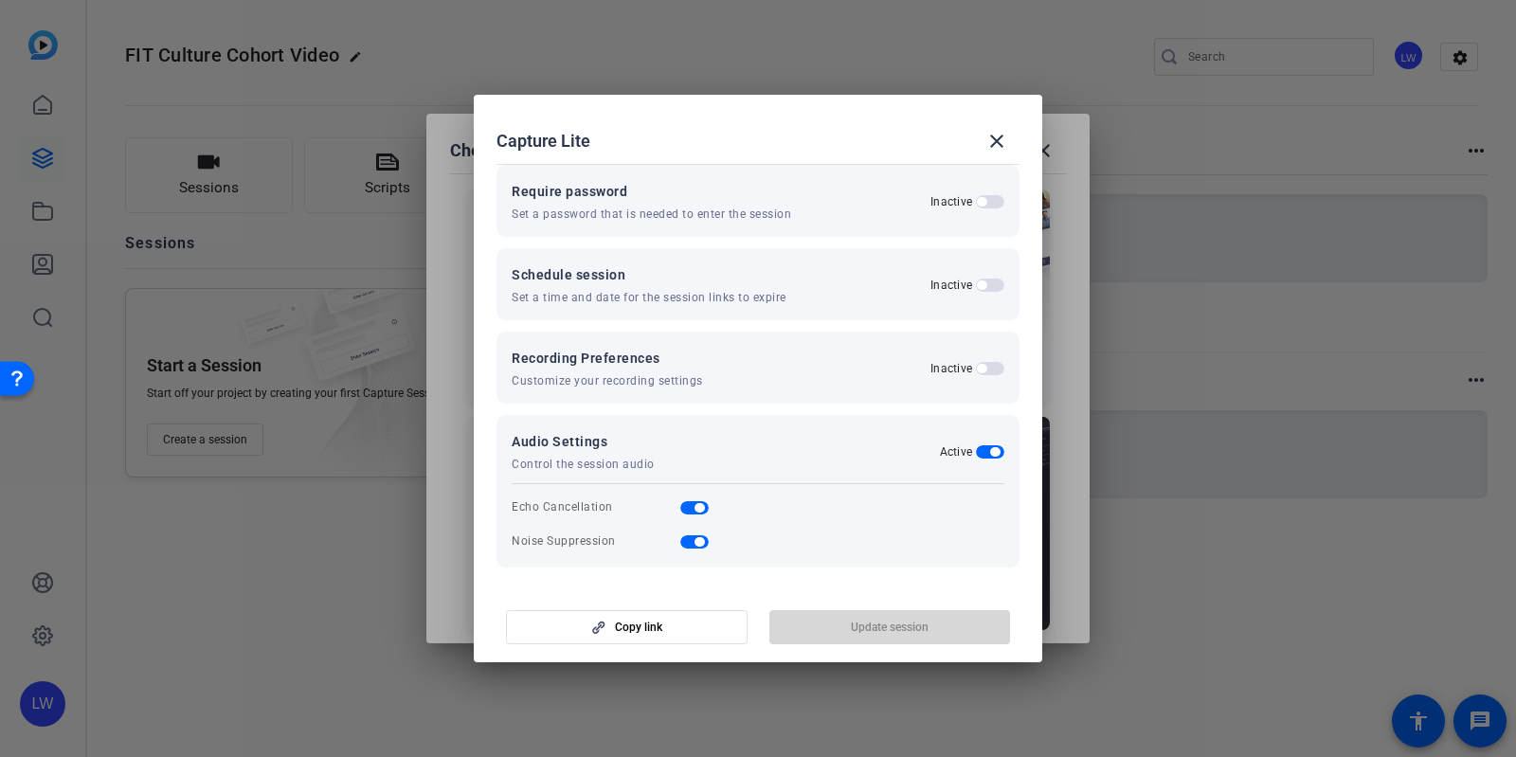
scroll to position [0, 0]
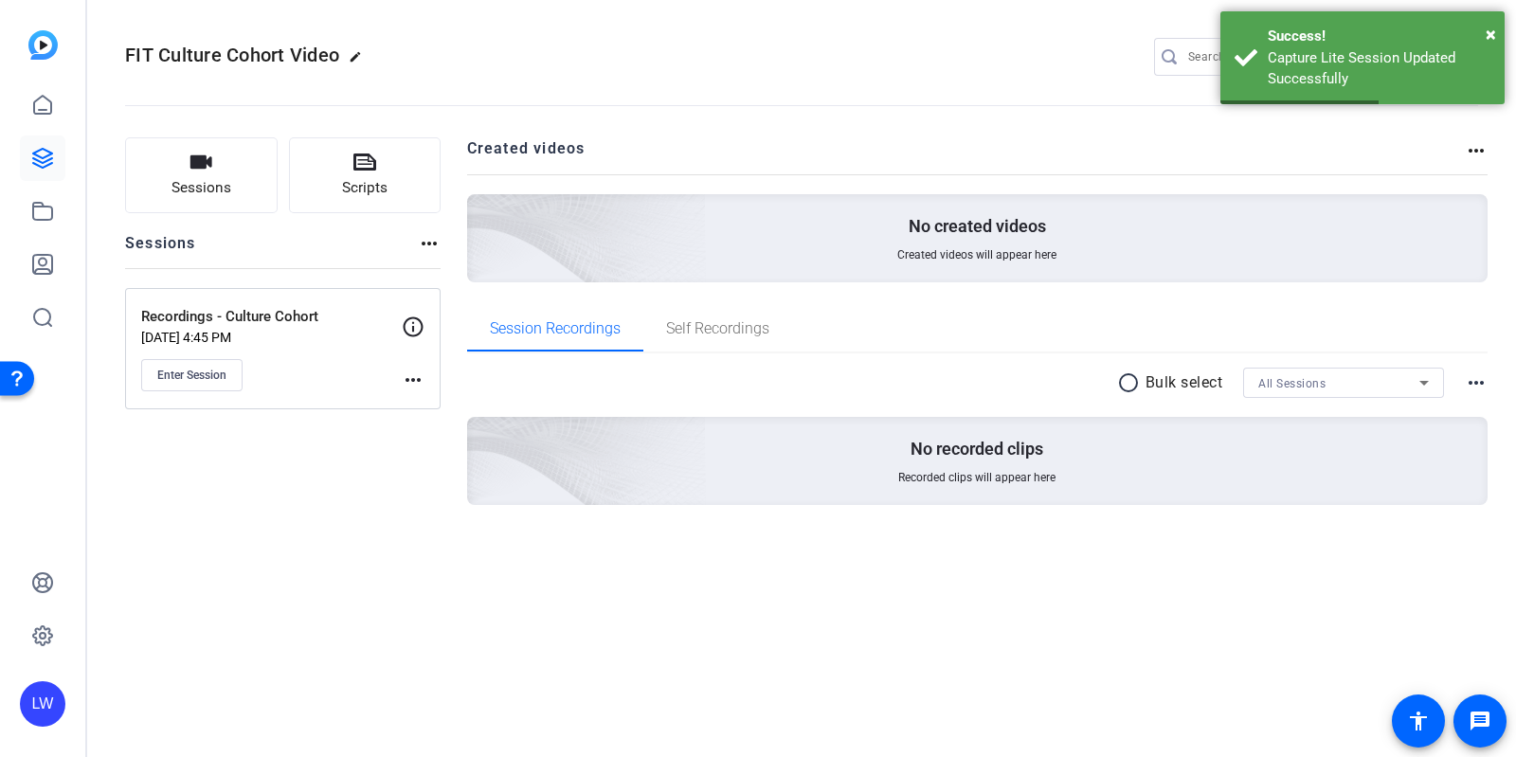
click at [413, 379] on mat-icon "more_horiz" at bounding box center [413, 380] width 23 height 23
click at [358, 371] on div at bounding box center [758, 378] width 1516 height 757
click at [422, 325] on icon at bounding box center [414, 326] width 20 height 20
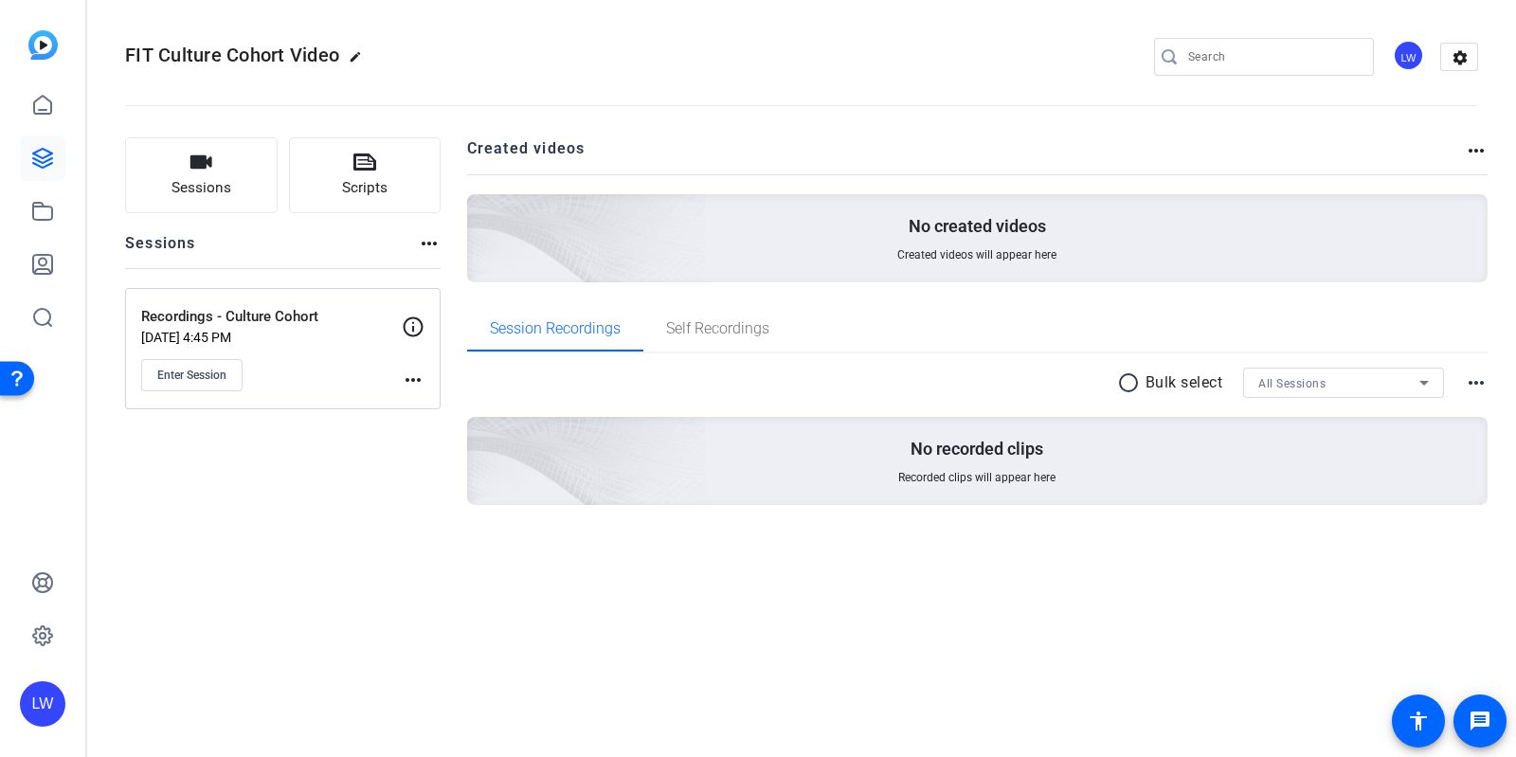
click at [315, 330] on p "Aug 12, 2025 @ 4:45 PM" at bounding box center [271, 337] width 261 height 15
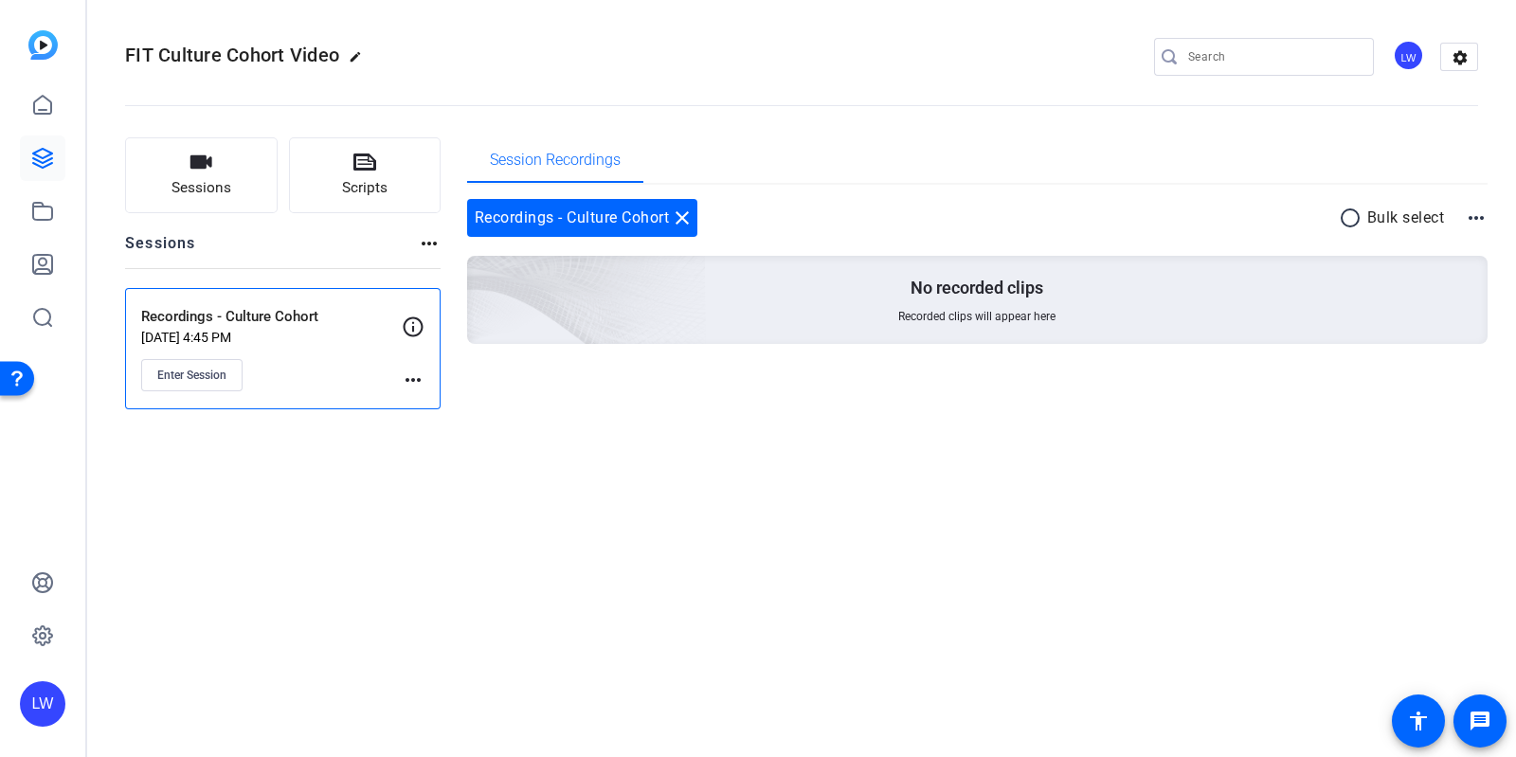
click at [1479, 224] on mat-icon "more_horiz" at bounding box center [1476, 218] width 23 height 23
click at [1209, 449] on div at bounding box center [758, 378] width 1516 height 757
click at [412, 373] on mat-icon "more_horiz" at bounding box center [413, 380] width 23 height 23
click at [435, 413] on span "Edit Session" at bounding box center [460, 406] width 86 height 23
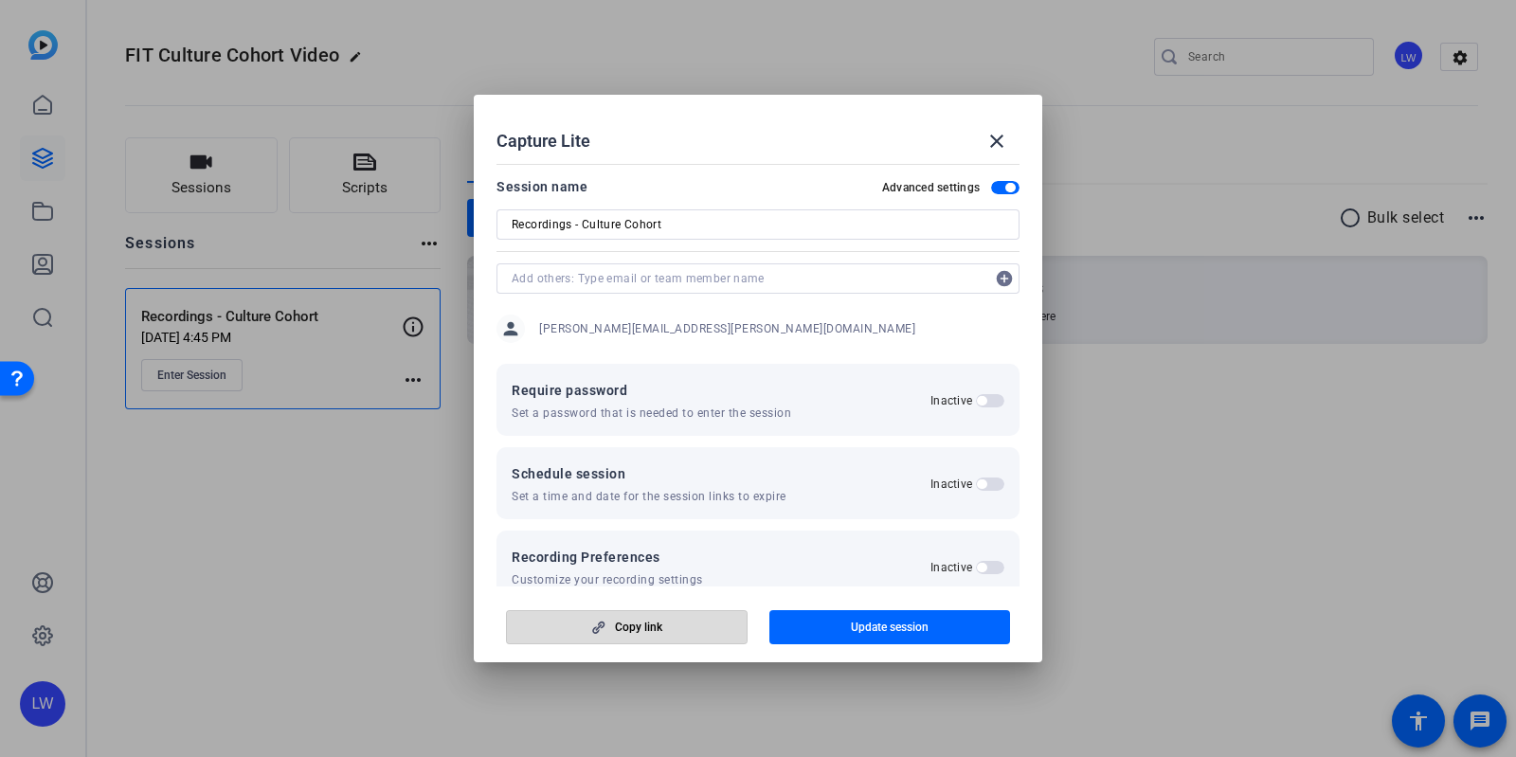
click at [683, 638] on span "button" at bounding box center [627, 626] width 240 height 45
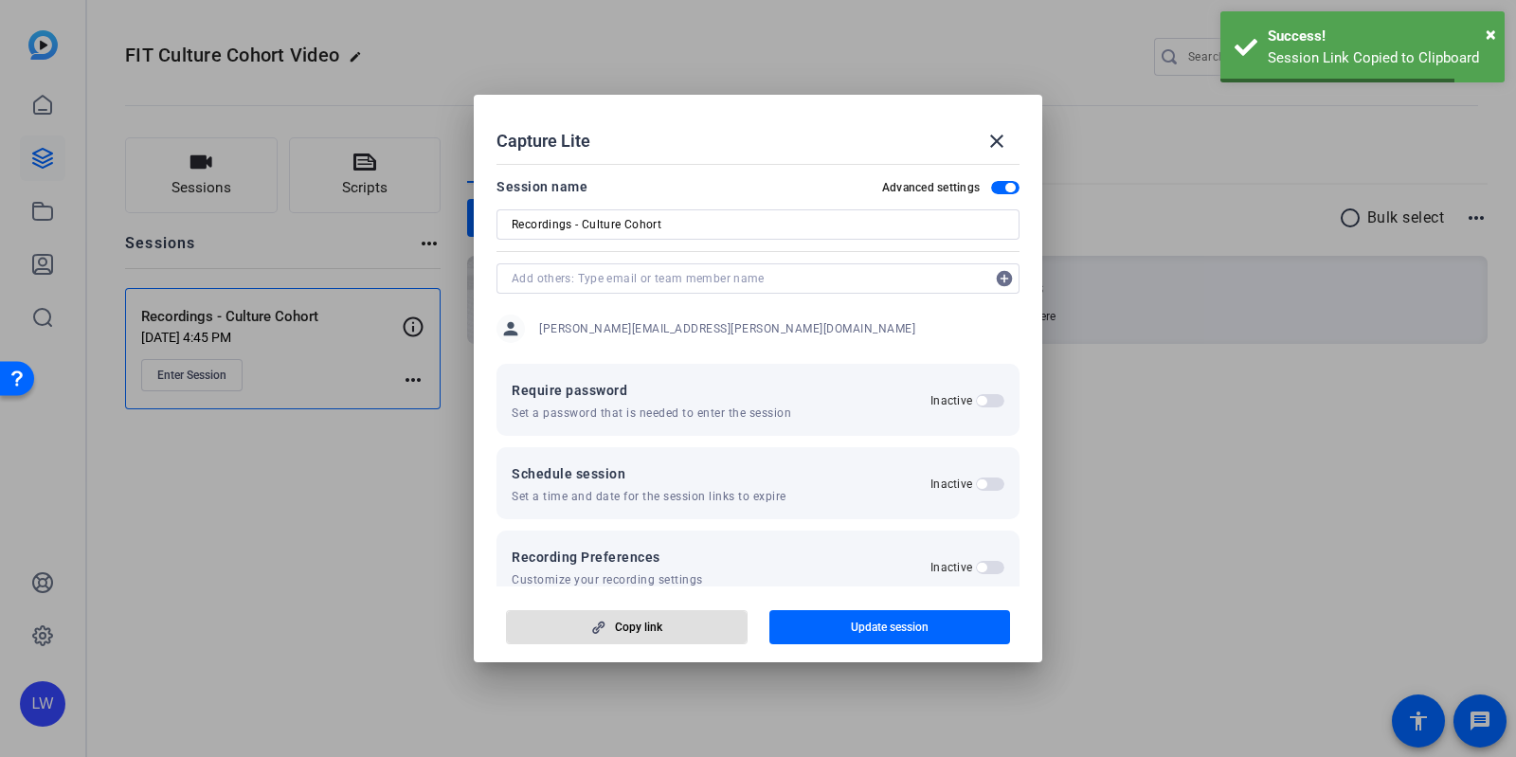
click at [683, 638] on span "button" at bounding box center [627, 626] width 240 height 45
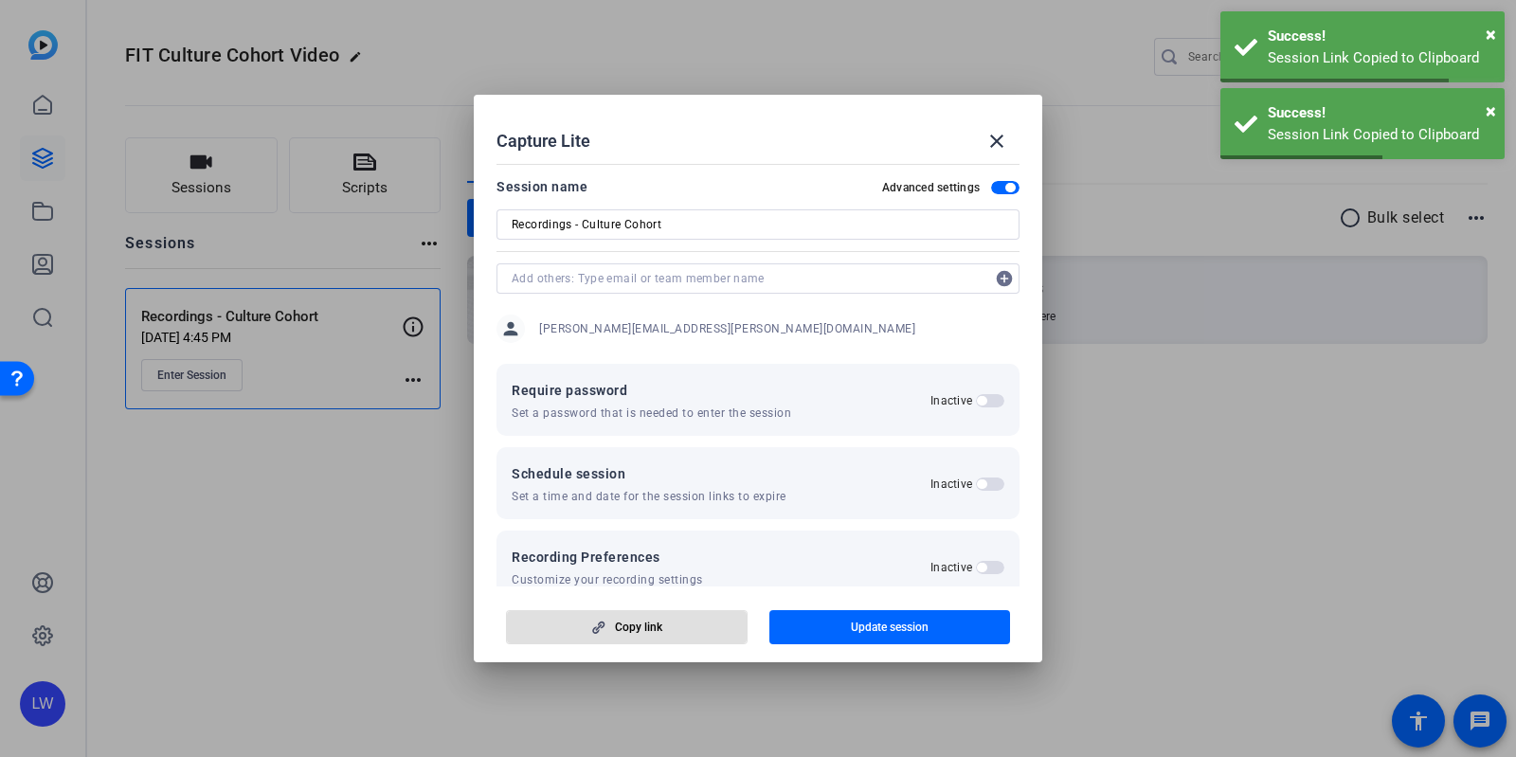
scroll to position [199, 0]
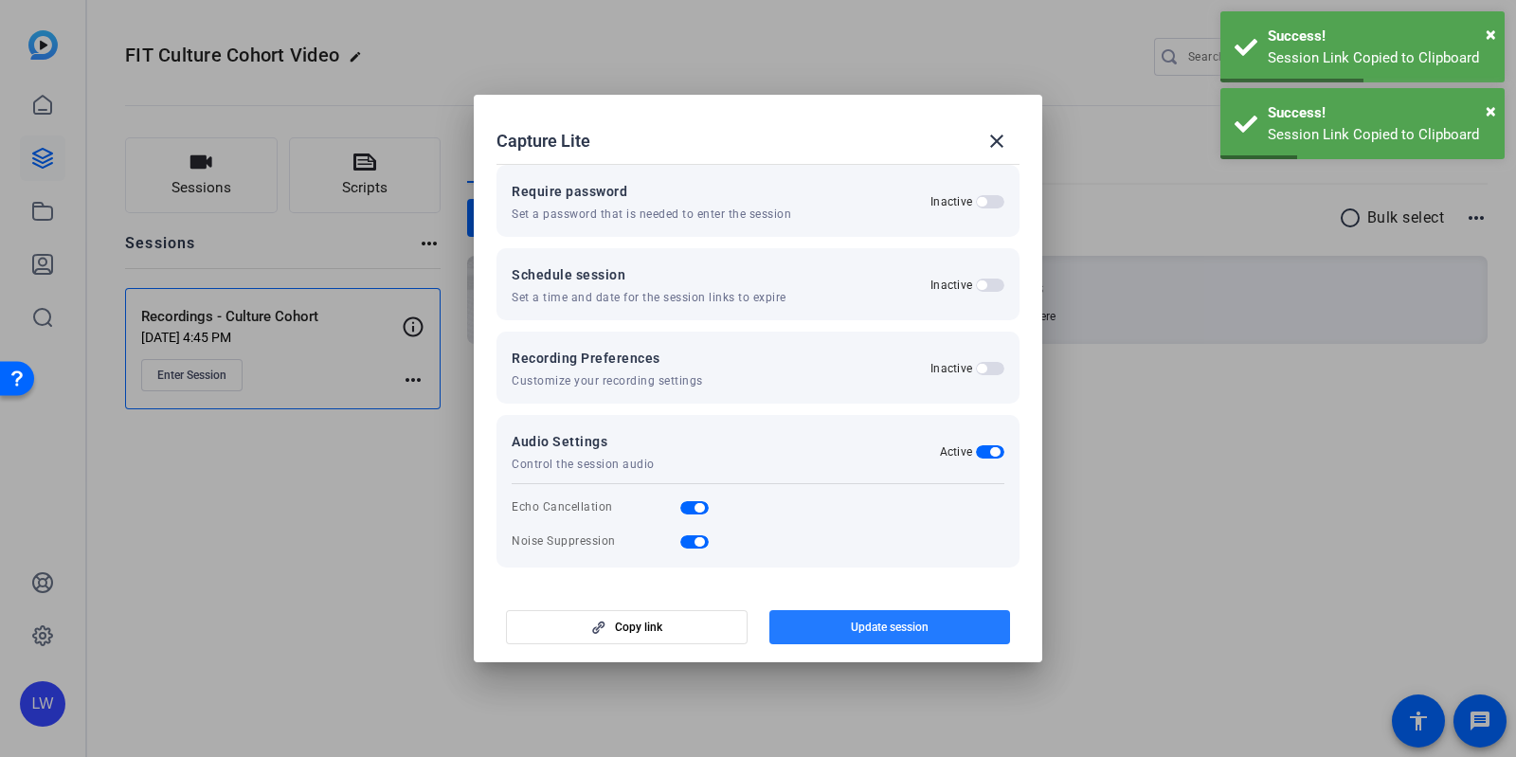
click at [834, 635] on span "button" at bounding box center [890, 626] width 242 height 45
